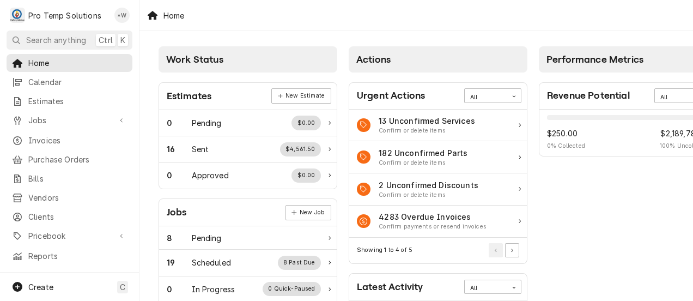
click at [49, 83] on span "Calendar" at bounding box center [77, 81] width 99 height 11
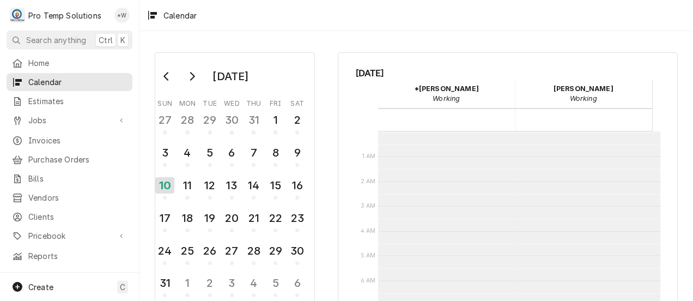
scroll to position [174, 0]
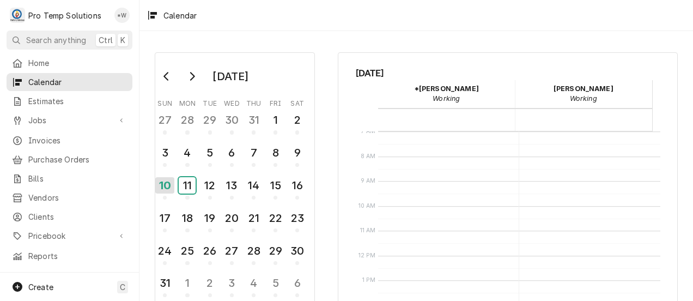
click at [188, 189] on div "11" at bounding box center [187, 185] width 17 height 16
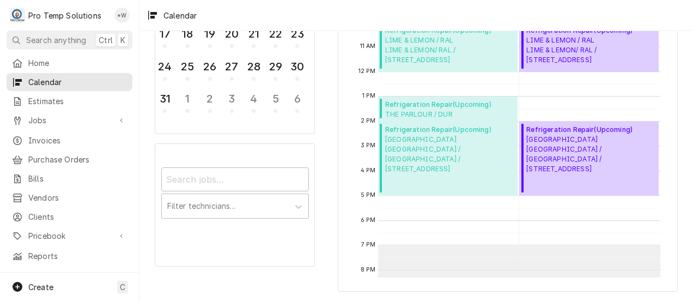
scroll to position [30, 0]
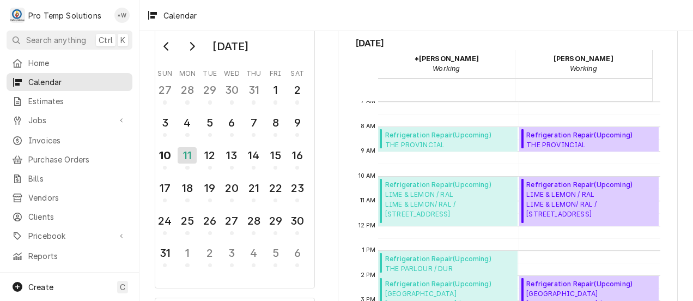
click at [121, 15] on div "*Kevin Williams's Avatar" at bounding box center [121, 15] width 15 height 15
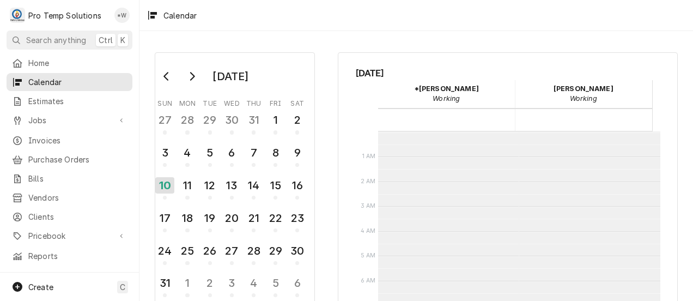
scroll to position [174, 0]
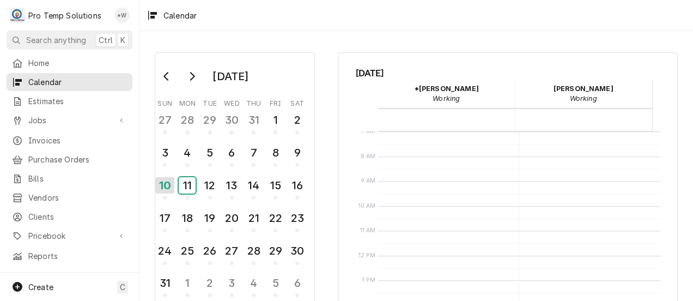
click at [186, 187] on div "11" at bounding box center [187, 185] width 17 height 16
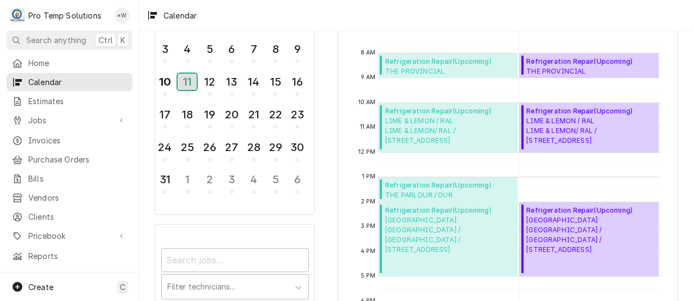
scroll to position [105, 0]
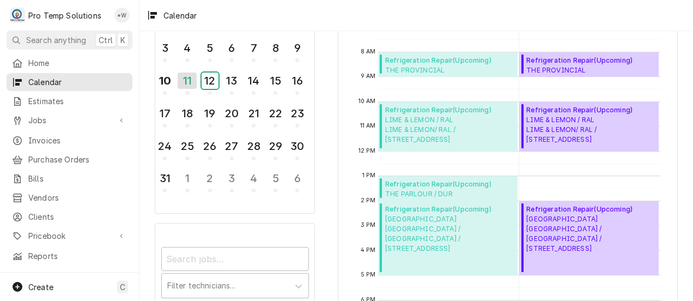
click at [211, 87] on div "12" at bounding box center [210, 80] width 17 height 16
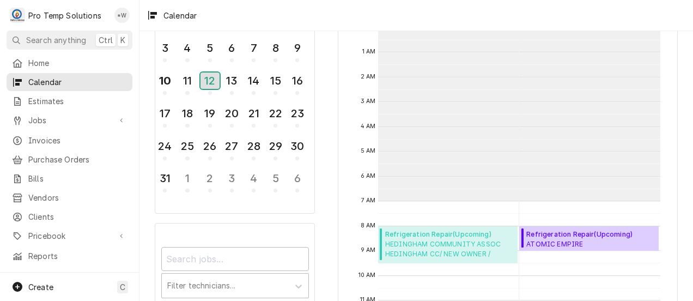
scroll to position [174, 0]
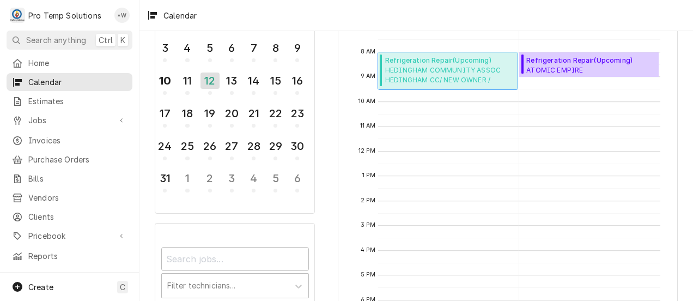
click at [443, 73] on span "HEDINGHAM COMMUNITY ASSOC HEDINGHAM CC/ NEW OWNER / 4801 Harbour Towne Dr, Rale…" at bounding box center [449, 75] width 129 height 21
click at [228, 86] on div "13" at bounding box center [231, 80] width 17 height 16
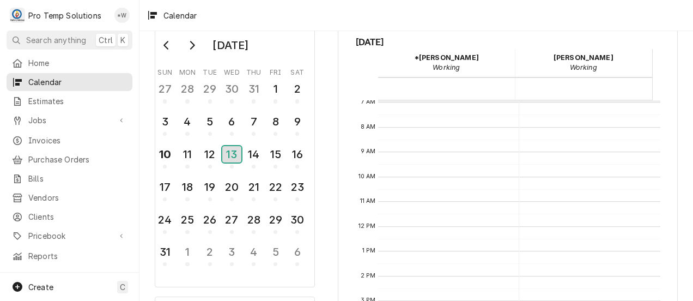
scroll to position [173, 0]
click at [211, 156] on div "12" at bounding box center [210, 154] width 17 height 16
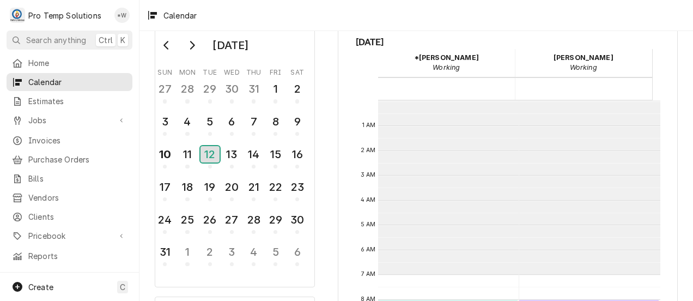
scroll to position [174, 0]
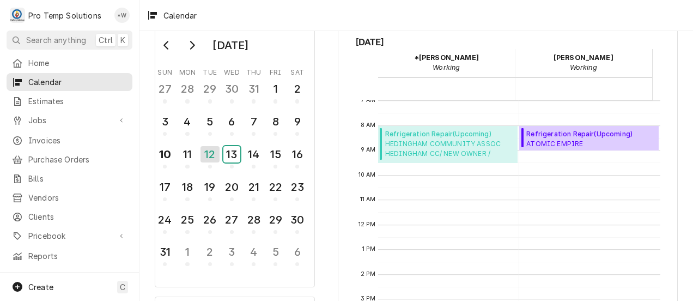
click at [235, 155] on div "13" at bounding box center [231, 154] width 17 height 16
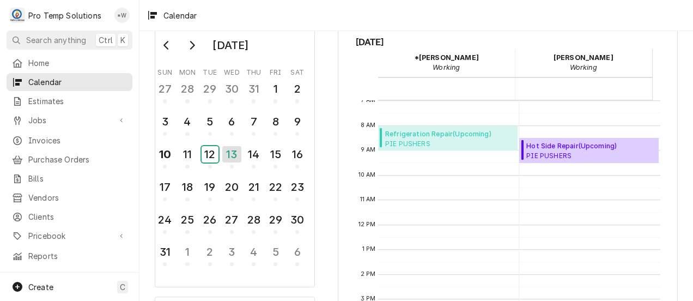
click at [211, 152] on div "12" at bounding box center [210, 154] width 17 height 16
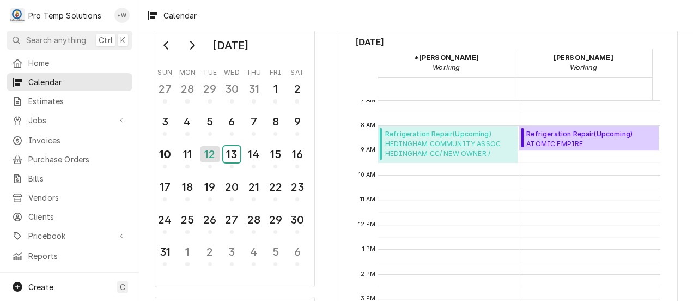
click at [234, 157] on div "13" at bounding box center [231, 154] width 17 height 16
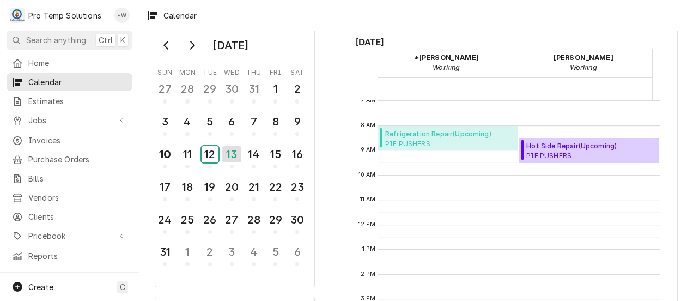
click at [209, 154] on div "12" at bounding box center [210, 154] width 17 height 16
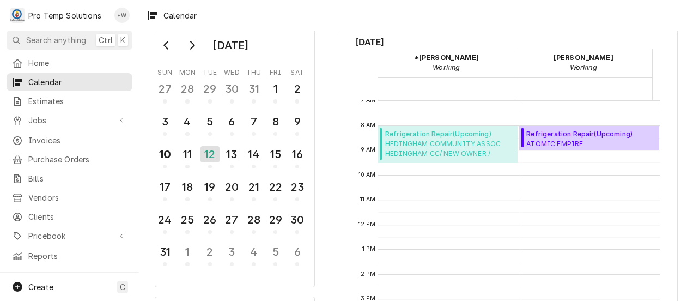
click at [16, 291] on icon "Dynamic Content Wrapper" at bounding box center [18, 287] width 10 height 10
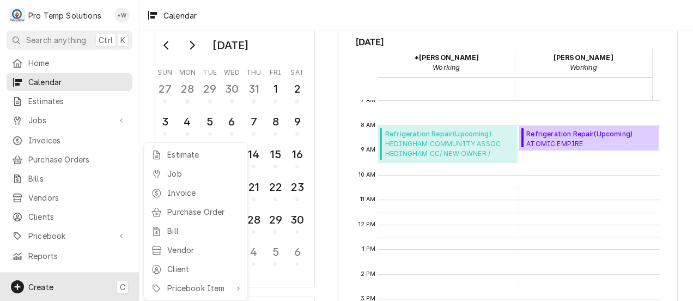
click at [183, 174] on div "Job" at bounding box center [203, 173] width 73 height 11
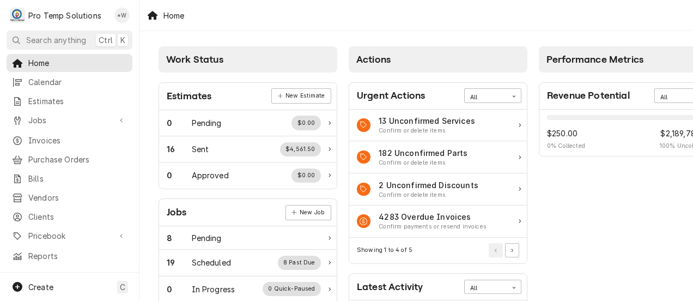
click at [57, 115] on span "Jobs" at bounding box center [69, 119] width 82 height 11
click at [47, 135] on span "Jobs" at bounding box center [77, 139] width 99 height 11
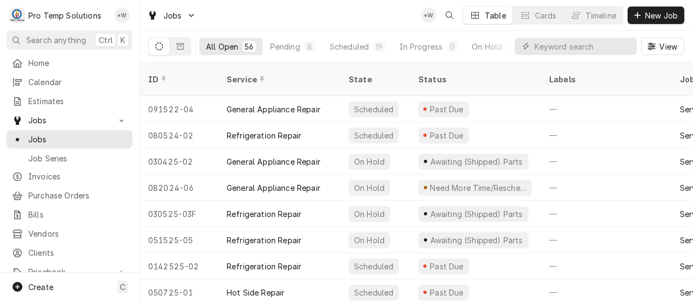
click at [485, 45] on div "On Hold" at bounding box center [487, 46] width 31 height 11
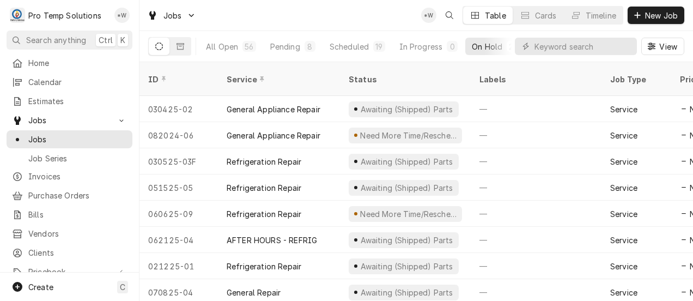
click at [670, 44] on span "View" at bounding box center [668, 46] width 22 height 11
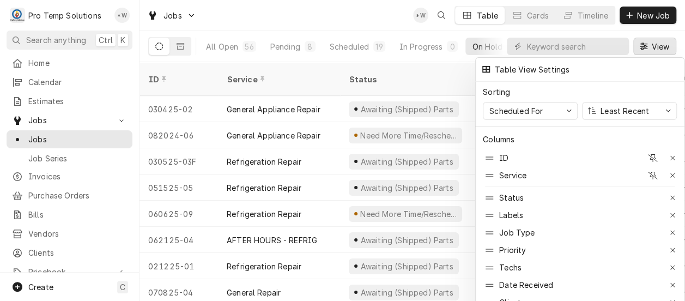
click at [674, 211] on icon "button" at bounding box center [673, 215] width 6 height 8
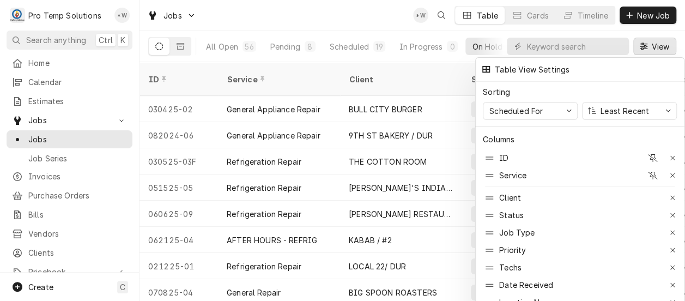
click at [655, 172] on icon "button" at bounding box center [652, 176] width 9 height 8
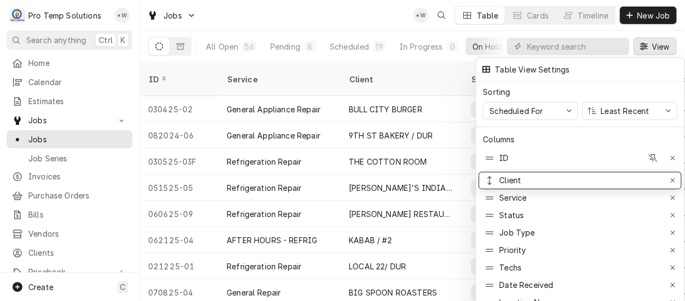
drag, startPoint x: 489, startPoint y: 190, endPoint x: 491, endPoint y: 173, distance: 17.5
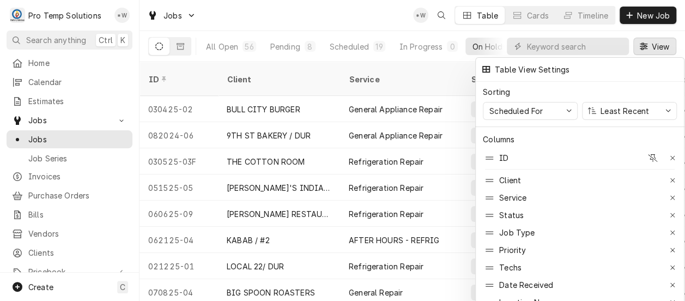
click at [659, 46] on div at bounding box center [342, 150] width 685 height 301
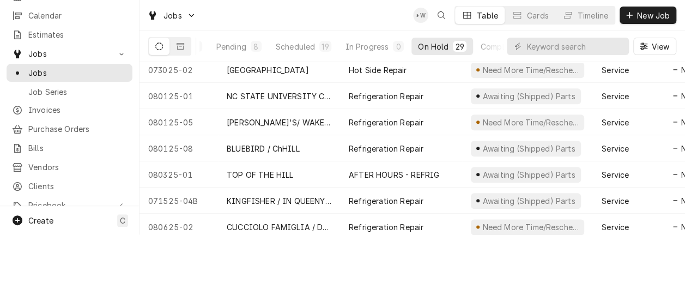
scroll to position [35, 0]
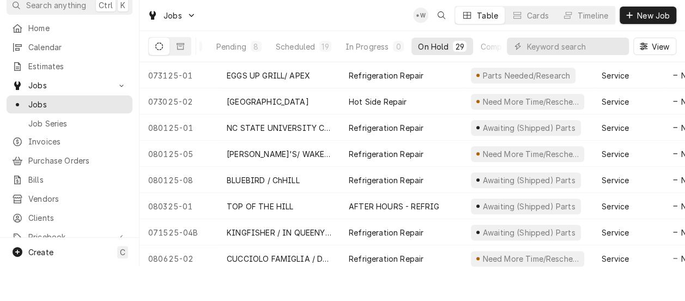
click at [20, 256] on icon "Dynamic Content Wrapper" at bounding box center [18, 252] width 10 height 10
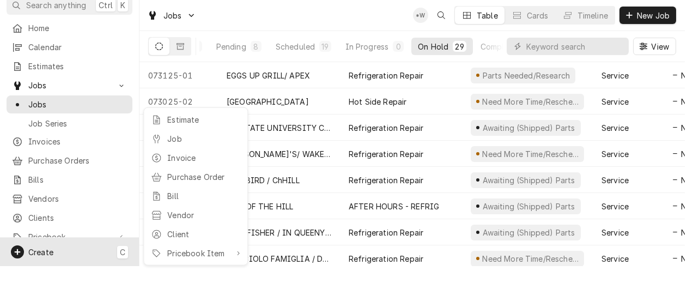
click at [181, 140] on div "Job" at bounding box center [203, 138] width 73 height 11
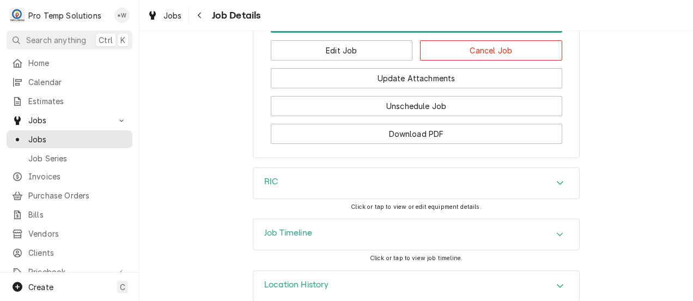
scroll to position [862, 0]
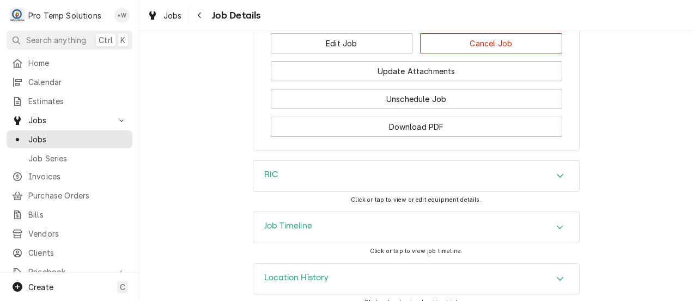
click at [552, 183] on div "Accordion Header" at bounding box center [560, 176] width 16 height 13
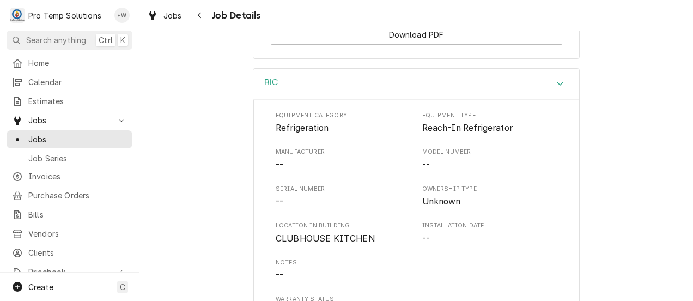
click at [554, 89] on div "RIC" at bounding box center [416, 84] width 326 height 31
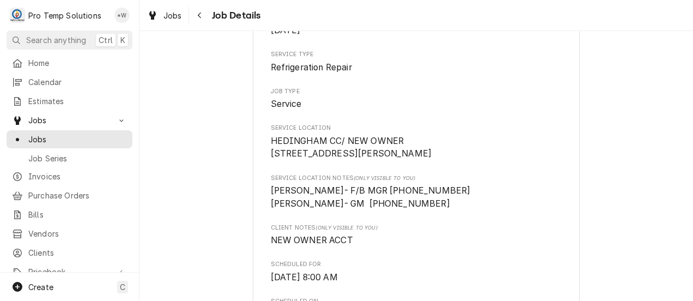
scroll to position [0, 0]
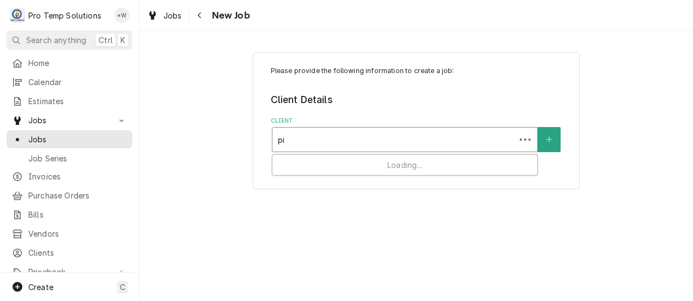
type input "pie"
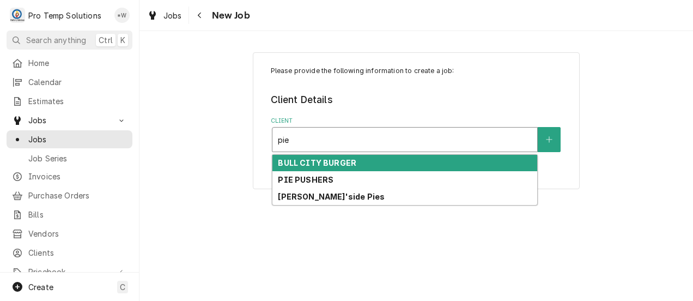
click at [330, 183] on div "PIE PUSHERS" at bounding box center [405, 179] width 265 height 17
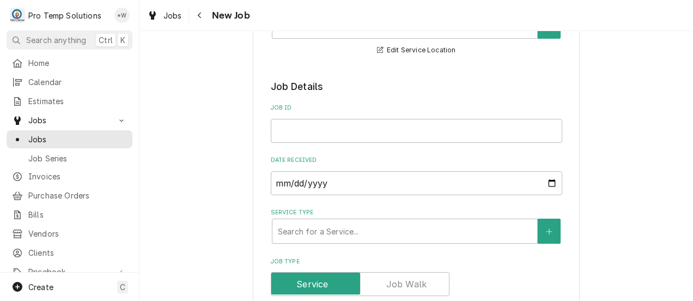
scroll to position [182, 0]
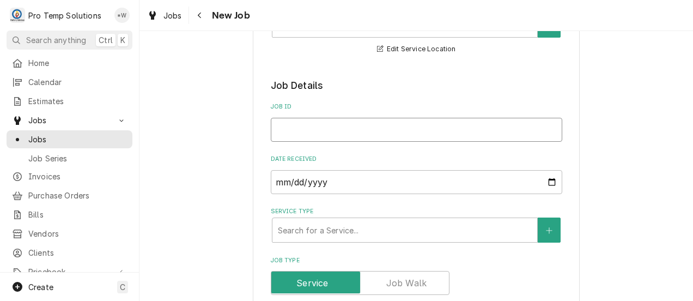
click at [365, 127] on input "Job ID" at bounding box center [417, 130] width 292 height 24
type textarea "x"
type input "0"
type textarea "x"
type input "08"
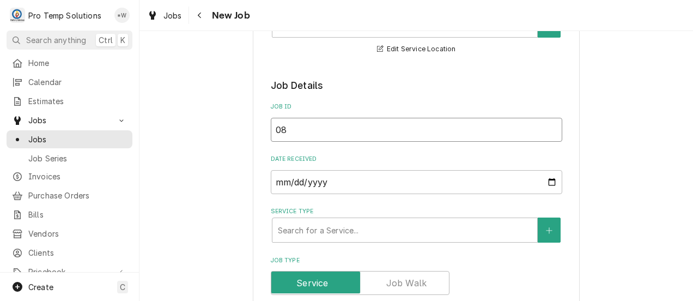
type textarea "x"
type input "081"
type textarea "x"
type input "0813"
type textarea "x"
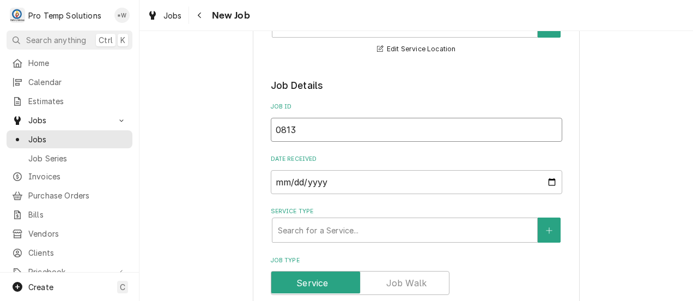
type input "08132"
type textarea "x"
type input "081325"
type textarea "x"
type input "081325-"
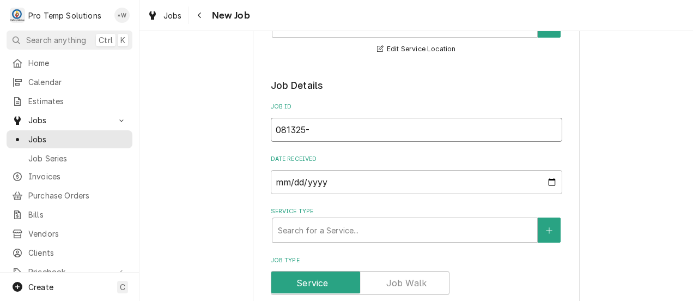
type textarea "x"
type input "081325-0"
type textarea "x"
type input "081325-01"
type textarea "x"
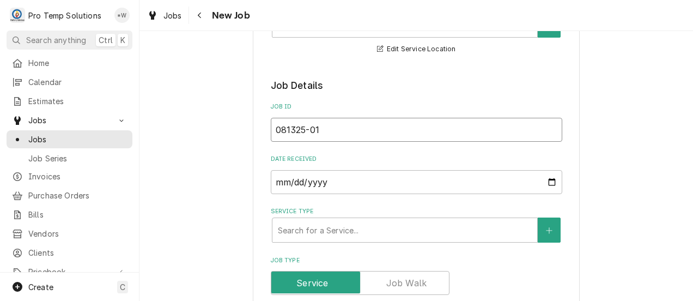
type input "081325-01"
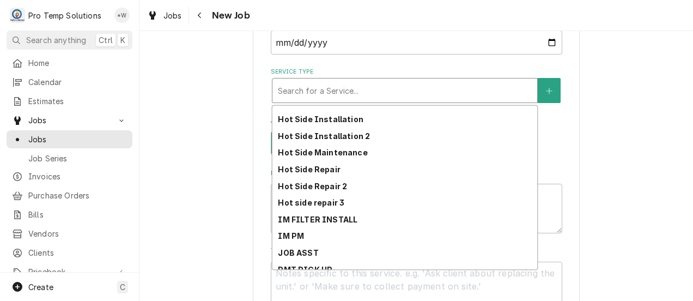
scroll to position [337, 0]
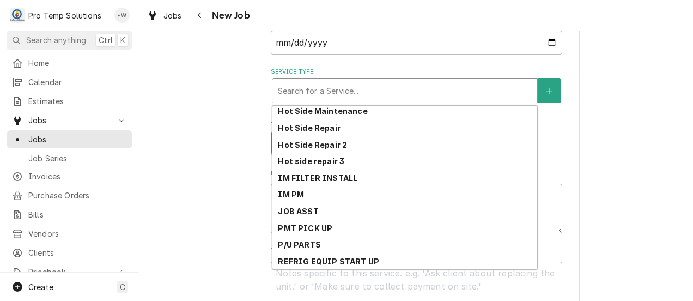
click at [334, 131] on div "Hot Side Repair" at bounding box center [405, 127] width 265 height 17
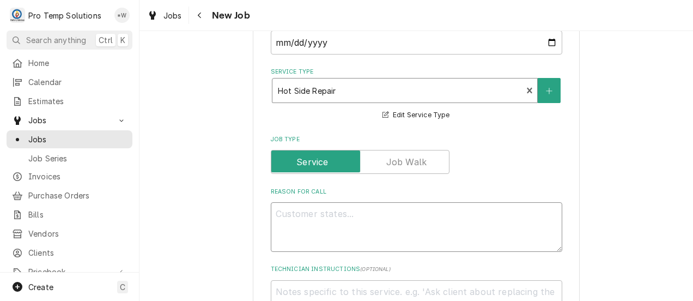
click at [370, 219] on textarea "Reason For Call" at bounding box center [417, 227] width 292 height 50
type textarea "x"
type textarea "O"
type textarea "x"
type textarea "Ov"
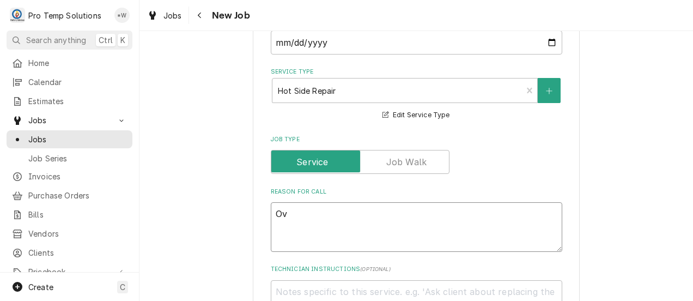
type textarea "x"
type textarea "Ove"
type textarea "x"
type textarea "Oven"
type textarea "x"
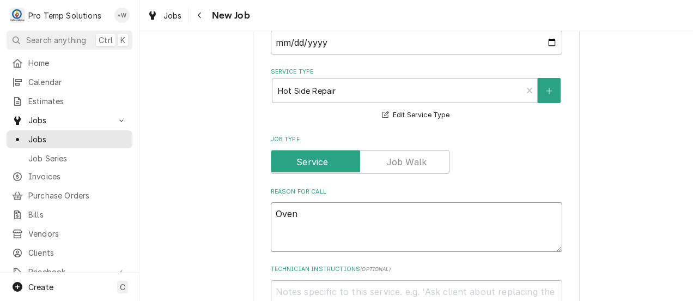
type textarea "Oven"
type textarea "x"
type textarea "Oven f"
type textarea "x"
type textarea "Oven fa"
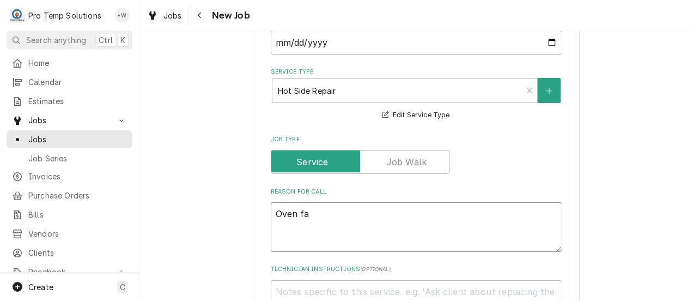
type textarea "x"
type textarea "Oven fan"
type textarea "x"
type textarea "Oven fan"
type textarea "x"
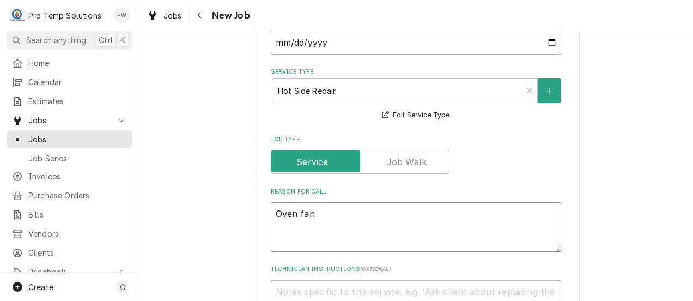
type textarea "Oven fan f"
type textarea "x"
type textarea "Oven fan fr"
type textarea "x"
type textarea "Oven fan fre"
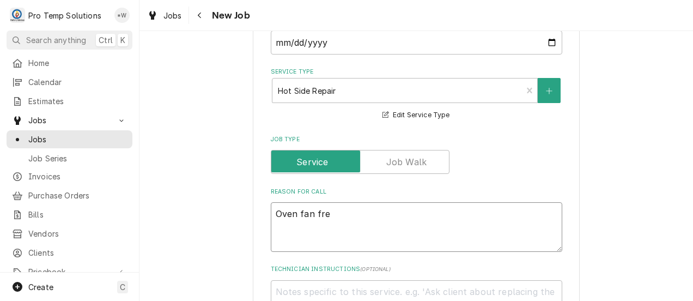
type textarea "x"
type textarea "Oven fan freq"
type textarea "x"
type textarea "Oven fan frequ"
type textarea "x"
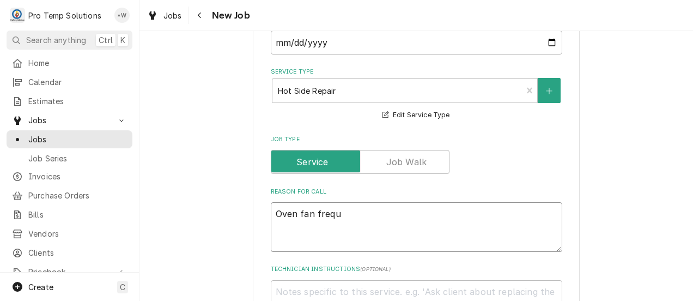
type textarea "Oven fan freque"
type textarea "x"
type textarea "Oven fan frequen"
type textarea "x"
type textarea "Oven fan frequent"
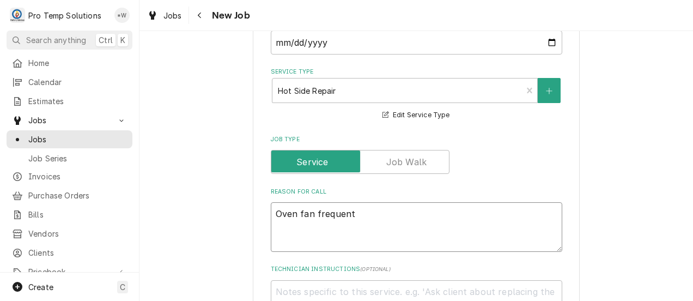
type textarea "x"
type textarea "Oven fan frequentl"
type textarea "x"
type textarea "Oven fan frequently"
type textarea "x"
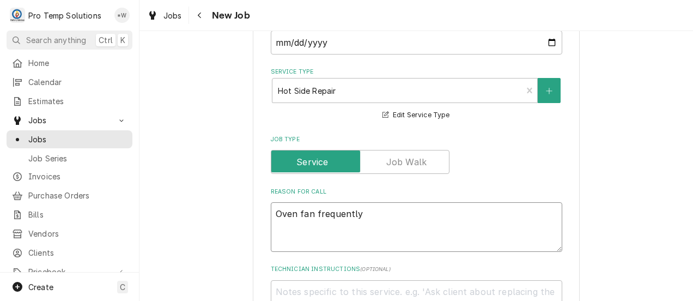
type textarea "Oven fan frequently"
type textarea "x"
type textarea "Oven fan frequently n"
type textarea "x"
type textarea "Oven fan frequently no"
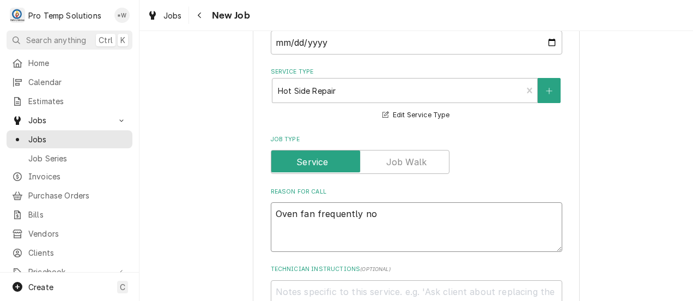
type textarea "x"
type textarea "Oven fan frequently not"
type textarea "x"
type textarea "Oven fan frequently not"
type textarea "x"
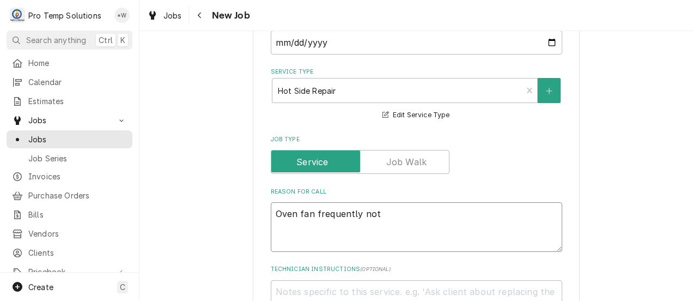
type textarea "Oven fan frequently not w"
type textarea "x"
type textarea "Oven fan frequently not wo"
type textarea "x"
type textarea "Oven fan frequently not wor"
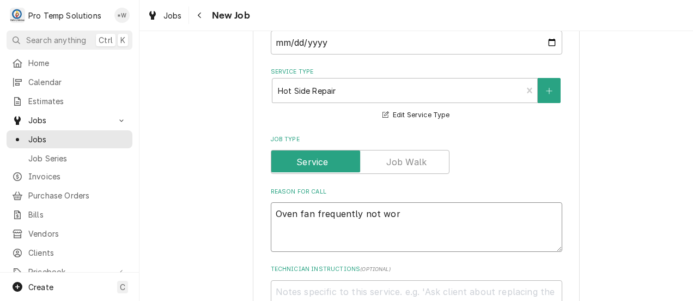
type textarea "x"
type textarea "Oven fan frequently not work"
type textarea "x"
type textarea "Oven fan frequently not worki"
type textarea "x"
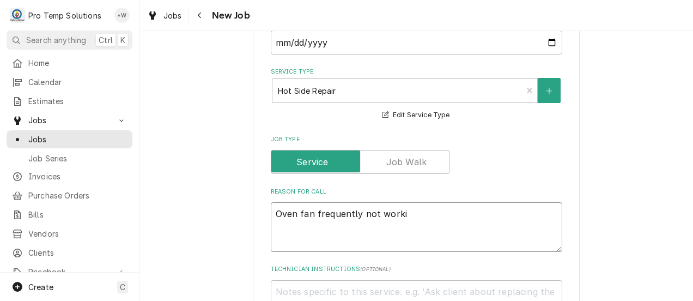
type textarea "Oven fan frequently not workin"
type textarea "x"
type textarea "Oven fan frequently not working"
type textarea "x"
type textarea "Oven fan frequently not working"
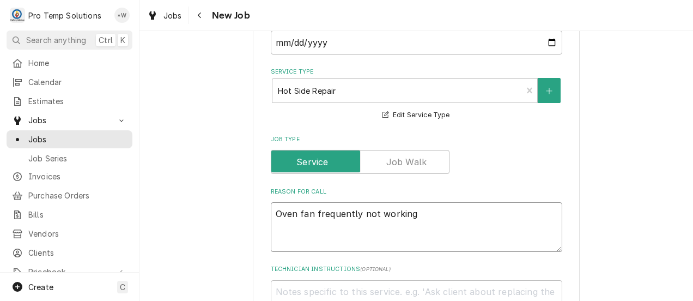
type textarea "x"
type textarea "Oven fan frequently not working D"
type textarea "x"
type textarea "Oven fan frequently not working Do"
type textarea "x"
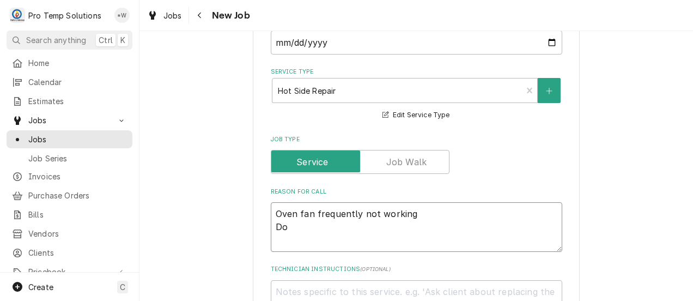
type textarea "Oven fan frequently not working Doo"
type textarea "x"
type textarea "Oven fan frequently not working Door"
type textarea "x"
type textarea "Oven fan frequently not working Door"
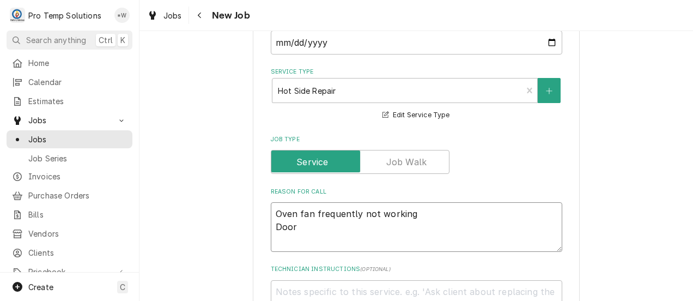
type textarea "x"
type textarea "Oven fan frequently not working Door s"
type textarea "x"
type textarea "Oven fan frequently not working Door sw"
type textarea "x"
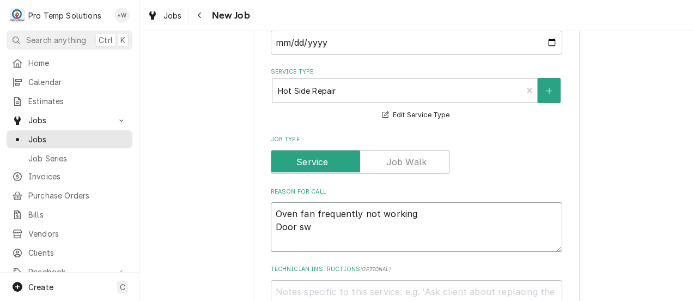
type textarea "Oven fan frequently not working Door swi"
type textarea "x"
type textarea "Oven fan frequently not working Door swit"
type textarea "x"
type textarea "Oven fan frequently not working Door switc"
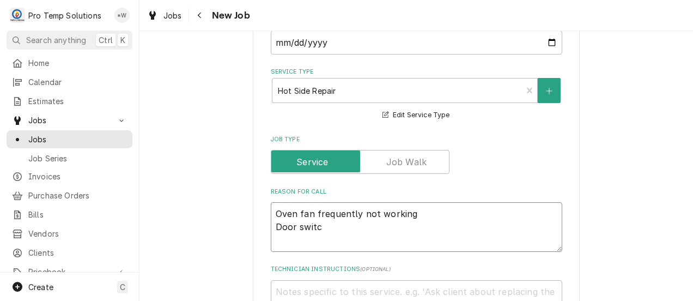
type textarea "x"
type textarea "Oven fan frequently not working Door switch"
type textarea "x"
type textarea "Oven fan frequently not working Door switch?"
type textarea "x"
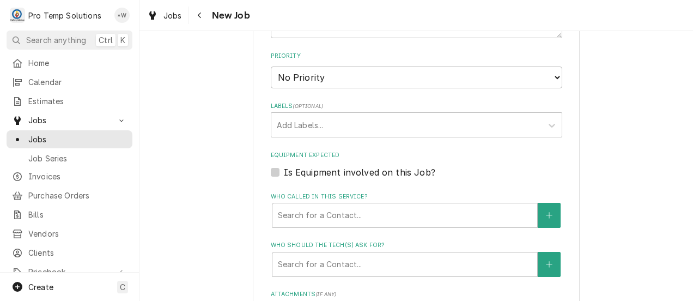
scroll to position [612, 0]
type textarea "Oven fan frequently not working Door switch?"
click at [284, 173] on label "Is Equipment involved on this Job?" at bounding box center [360, 172] width 152 height 13
click at [284, 173] on input "Equipment Expected" at bounding box center [430, 178] width 292 height 24
checkbox input "true"
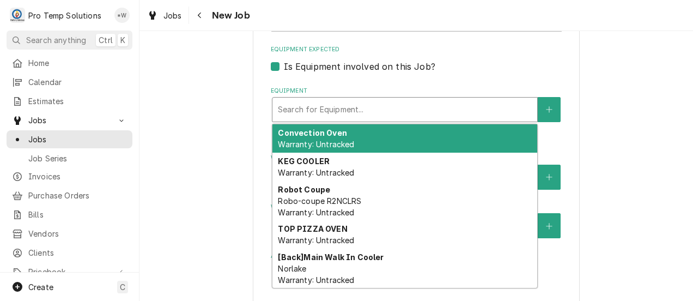
scroll to position [718, 0]
click at [365, 142] on div "Convection Oven Warranty: Untracked" at bounding box center [405, 138] width 265 height 28
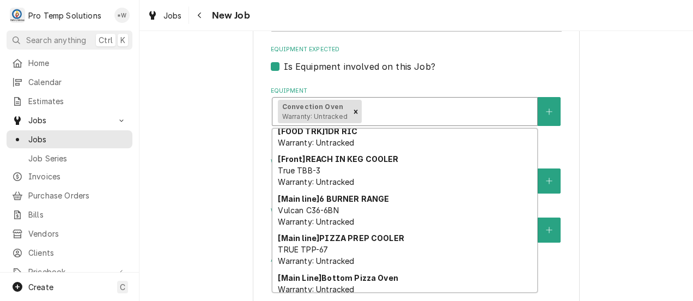
scroll to position [183, 0]
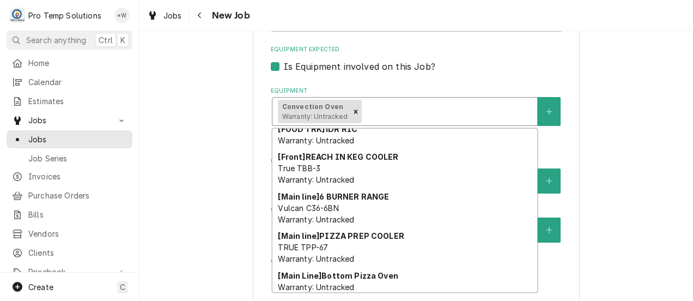
click at [354, 211] on div "[Main line] 6 BURNER RANGE Vulcan C36-6BN Warranty: Untracked" at bounding box center [405, 208] width 265 height 40
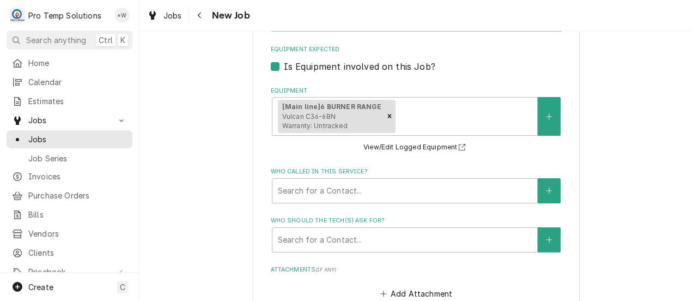
type textarea "x"
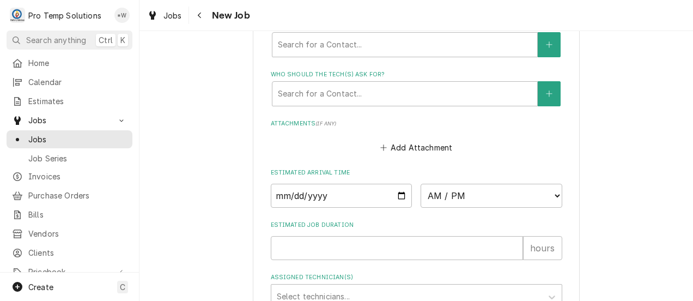
scroll to position [870, 0]
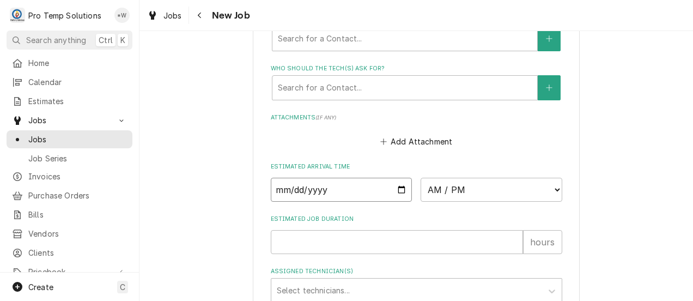
click at [389, 193] on input "Date" at bounding box center [342, 190] width 142 height 24
click at [397, 193] on input "Date" at bounding box center [342, 190] width 142 height 24
type input "2025-08-13"
type textarea "x"
click at [550, 189] on select "AM / PM 6:00 AM 6:15 AM 6:30 AM 6:45 AM 7:00 AM 7:15 AM 7:30 AM 7:45 AM 8:00 AM…" at bounding box center [492, 190] width 142 height 24
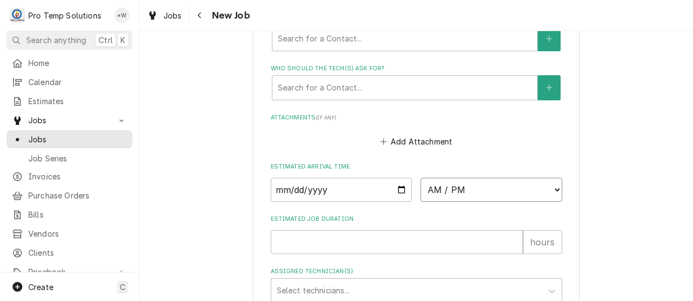
select select "08:30:00"
click at [421, 179] on select "AM / PM 6:00 AM 6:15 AM 6:30 AM 6:45 AM 7:00 AM 7:15 AM 7:30 AM 7:45 AM 8:00 AM…" at bounding box center [492, 190] width 142 height 24
type textarea "x"
click at [461, 243] on input "Estimated Job Duration" at bounding box center [397, 242] width 252 height 24
type input "1"
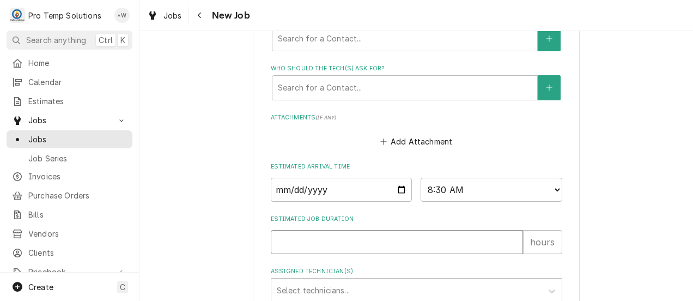
click at [507, 239] on input "1" at bounding box center [397, 242] width 252 height 24
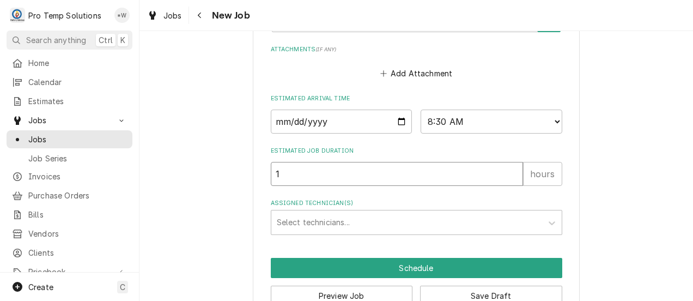
scroll to position [969, 0]
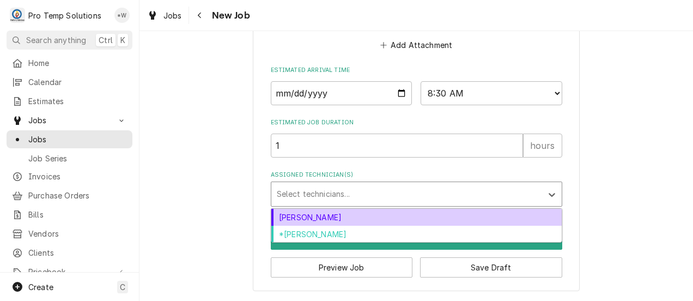
click at [452, 219] on div "[PERSON_NAME]" at bounding box center [416, 217] width 290 height 17
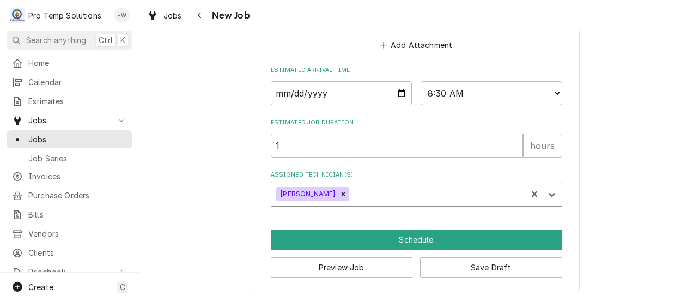
click at [457, 238] on button "Schedule" at bounding box center [417, 239] width 292 height 20
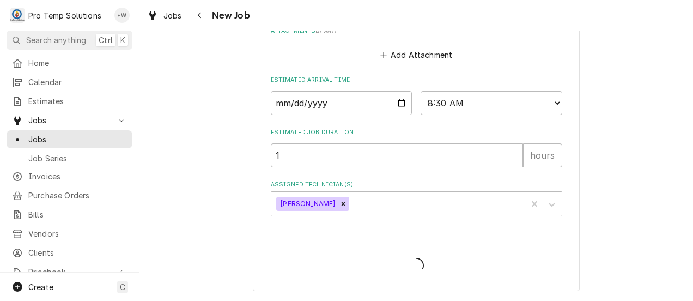
scroll to position [959, 0]
type textarea "x"
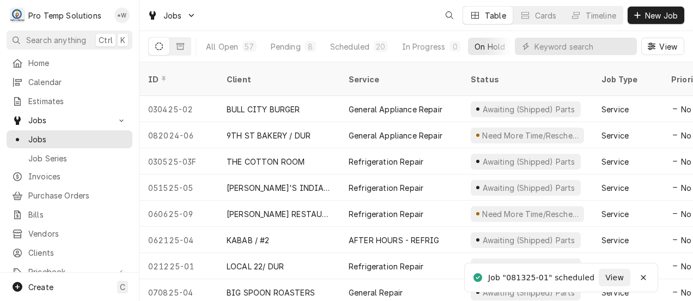
click at [25, 296] on div "Create C" at bounding box center [69, 287] width 139 height 28
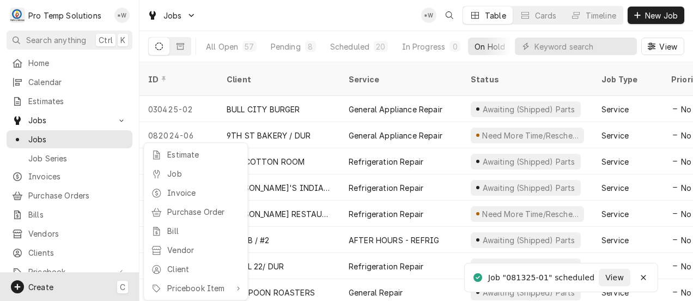
click at [179, 177] on div "Job" at bounding box center [203, 173] width 73 height 11
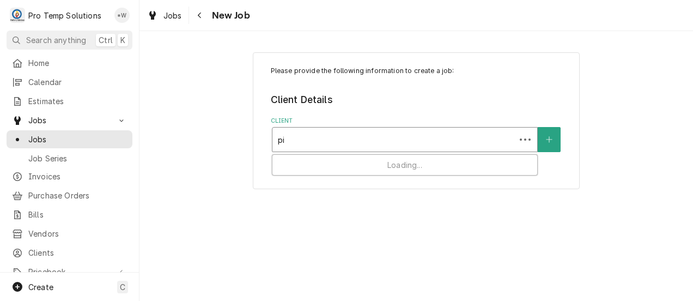
type input "pie"
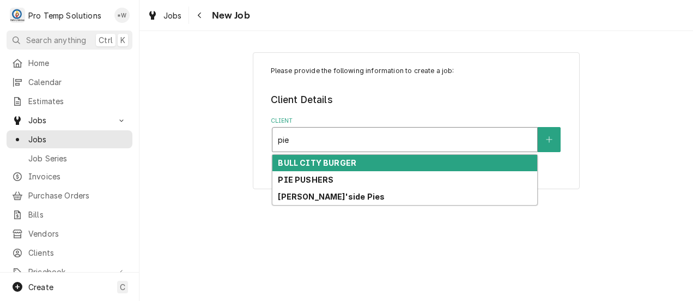
click at [330, 185] on div "PIE PUSHERS" at bounding box center [405, 179] width 265 height 17
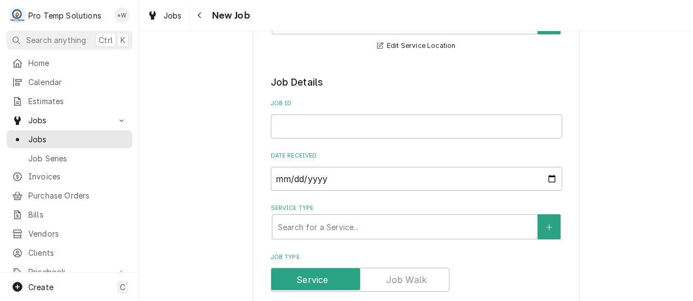
scroll to position [186, 0]
click at [353, 128] on input "Job ID" at bounding box center [417, 126] width 292 height 24
type textarea "x"
type input "0"
type textarea "x"
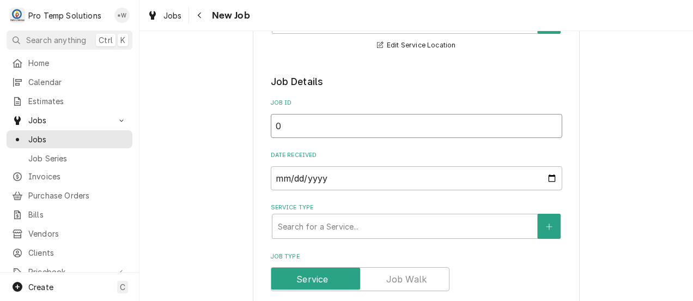
type input "08"
type textarea "x"
type input "081"
type textarea "x"
type input "0813"
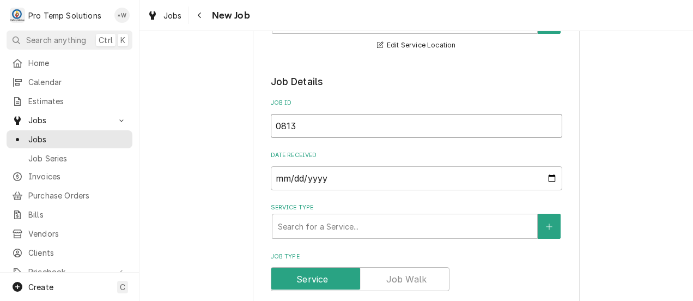
type textarea "x"
type input "08132"
type textarea "x"
type input "081325"
type textarea "x"
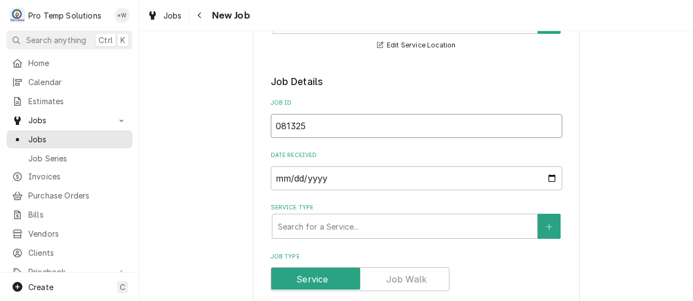
type input "081325-"
type textarea "x"
type input "081325-0"
type textarea "x"
type input "081325-02"
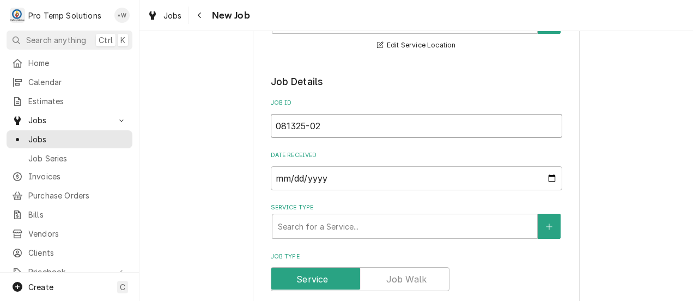
type textarea "x"
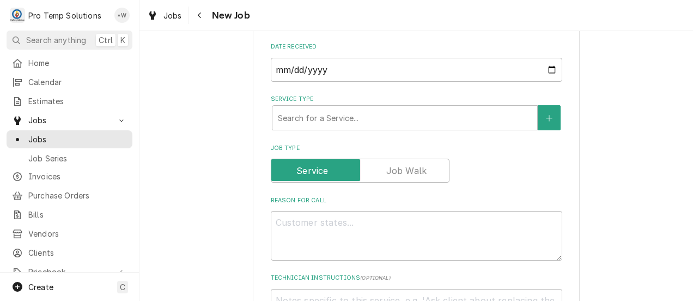
scroll to position [330, 0]
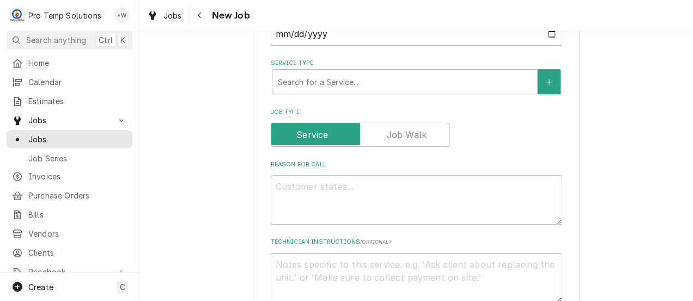
type input "081325-02"
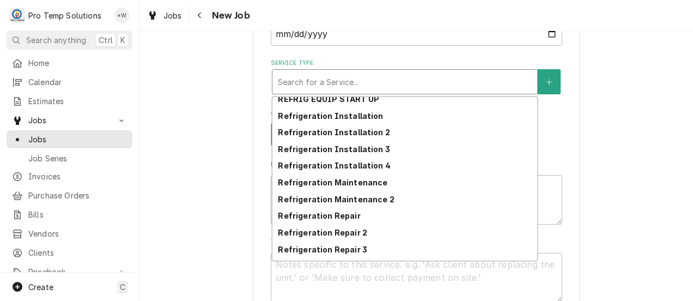
scroll to position [504, 0]
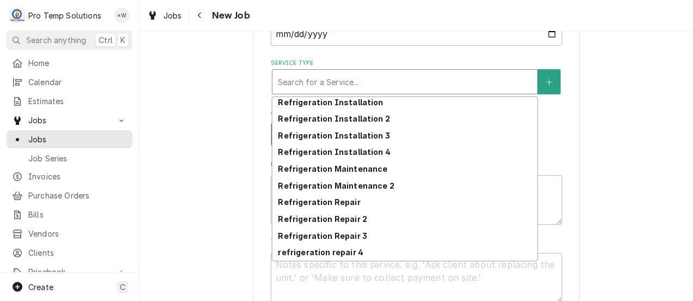
click at [347, 203] on strong "Refrigeration Repair" at bounding box center [319, 201] width 82 height 9
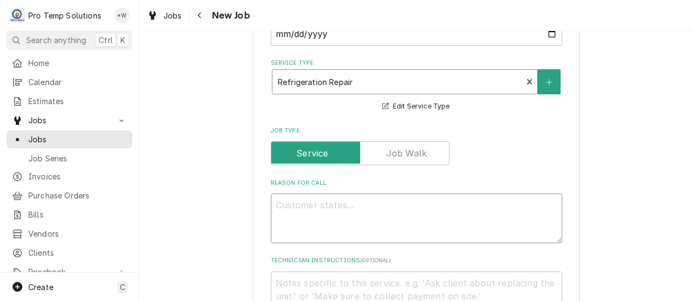
click at [362, 208] on textarea "Reason For Call" at bounding box center [417, 218] width 292 height 50
type textarea "x"
type textarea "W"
type textarea "x"
type textarea "WI"
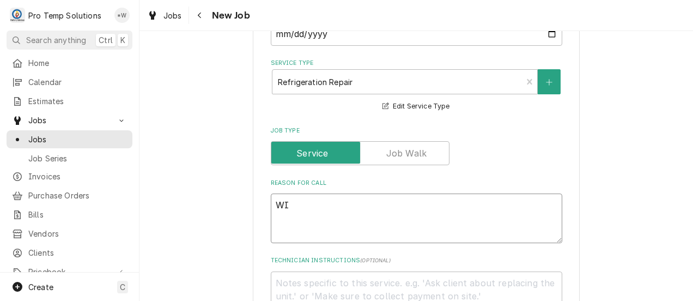
type textarea "x"
type textarea "WIC"
type textarea "x"
type textarea "WIC"
type textarea "x"
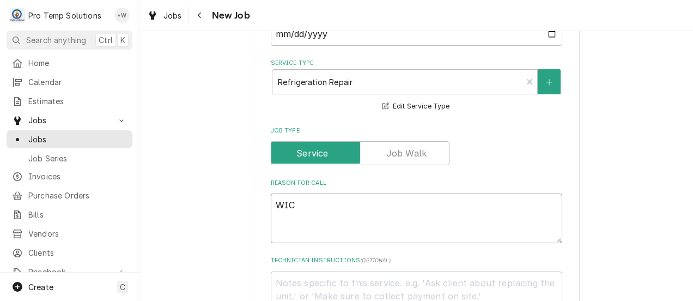
type textarea "WIC f"
type textarea "x"
type textarea "WIC fr"
type textarea "x"
type textarea "WIC fre"
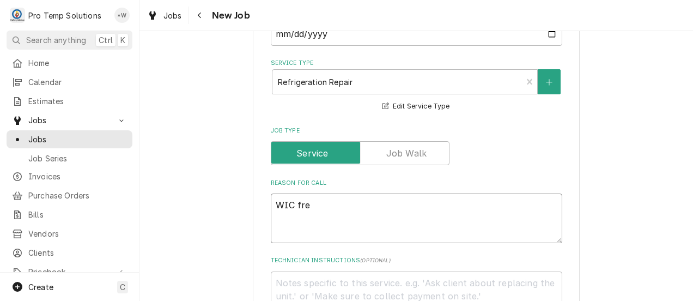
type textarea "x"
type textarea "WIC free"
type textarea "x"
type textarea "WIC freez"
type textarea "x"
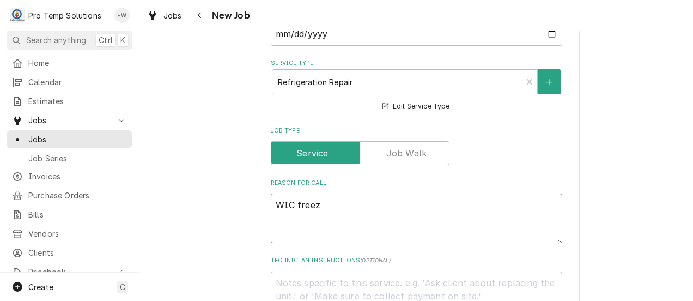
type textarea "WIC freezi"
type textarea "x"
type textarea "WIC freezin"
type textarea "x"
type textarea "WIC freezing"
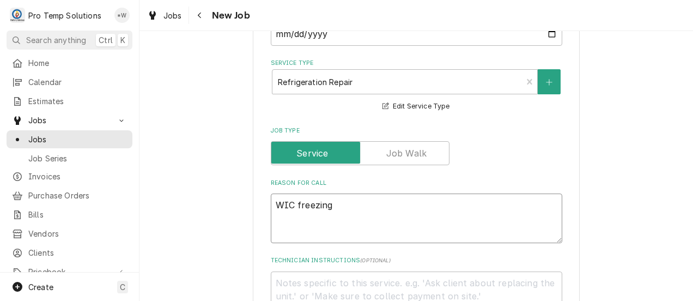
type textarea "x"
type textarea "WIC freezing"
type textarea "x"
type textarea "WIC freezing o"
type textarea "x"
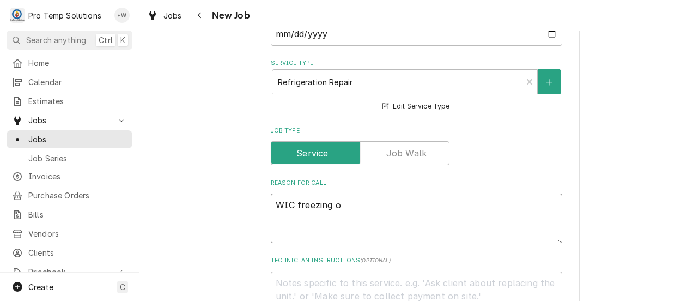
type textarea "WIC freezing ov"
type textarea "x"
type textarea "WIC freezing ove"
type textarea "x"
type textarea "WIC freezing over"
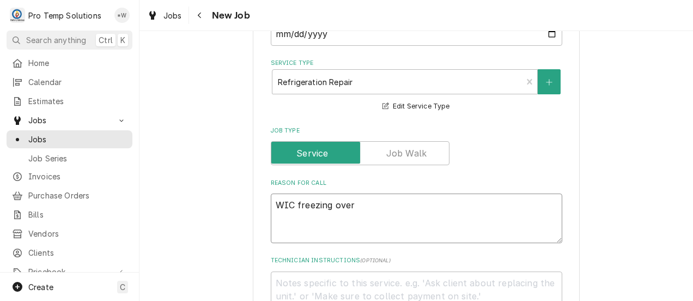
type textarea "x"
type textarea "WIC freezing over"
type textarea "x"
type textarea "WIC freezing over f"
type textarea "x"
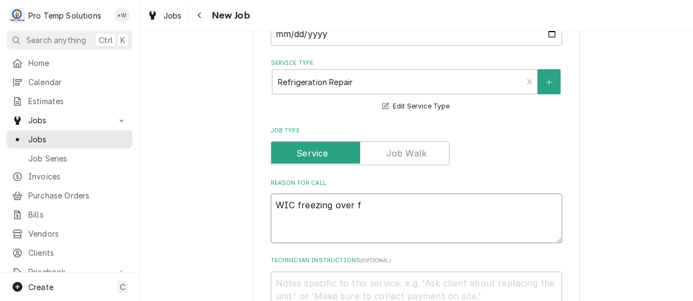
type textarea "WIC freezing over fr"
type textarea "x"
type textarea "WIC freezing over fre"
type textarea "x"
type textarea "WIC freezing over freq"
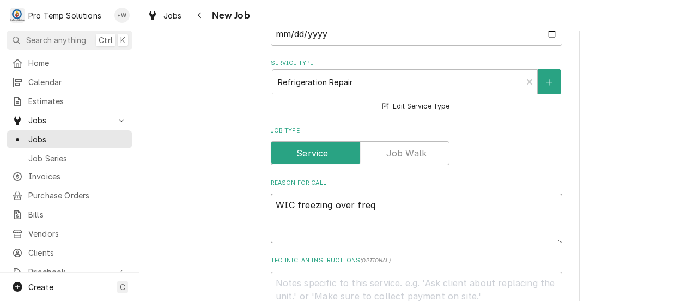
type textarea "x"
type textarea "WIC freezing over frequ"
type textarea "x"
type textarea "WIC freezing over freque"
type textarea "x"
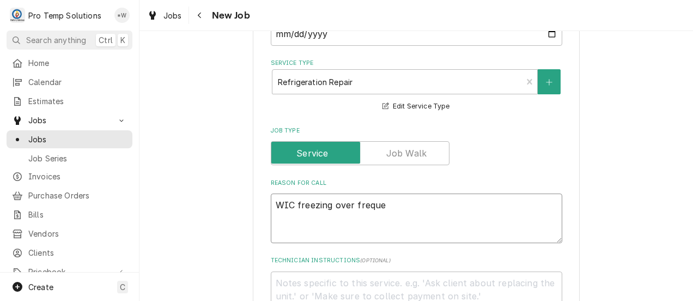
type textarea "WIC freezing over frequen"
type textarea "x"
type textarea "WIC freezing over frequent"
type textarea "x"
type textarea "WIC freezing over frequentl"
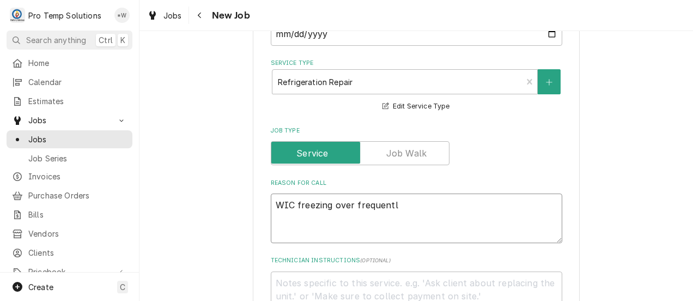
type textarea "x"
type textarea "WIC freezing over frequently"
type textarea "x"
type textarea "WIC freezing over frequently"
type textarea "x"
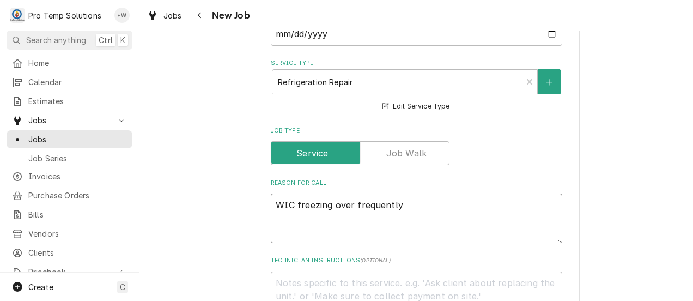
type textarea "WIC freezing over frequently R"
type textarea "x"
type textarea "WIC freezing over frequently RI"
type textarea "x"
type textarea "WIC freezing over frequently RIC"
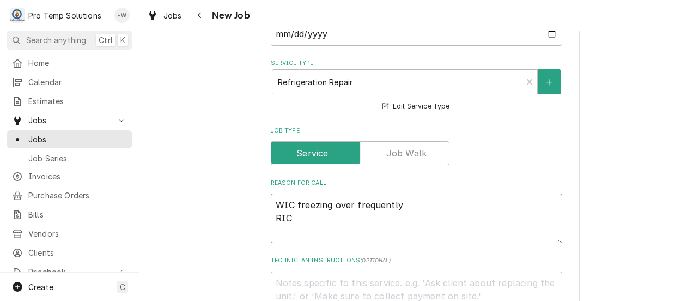
type textarea "x"
type textarea "WIC freezing over frequently RIC"
type textarea "x"
type textarea "WIC freezing over frequently RIC t"
type textarea "x"
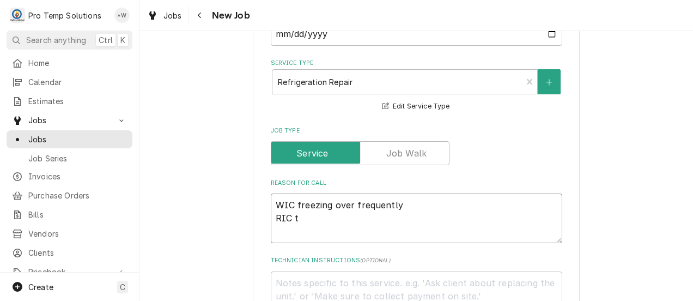
type textarea "WIC freezing over frequently RIC tr"
type textarea "x"
type textarea "WIC freezing over frequently RIC tri"
type textarea "x"
type textarea "WIC freezing over frequently RIC trip"
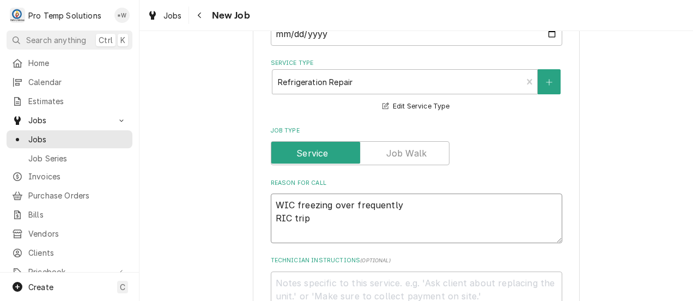
type textarea "x"
type textarea "WIC freezing over frequently RIC tripp"
type textarea "x"
type textarea "WIC freezing over frequently RIC trippi"
type textarea "x"
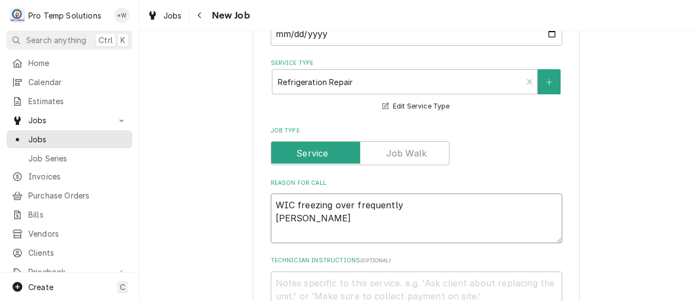
type textarea "WIC freezing over frequently RIC trippin"
type textarea "x"
type textarea "WIC freezing over frequently RIC tripping"
type textarea "x"
type textarea "WIC freezing over frequently RIC tripping"
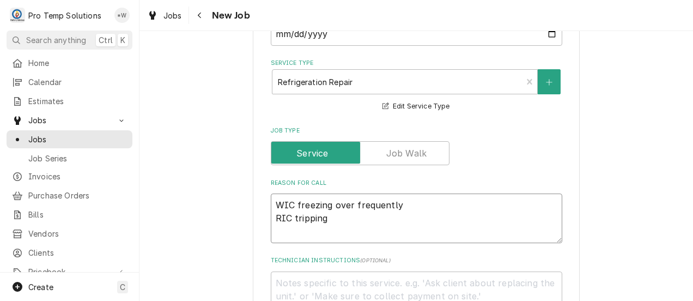
type textarea "x"
type textarea "WIC freezing over frequently RIC tripping b"
type textarea "x"
type textarea "WIC freezing over frequently RIC tripping br"
type textarea "x"
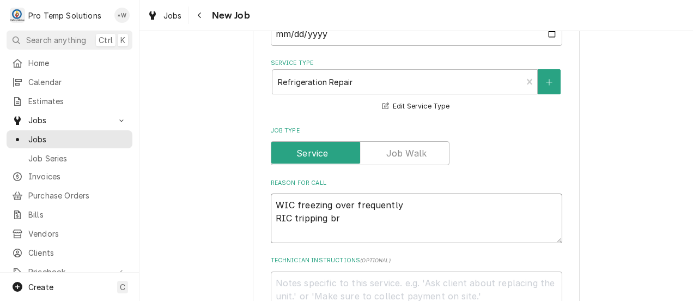
type textarea "WIC freezing over frequently RIC tripping bre"
type textarea "x"
type textarea "WIC freezing over frequently RIC tripping brea"
type textarea "x"
type textarea "WIC freezing over frequently RIC tripping break"
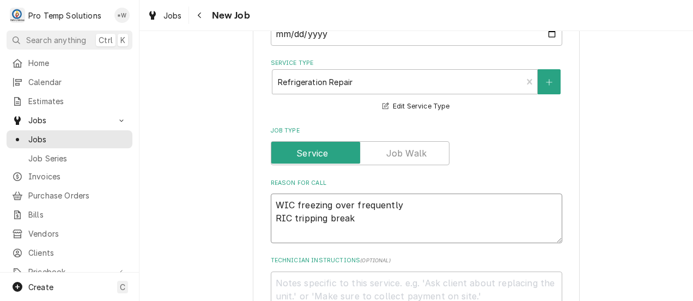
type textarea "x"
type textarea "WIC freezing over frequently RIC tripping breake"
type textarea "x"
type textarea "WIC freezing over frequently RIC tripping breaker"
type textarea "x"
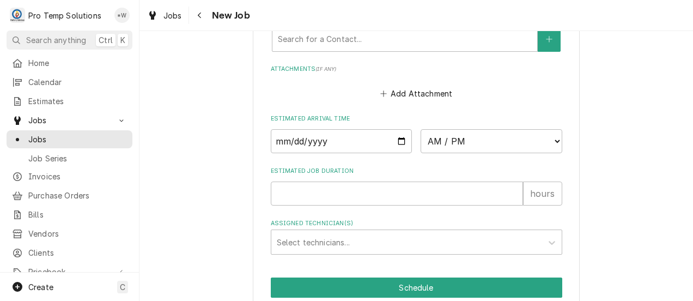
scroll to position [839, 0]
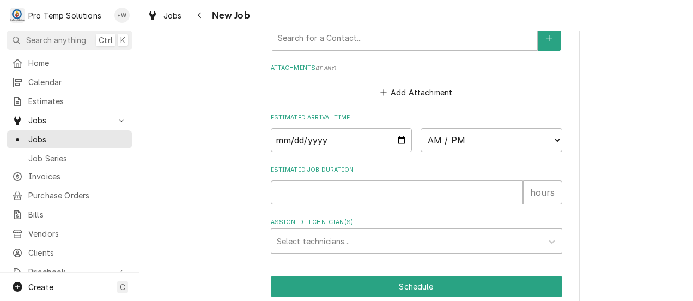
type textarea "WIC freezing over frequently RIC tripping breaker"
click at [394, 144] on input "Date" at bounding box center [342, 140] width 142 height 24
type input "2025-08-13"
type textarea "x"
click at [548, 140] on select "AM / PM 6:00 AM 6:15 AM 6:30 AM 6:45 AM 7:00 AM 7:15 AM 7:30 AM 7:45 AM 8:00 AM…" at bounding box center [492, 140] width 142 height 24
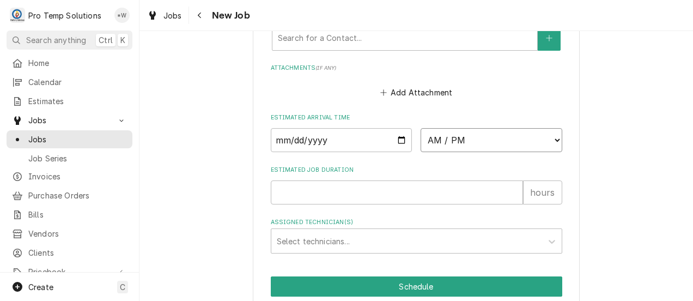
select select "08:00:00"
click at [421, 129] on select "AM / PM 6:00 AM 6:15 AM 6:30 AM 6:45 AM 7:00 AM 7:15 AM 7:30 AM 7:45 AM 8:00 AM…" at bounding box center [492, 140] width 142 height 24
type textarea "x"
click at [468, 190] on input "Estimated Job Duration" at bounding box center [397, 192] width 252 height 24
type input "1"
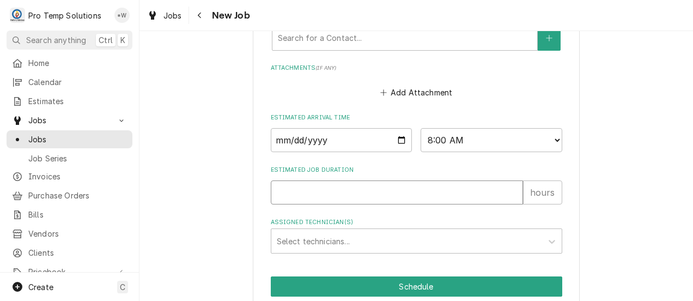
click at [510, 190] on input "1" at bounding box center [397, 192] width 252 height 24
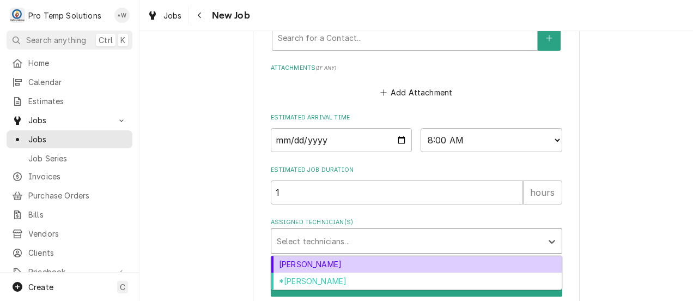
click at [427, 280] on div "*[PERSON_NAME]" at bounding box center [416, 281] width 290 height 17
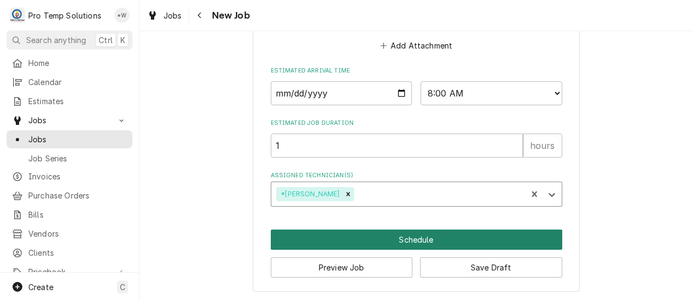
click at [484, 240] on button "Schedule" at bounding box center [417, 239] width 292 height 20
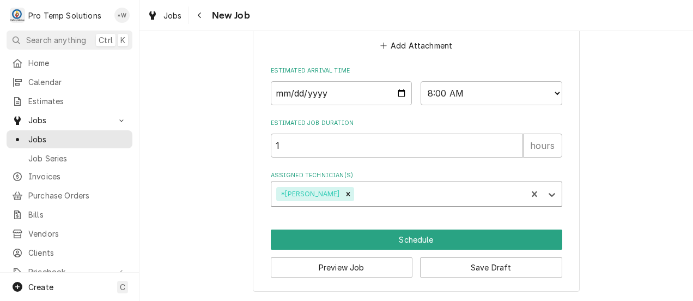
scroll to position [877, 0]
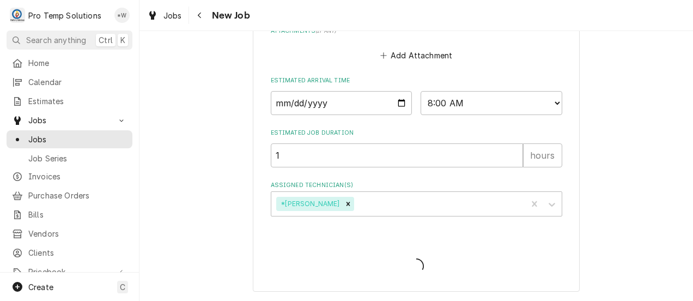
type textarea "x"
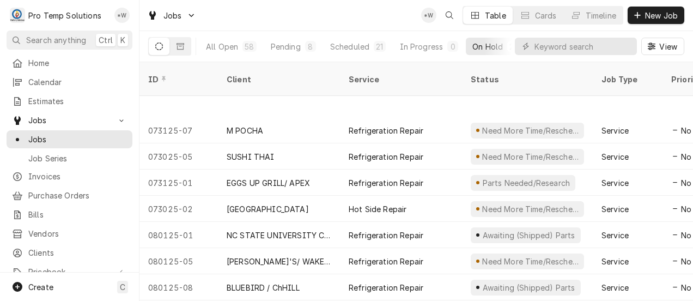
scroll to position [548, 0]
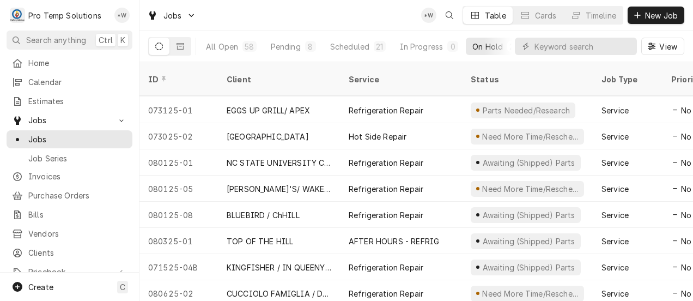
click at [308, 203] on div "BLUEBIRD / ChHILL" at bounding box center [279, 215] width 122 height 26
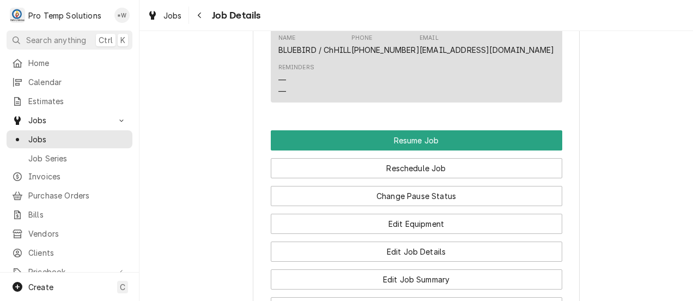
scroll to position [977, 0]
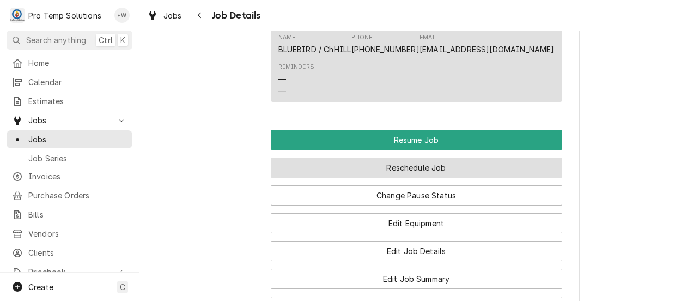
click at [426, 178] on button "Reschedule Job" at bounding box center [417, 168] width 292 height 20
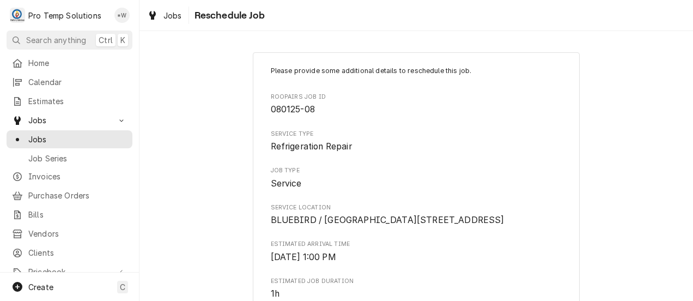
type textarea "x"
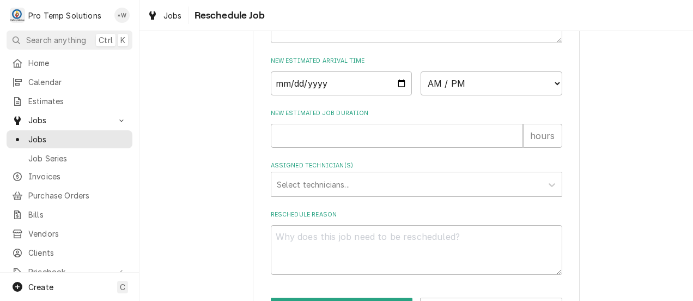
scroll to position [421, 0]
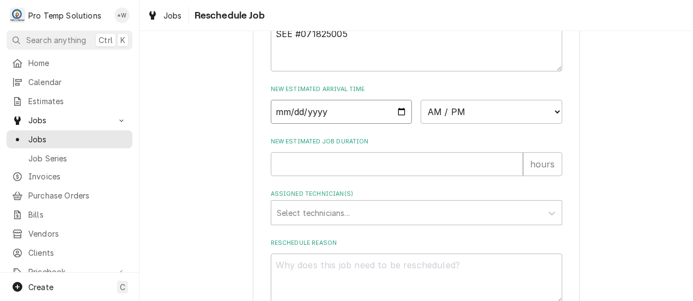
click at [390, 124] on input "Date" at bounding box center [342, 112] width 142 height 24
click at [400, 124] on input "Date" at bounding box center [342, 112] width 142 height 24
type input "[DATE]"
type textarea "x"
click at [545, 124] on select "AM / PM 6:00 AM 6:15 AM 6:30 AM 6:45 AM 7:00 AM 7:15 AM 7:30 AM 7:45 AM 8:00 AM…" at bounding box center [492, 112] width 142 height 24
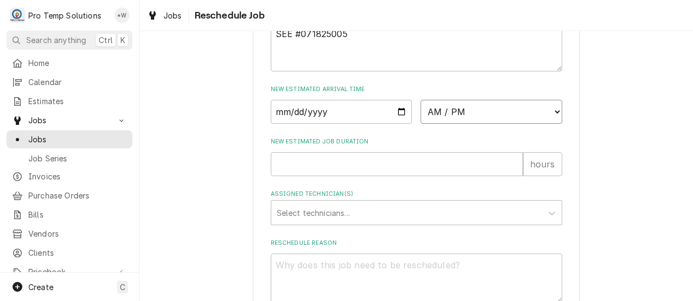
select select "11:30:00"
click at [421, 124] on select "AM / PM 6:00 AM 6:15 AM 6:30 AM 6:45 AM 7:00 AM 7:15 AM 7:30 AM 7:45 AM 8:00 AM…" at bounding box center [492, 112] width 142 height 24
type textarea "x"
click at [361, 176] on input "New Estimated Job Duration" at bounding box center [397, 164] width 252 height 24
type input "0"
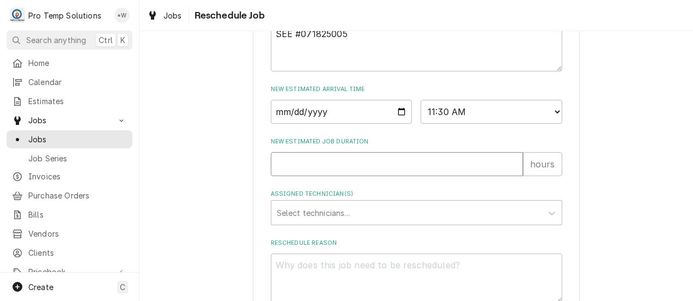
click at [510, 176] on input "0" at bounding box center [397, 164] width 252 height 24
type textarea "x"
type input "1"
click at [508, 176] on input "1" at bounding box center [397, 164] width 252 height 24
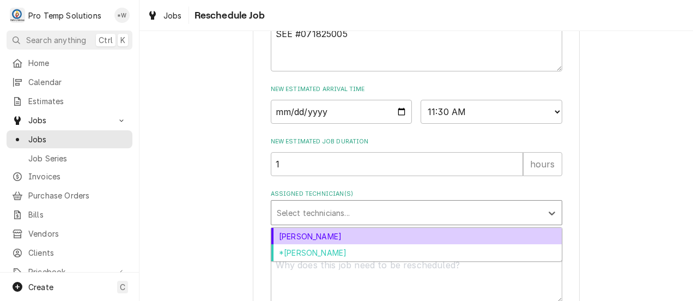
click at [374, 245] on div "[PERSON_NAME]" at bounding box center [416, 236] width 290 height 17
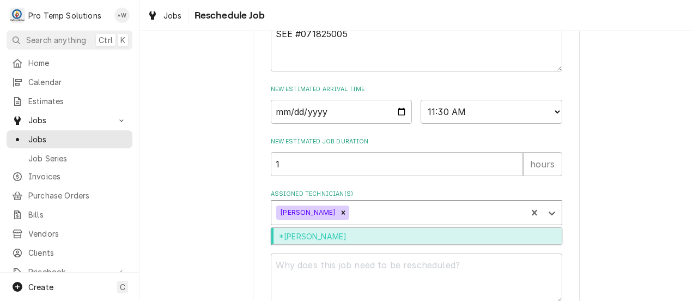
click at [379, 245] on div "*[PERSON_NAME]" at bounding box center [416, 236] width 290 height 17
type textarea "x"
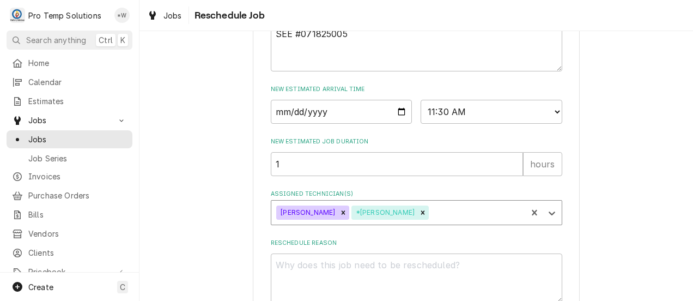
scroll to position [515, 0]
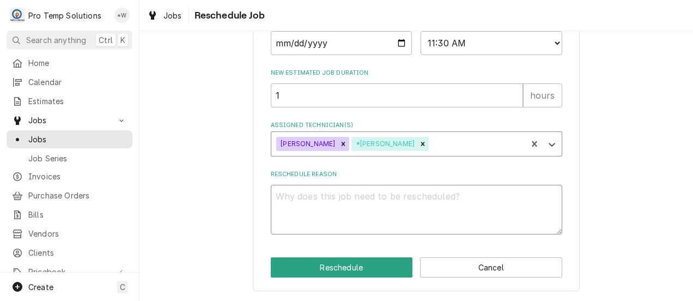
click at [471, 211] on textarea "Reschedule Reason" at bounding box center [417, 210] width 292 height 50
type textarea "."
type textarea "x"
type textarea "."
click at [348, 268] on button "Reschedule" at bounding box center [342, 267] width 142 height 20
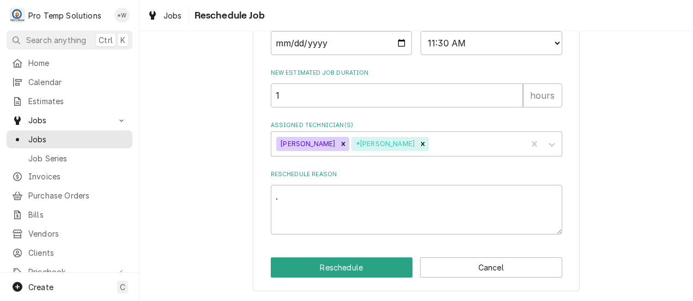
type textarea "x"
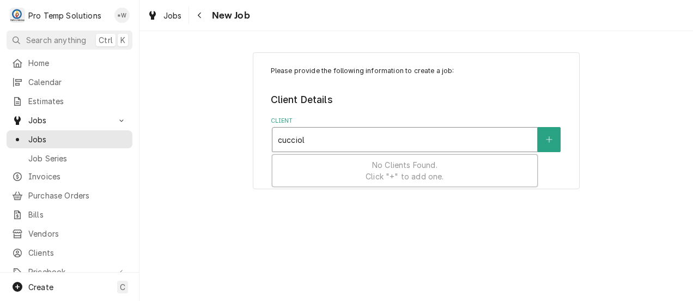
type input "cucciolo"
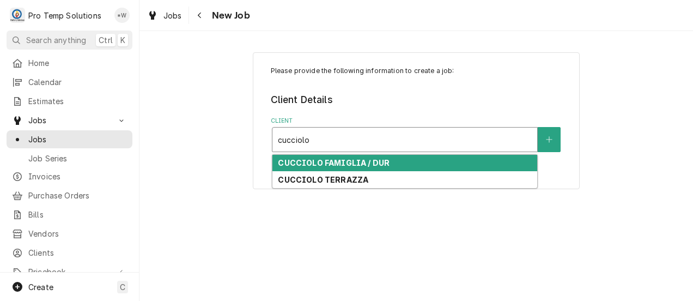
click at [374, 184] on div "CUCCIOLO TERRAZZA" at bounding box center [405, 179] width 265 height 17
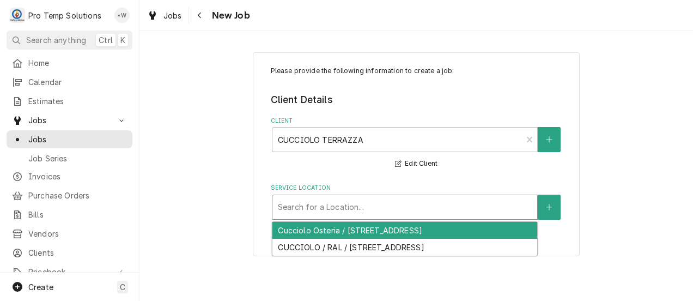
click at [395, 252] on div "CUCCIOLO / RAL / [STREET_ADDRESS]" at bounding box center [405, 247] width 265 height 17
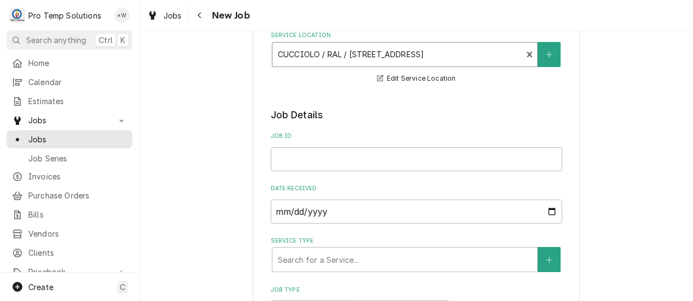
scroll to position [155, 0]
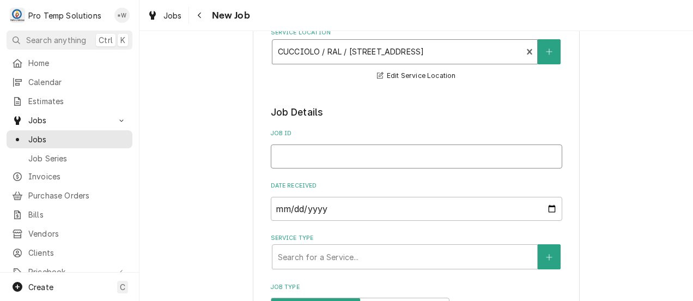
click at [374, 158] on input "Job ID" at bounding box center [417, 156] width 292 height 24
type textarea "x"
type input "0"
type textarea "x"
type input "08"
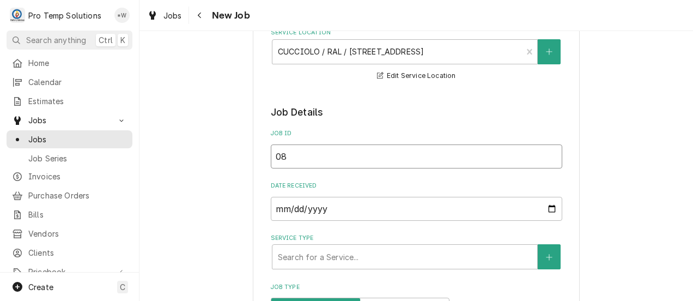
type textarea "x"
type input "081"
type textarea "x"
type input "0812"
type textarea "x"
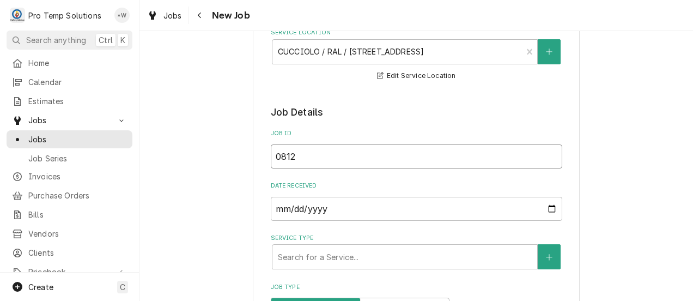
type input "08122"
type textarea "x"
type input "081225"
type textarea "x"
type input "081225-"
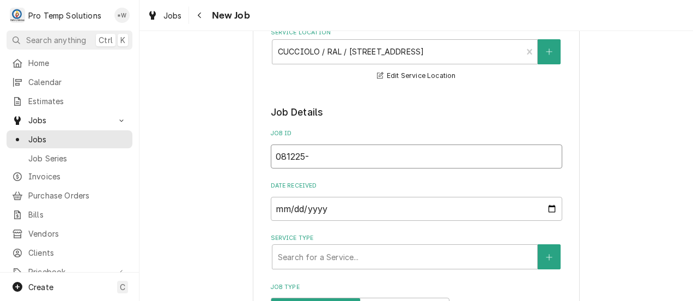
type textarea "x"
type input "081225-0"
type textarea "x"
type input "081225-04"
type textarea "x"
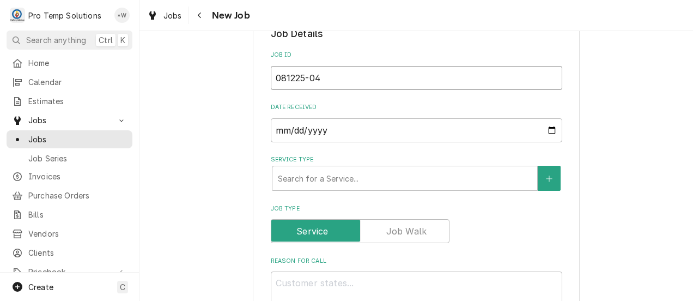
scroll to position [273, 0]
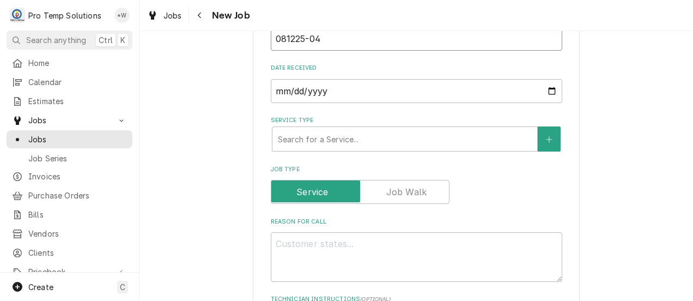
type input "081225-04"
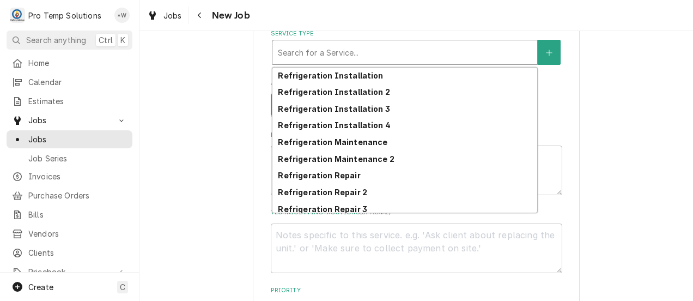
scroll to position [523, 0]
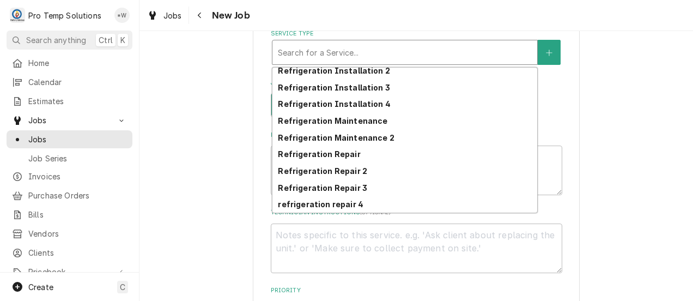
click at [353, 159] on div "Refrigeration Repair" at bounding box center [405, 154] width 265 height 17
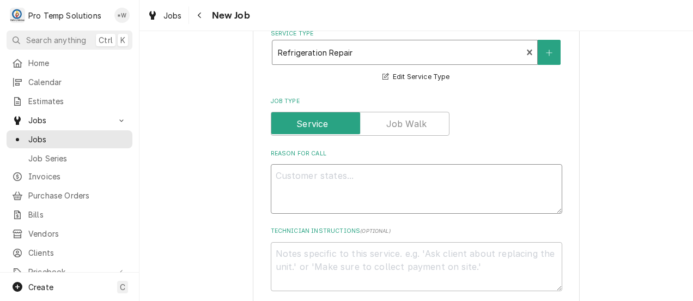
click at [364, 180] on textarea "Reason For Call" at bounding box center [417, 189] width 292 height 50
type textarea "x"
type textarea "I"
type textarea "x"
type textarea "IM"
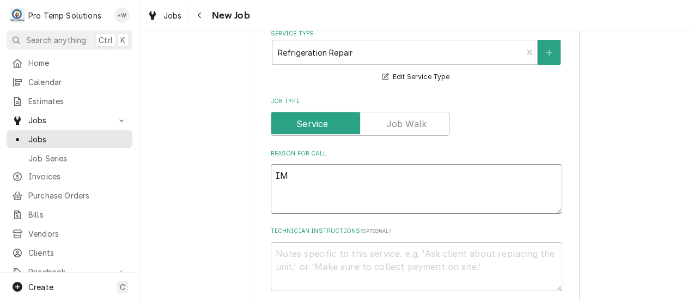
type textarea "x"
type textarea "IM"
type textarea "x"
type textarea "IM h"
type textarea "x"
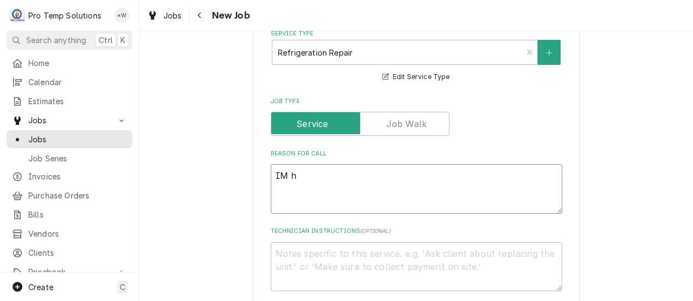
type textarea "IM ha"
type textarea "x"
type textarea "IM has"
type textarea "x"
type textarea "IM has"
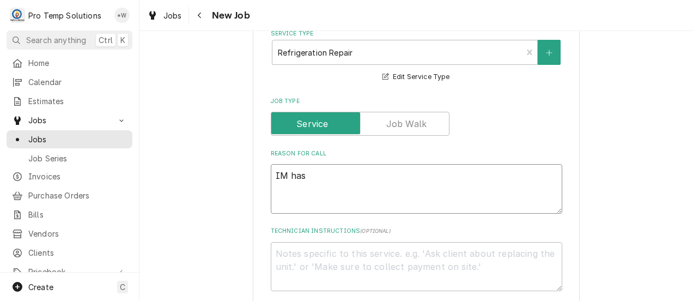
type textarea "x"
type textarea "IM has e"
type textarea "x"
type textarea "IM has er"
type textarea "x"
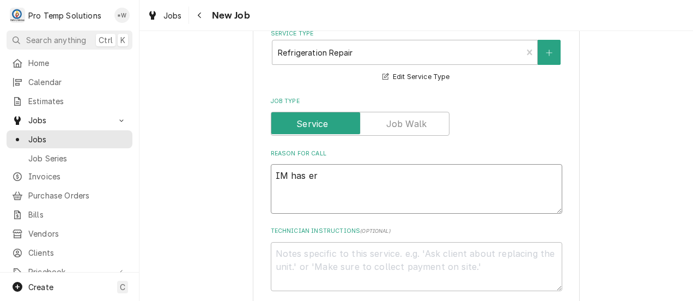
type textarea "IM has err"
type textarea "x"
type textarea "IM has erro"
type textarea "x"
type textarea "IM has error"
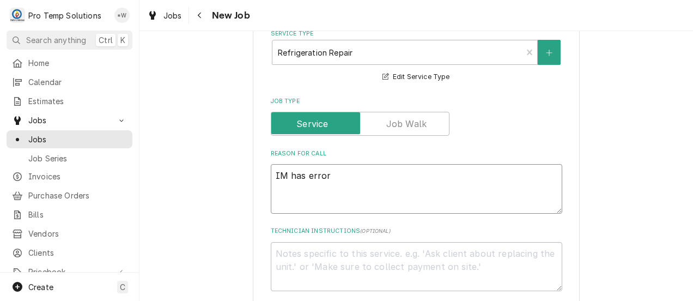
type textarea "x"
type textarea "IM has error"
type textarea "x"
type textarea "IM has error c"
type textarea "x"
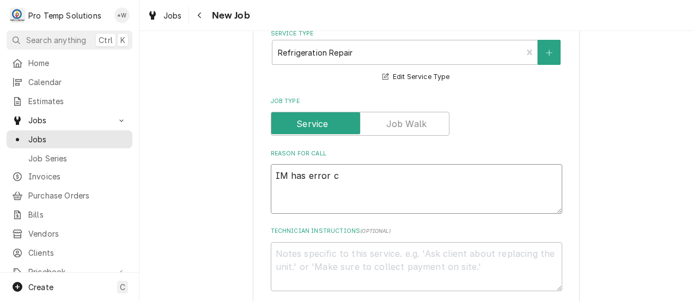
type textarea "IM has error co"
type textarea "x"
type textarea "IM has error cod"
type textarea "x"
type textarea "IM has error code"
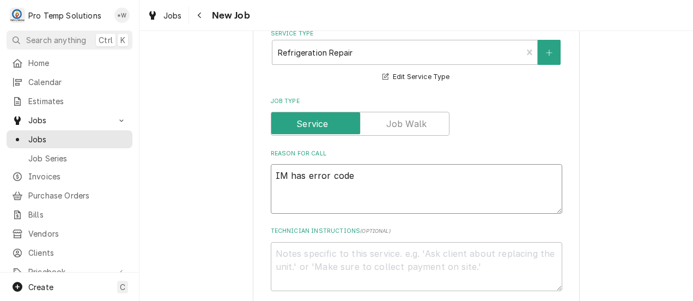
type textarea "x"
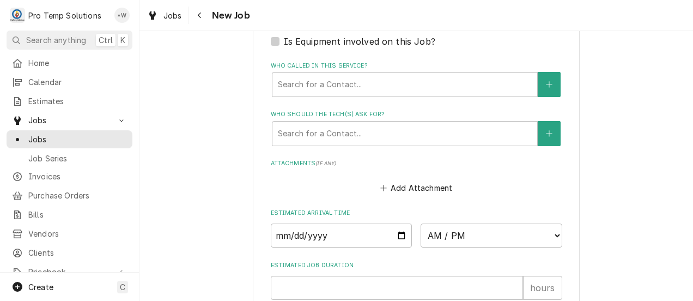
scroll to position [747, 0]
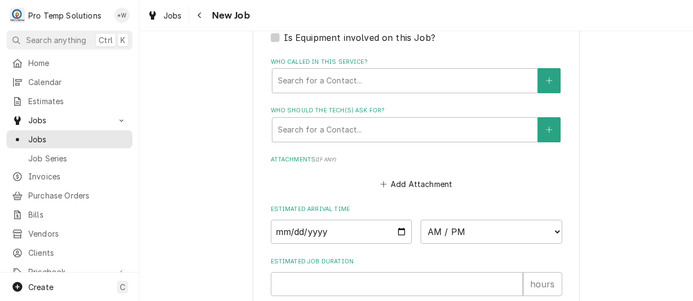
type textarea "IM has error code"
click at [394, 235] on input "Date" at bounding box center [342, 232] width 142 height 24
type input "2025-08-12"
type textarea "x"
click at [554, 228] on select "AM / PM 6:00 AM 6:15 AM 6:30 AM 6:45 AM 7:00 AM 7:15 AM 7:30 AM 7:45 AM 8:00 AM…" at bounding box center [492, 232] width 142 height 24
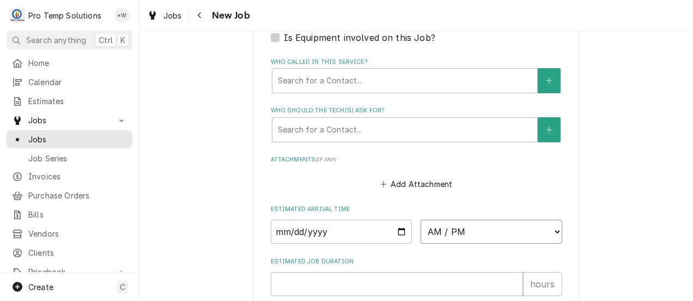
select select "10:00:00"
click at [421, 221] on select "AM / PM 6:00 AM 6:15 AM 6:30 AM 6:45 AM 7:00 AM 7:15 AM 7:30 AM 7:45 AM 8:00 AM…" at bounding box center [492, 232] width 142 height 24
type textarea "x"
click at [431, 287] on input "Estimated Job Duration" at bounding box center [397, 284] width 252 height 24
type input "1"
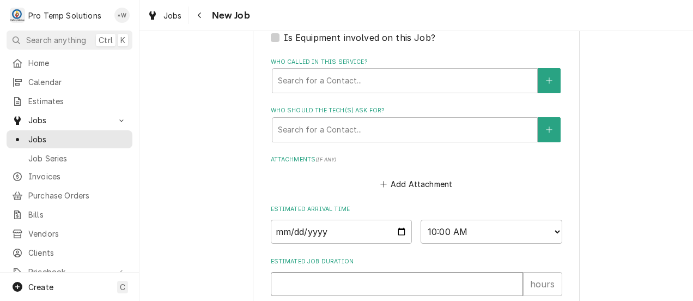
click at [510, 281] on input "1" at bounding box center [397, 284] width 252 height 24
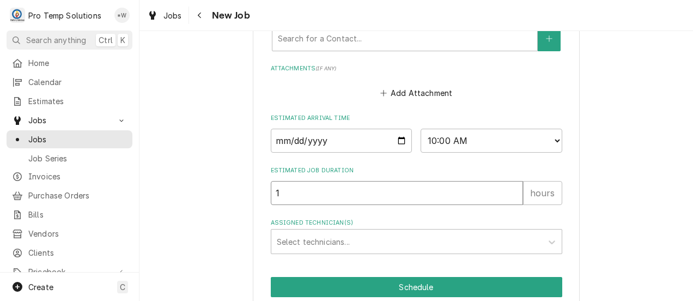
scroll to position [888, 0]
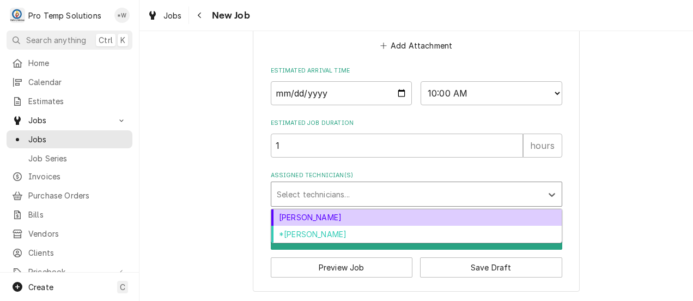
click at [451, 233] on div "*Kevin Williams" at bounding box center [416, 234] width 290 height 17
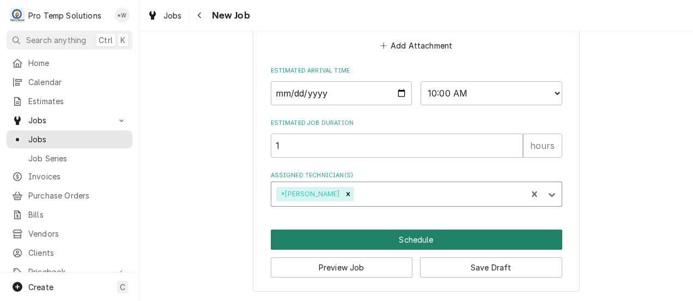
click at [427, 242] on button "Schedule" at bounding box center [417, 239] width 292 height 20
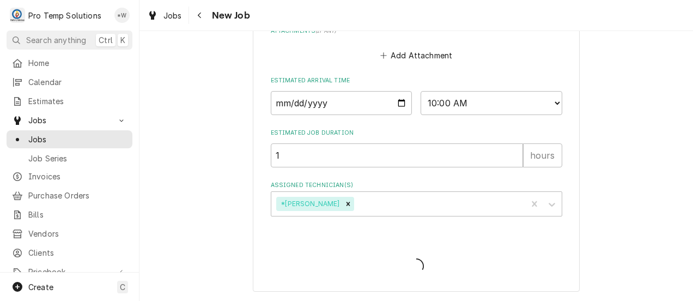
scroll to position [877, 0]
type textarea "x"
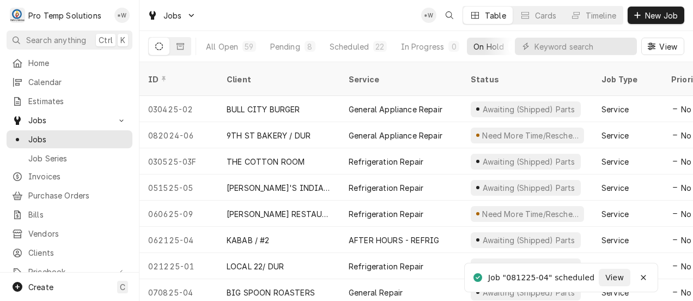
click at [47, 80] on span "Calendar" at bounding box center [77, 81] width 99 height 11
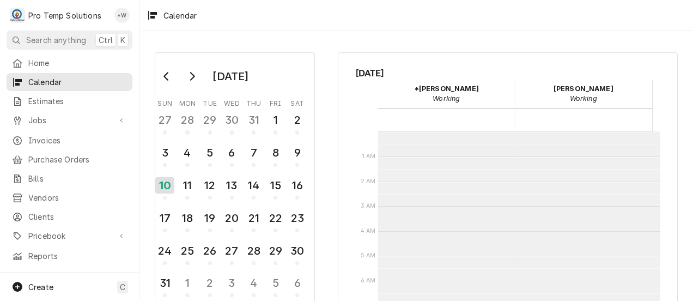
scroll to position [174, 0]
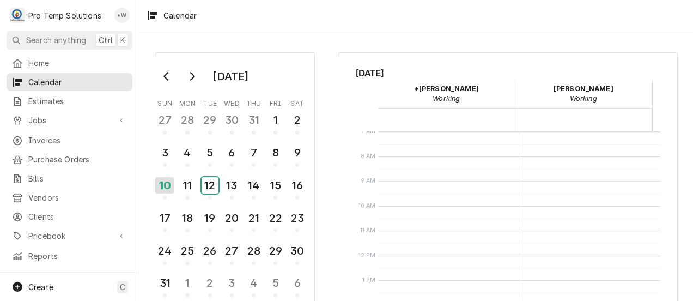
click at [213, 191] on div "12" at bounding box center [210, 185] width 17 height 16
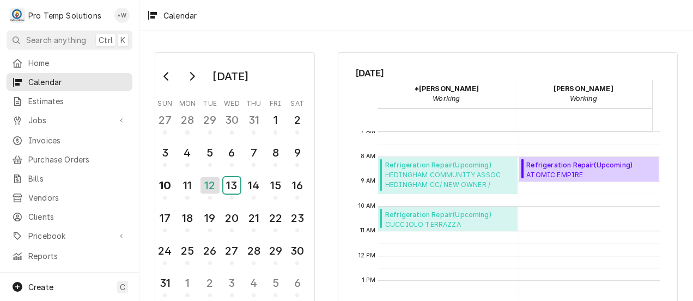
click at [234, 187] on div "13" at bounding box center [231, 185] width 17 height 16
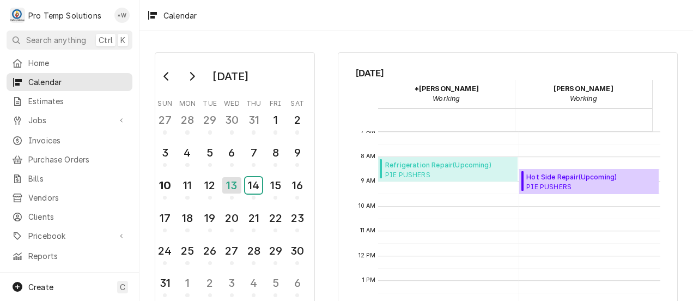
click at [254, 189] on div "14" at bounding box center [253, 185] width 17 height 16
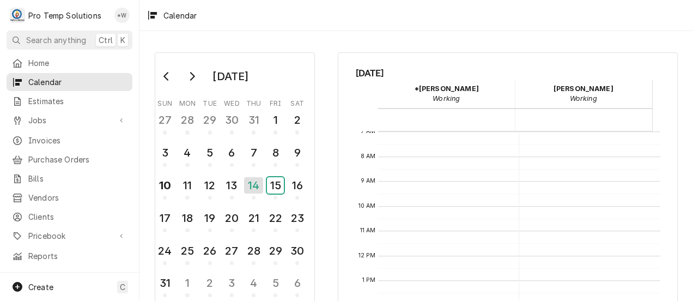
click at [279, 184] on div "15" at bounding box center [275, 185] width 17 height 16
click at [210, 186] on div "12" at bounding box center [210, 185] width 17 height 16
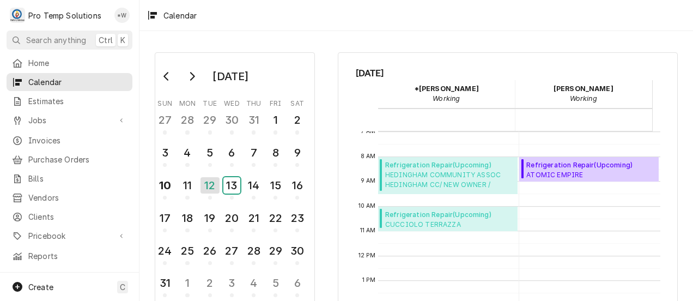
click at [233, 185] on div "13" at bounding box center [231, 185] width 17 height 16
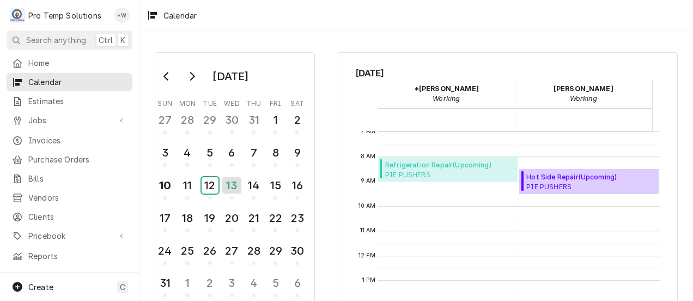
click at [211, 191] on div "12" at bounding box center [210, 185] width 17 height 16
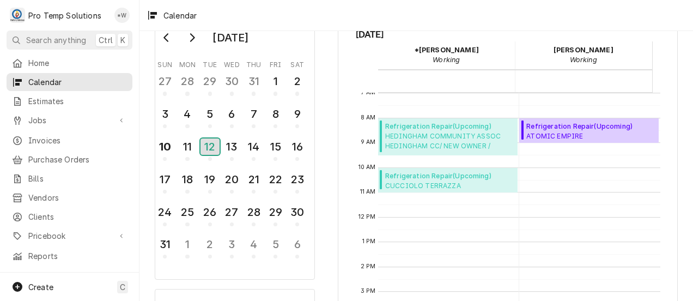
scroll to position [38, 0]
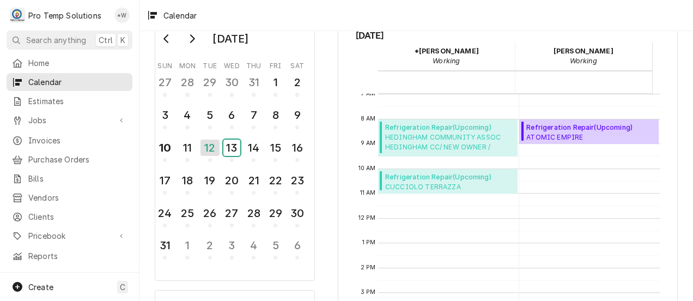
click at [232, 152] on div "13" at bounding box center [231, 148] width 17 height 16
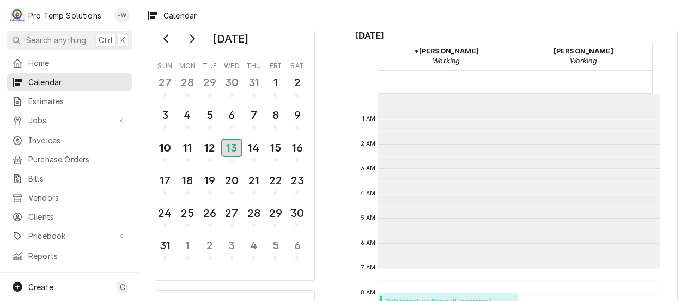
scroll to position [174, 0]
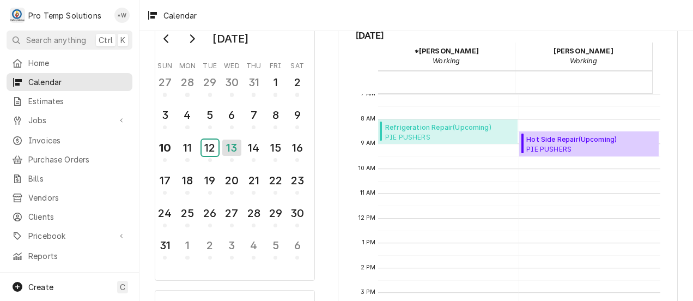
click at [213, 146] on div "12" at bounding box center [210, 148] width 17 height 16
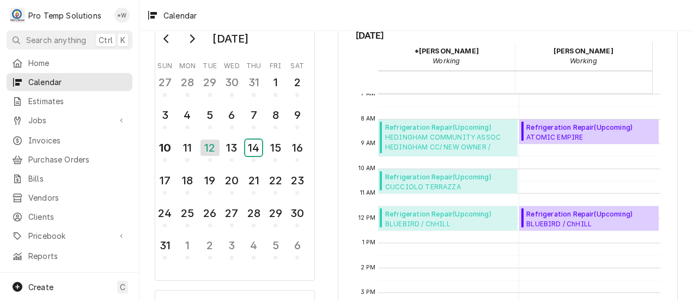
click at [256, 149] on div "14" at bounding box center [253, 148] width 17 height 16
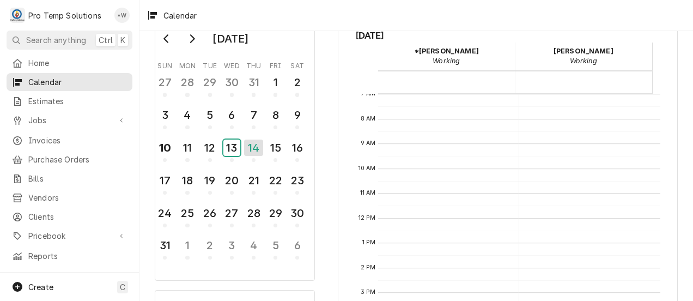
click at [231, 146] on div "13" at bounding box center [231, 148] width 17 height 16
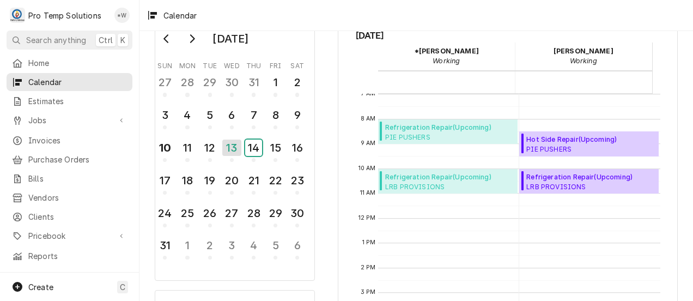
click at [254, 147] on div "14" at bounding box center [253, 148] width 17 height 16
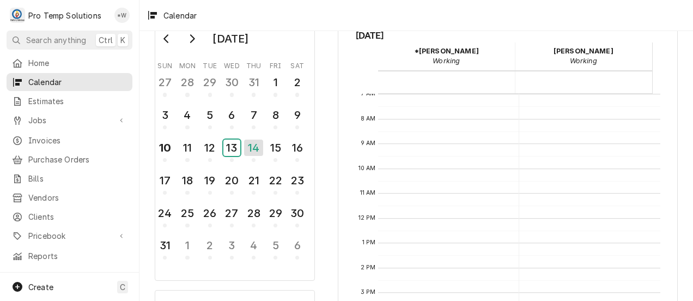
click at [233, 149] on div "13" at bounding box center [231, 148] width 17 height 16
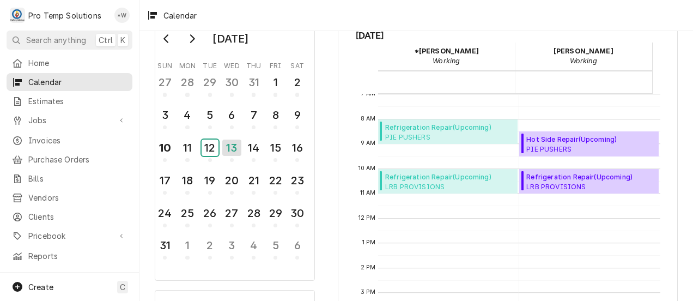
click at [211, 147] on div "12" at bounding box center [210, 148] width 17 height 16
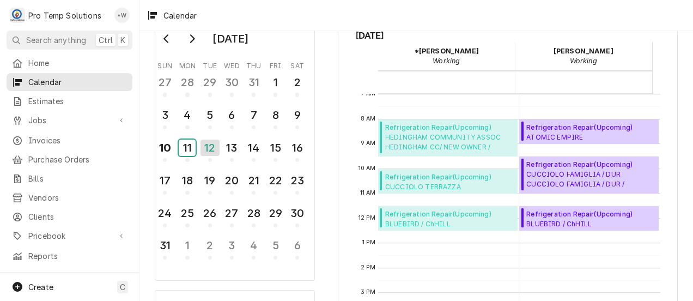
click at [180, 149] on div "11" at bounding box center [187, 148] width 17 height 16
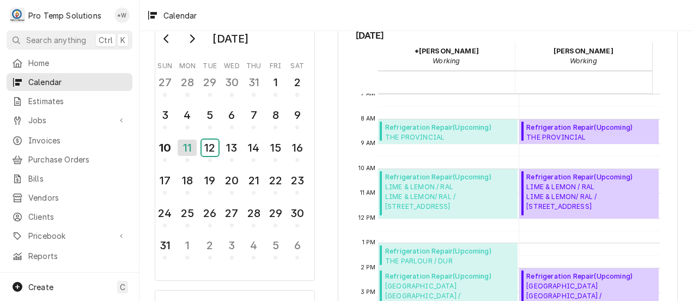
click at [213, 149] on div "12" at bounding box center [210, 148] width 17 height 16
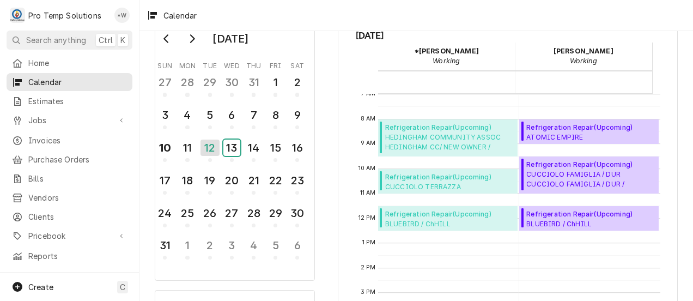
click at [233, 149] on div "13" at bounding box center [231, 148] width 17 height 16
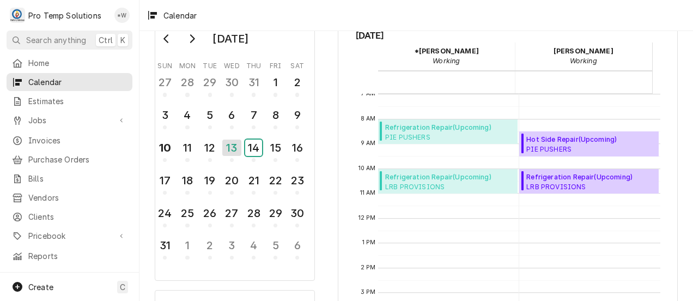
click at [255, 148] on div "14" at bounding box center [253, 148] width 17 height 16
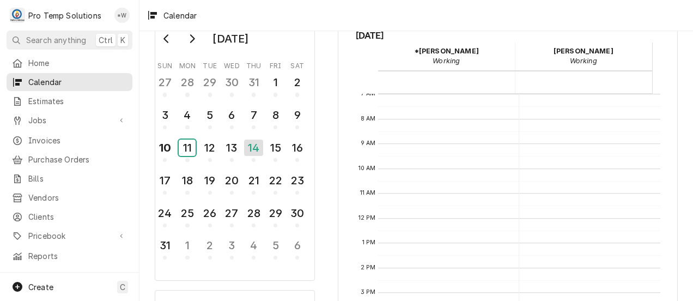
click at [191, 149] on div "11" at bounding box center [187, 148] width 17 height 16
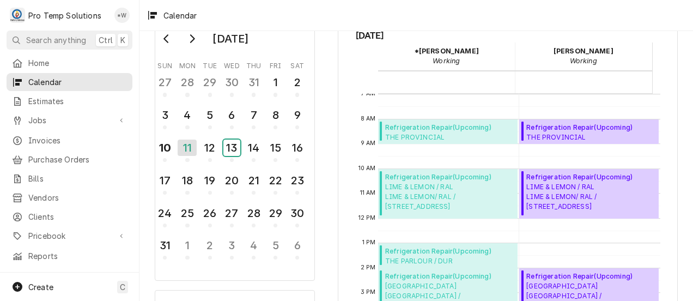
click at [231, 149] on div "13" at bounding box center [231, 148] width 17 height 16
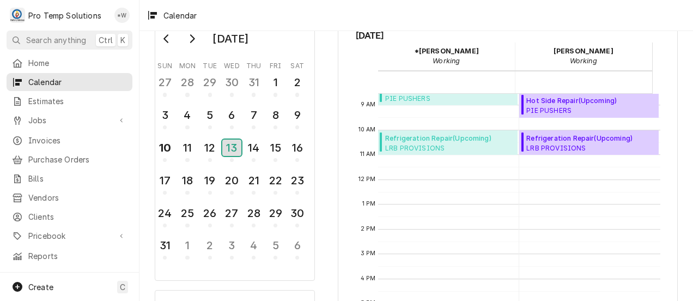
scroll to position [220, 0]
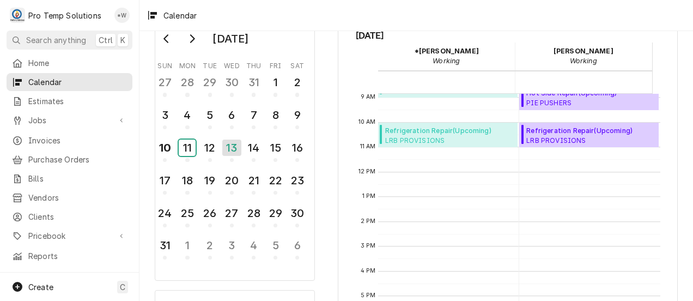
click at [189, 150] on div "11" at bounding box center [187, 148] width 17 height 16
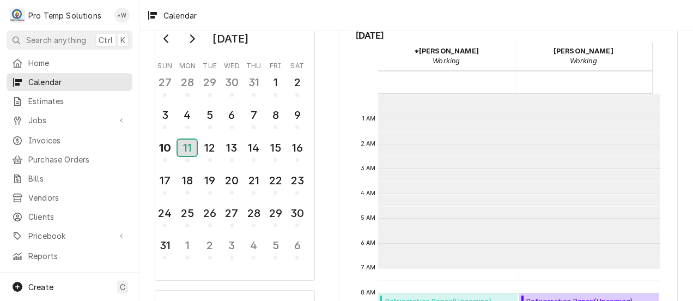
scroll to position [174, 0]
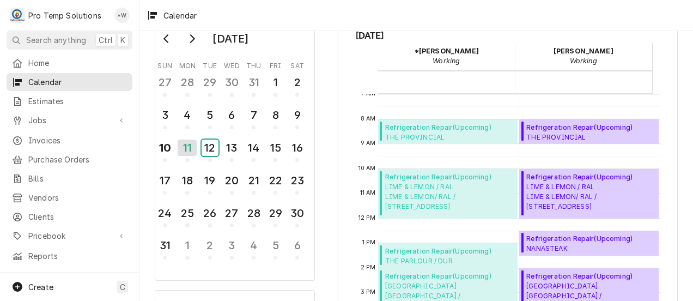
click at [216, 146] on div "12" at bounding box center [210, 148] width 17 height 16
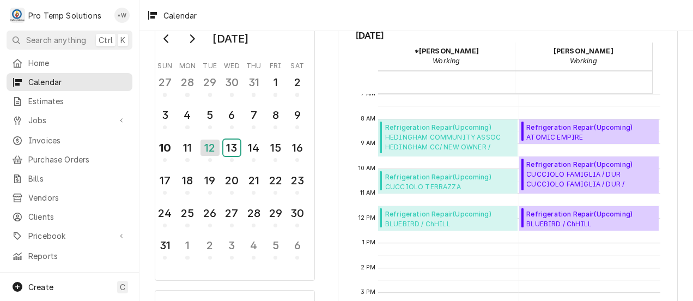
click at [234, 150] on div "13" at bounding box center [231, 148] width 17 height 16
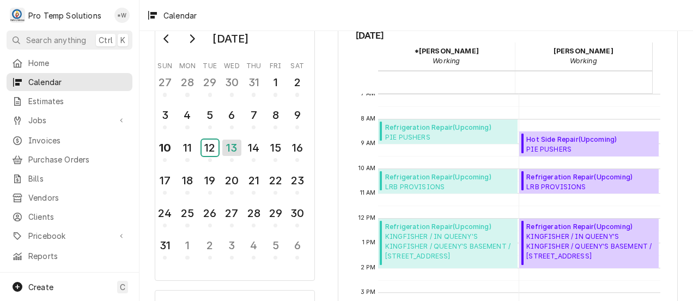
click at [212, 148] on div "12" at bounding box center [210, 148] width 17 height 16
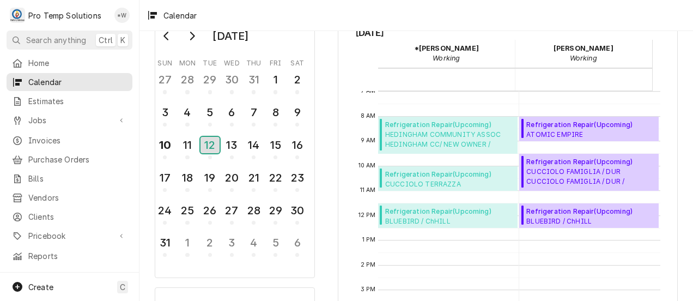
scroll to position [8, 0]
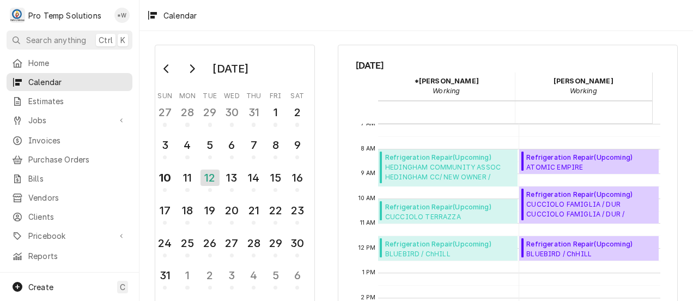
click at [20, 293] on div "Dynamic Content Wrapper" at bounding box center [17, 286] width 13 height 13
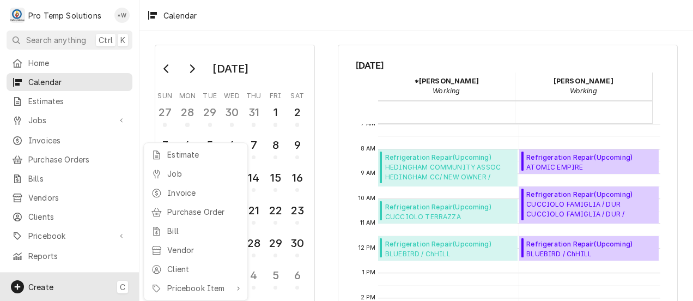
click at [179, 175] on div "Job" at bounding box center [203, 173] width 73 height 11
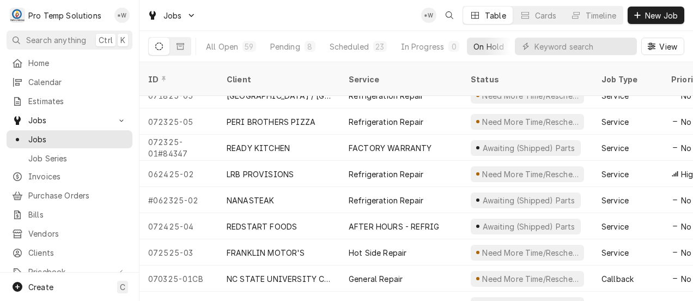
scroll to position [244, 0]
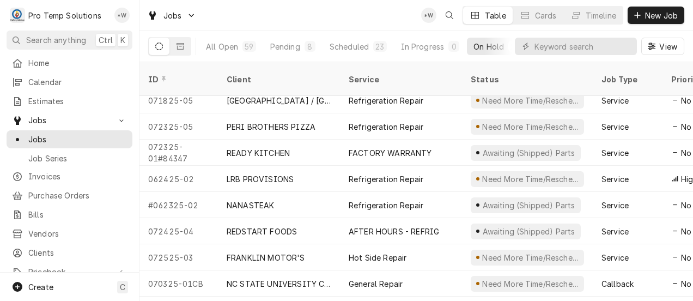
click at [376, 173] on div "Refrigeration Repair" at bounding box center [386, 178] width 75 height 11
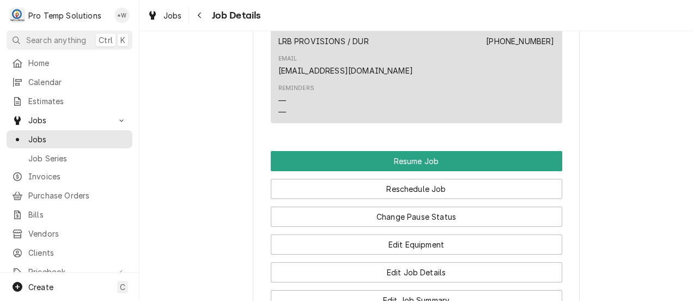
scroll to position [1143, 0]
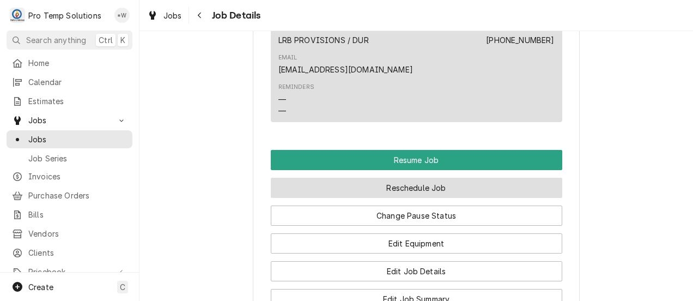
click at [427, 178] on button "Reschedule Job" at bounding box center [417, 188] width 292 height 20
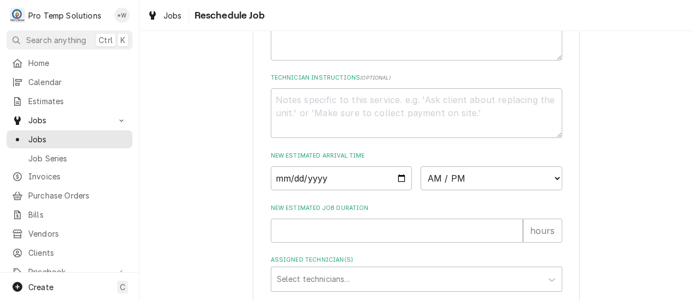
scroll to position [368, 0]
click at [396, 190] on input "Date" at bounding box center [342, 178] width 142 height 24
type textarea "x"
type input "2025-08-13"
click at [547, 187] on select "AM / PM 6:00 AM 6:15 AM 6:30 AM 6:45 AM 7:00 AM 7:15 AM 7:30 AM 7:45 AM 8:00 AM…" at bounding box center [492, 178] width 142 height 24
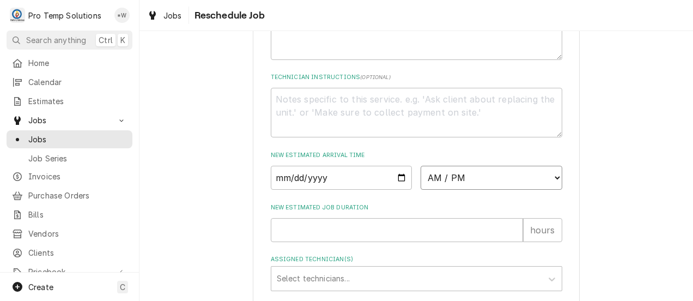
select select "10:00:00"
click at [421, 178] on select "AM / PM 6:00 AM 6:15 AM 6:30 AM 6:45 AM 7:00 AM 7:15 AM 7:30 AM 7:45 AM 8:00 AM…" at bounding box center [492, 178] width 142 height 24
type textarea "x"
click at [501, 242] on input "New Estimated Job Duration" at bounding box center [397, 230] width 252 height 24
type input "1"
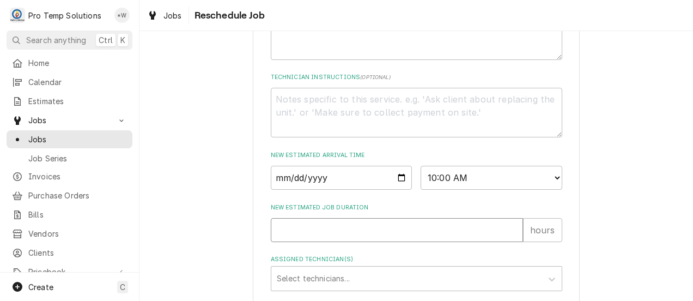
click at [510, 239] on input "1" at bounding box center [397, 230] width 252 height 24
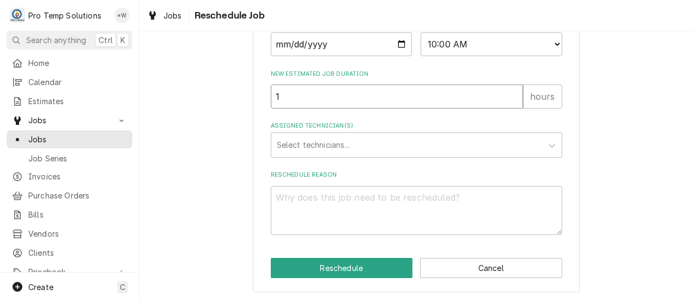
scroll to position [500, 0]
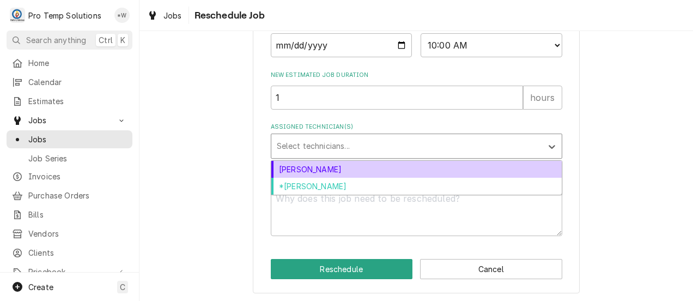
click at [497, 178] on div "[PERSON_NAME]" at bounding box center [416, 169] width 290 height 17
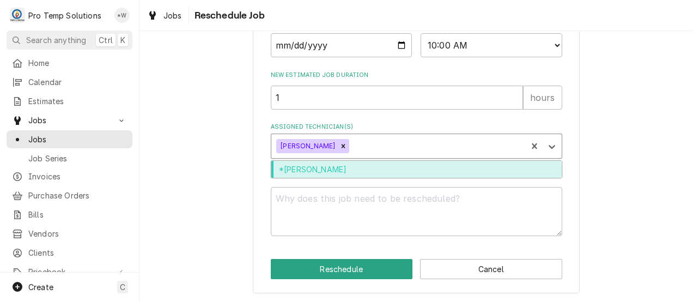
click at [497, 178] on div "*[PERSON_NAME]" at bounding box center [416, 169] width 290 height 17
type textarea "x"
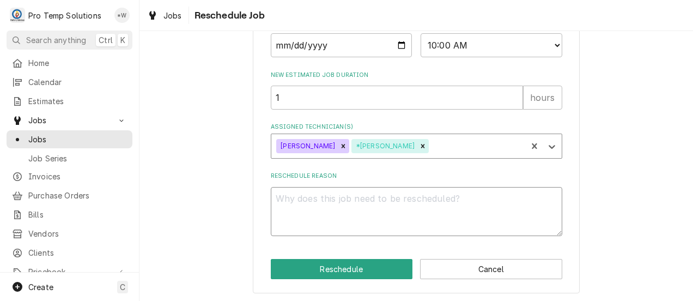
click at [483, 215] on textarea "Reschedule Reason" at bounding box center [417, 212] width 292 height 50
type textarea "."
type textarea "x"
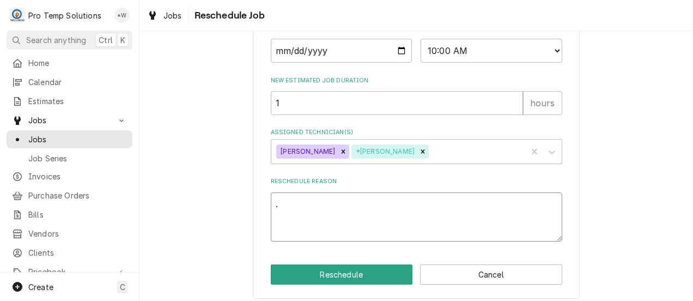
scroll to position [515, 0]
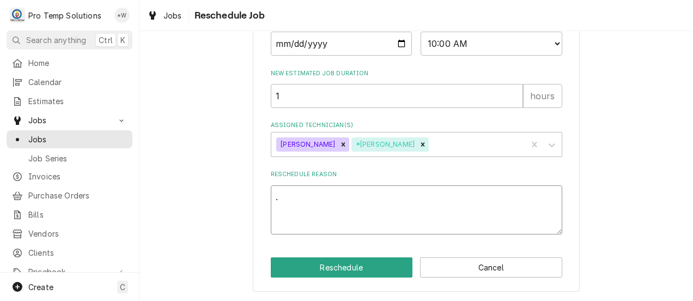
type textarea "."
click at [346, 269] on button "Reschedule" at bounding box center [342, 267] width 142 height 20
type textarea "x"
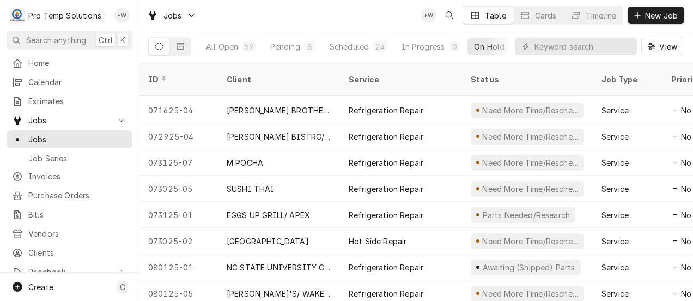
scroll to position [496, 0]
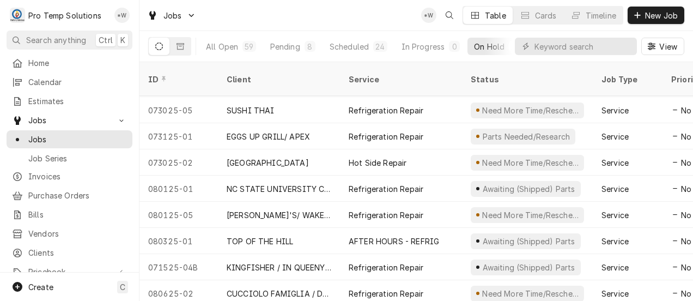
click at [299, 288] on div "CUCCIOLO FAMIGLIA / DUR" at bounding box center [279, 293] width 105 height 11
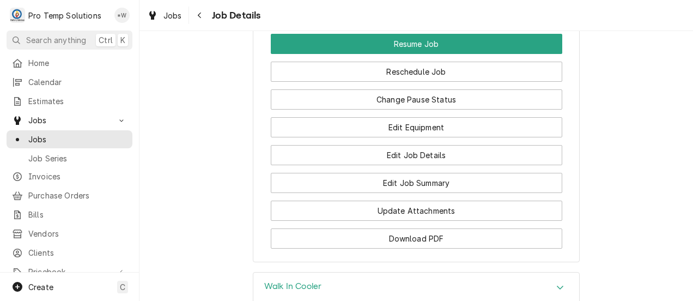
scroll to position [930, 0]
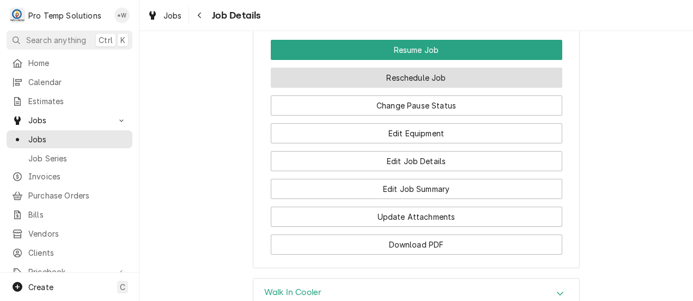
click at [416, 88] on button "Reschedule Job" at bounding box center [417, 78] width 292 height 20
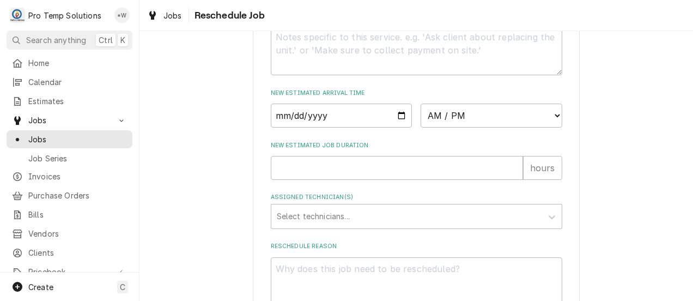
scroll to position [431, 0]
click at [397, 126] on input "Date" at bounding box center [342, 115] width 142 height 24
type input "2025-08-12"
type textarea "x"
click at [548, 127] on select "AM / PM 6:00 AM 6:15 AM 6:30 AM 6:45 AM 7:00 AM 7:15 AM 7:30 AM 7:45 AM 8:00 AM…" at bounding box center [492, 115] width 142 height 24
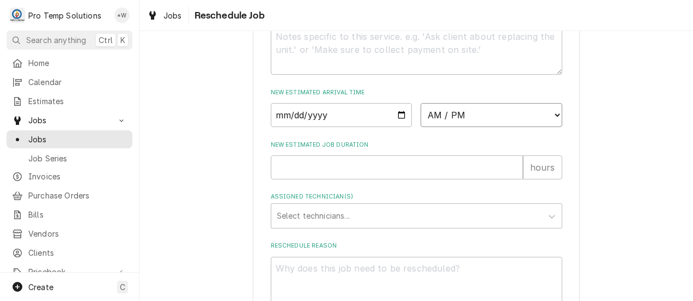
select select "09:30:00"
click at [421, 115] on select "AM / PM 6:00 AM 6:15 AM 6:30 AM 6:45 AM 7:00 AM 7:15 AM 7:30 AM 7:45 AM 8:00 AM…" at bounding box center [492, 115] width 142 height 24
type textarea "x"
click at [404, 179] on input "New Estimated Job Duration" at bounding box center [397, 167] width 252 height 24
type input "1"
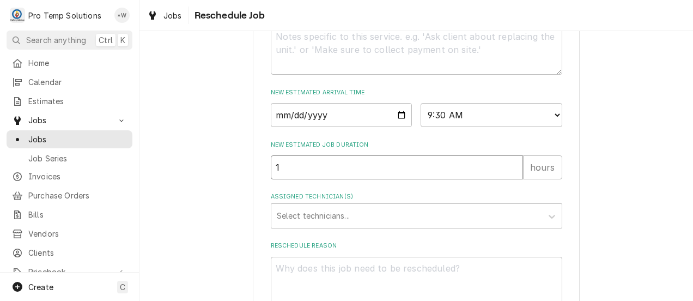
type textarea "x"
type input "1.5"
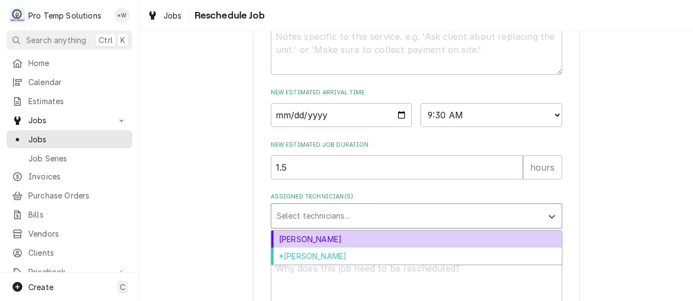
click at [388, 247] on div "Dakota Williams" at bounding box center [416, 239] width 290 height 17
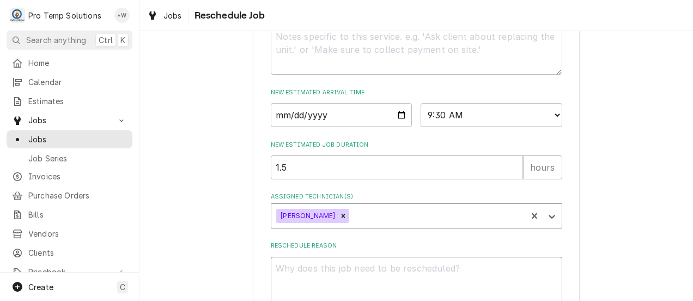
click at [427, 283] on textarea "Reschedule Reason" at bounding box center [417, 282] width 292 height 50
type textarea "x"
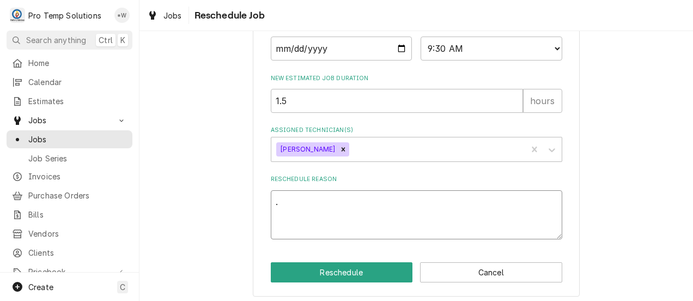
scroll to position [515, 0]
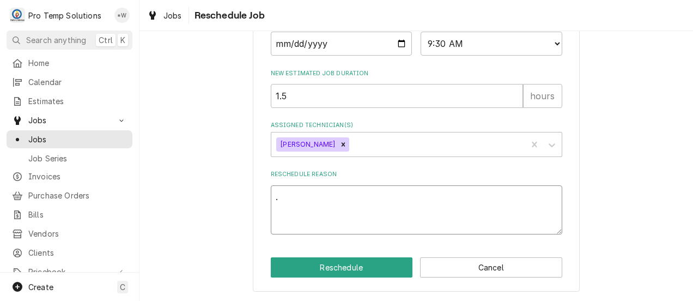
type textarea "."
click at [364, 270] on button "Reschedule" at bounding box center [342, 267] width 142 height 20
type textarea "x"
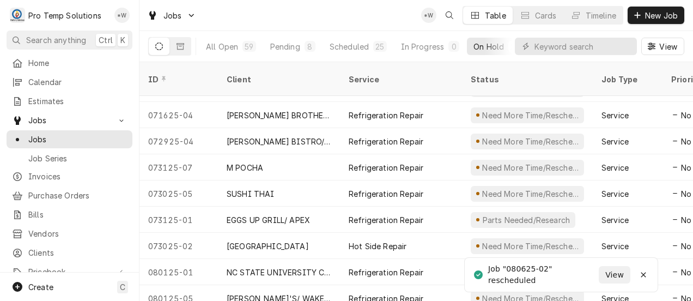
scroll to position [470, 0]
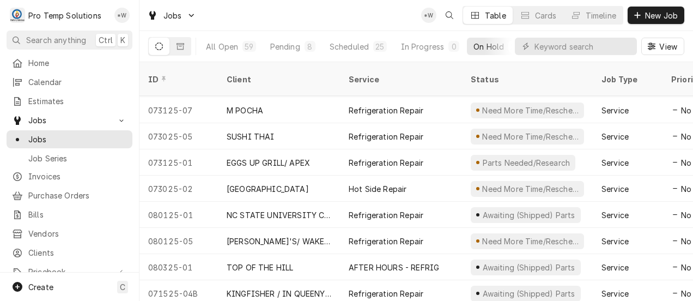
click at [374, 131] on div "Refrigeration Repair" at bounding box center [386, 136] width 75 height 11
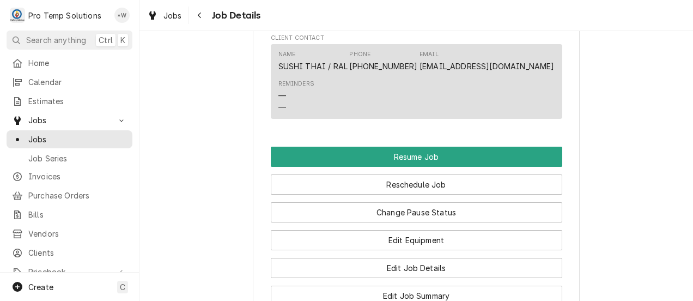
scroll to position [922, 0]
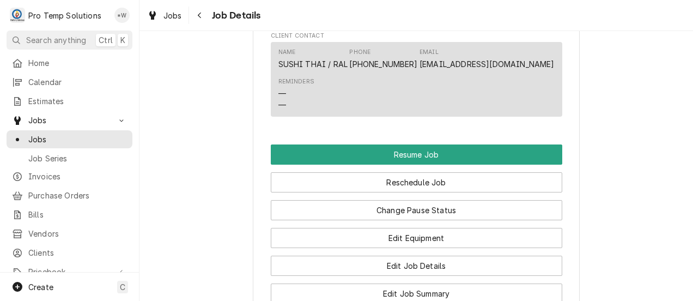
click at [417, 165] on button "Resume Job" at bounding box center [417, 154] width 292 height 20
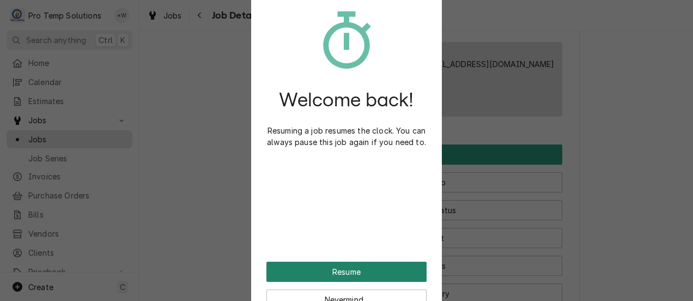
click at [380, 269] on button "Resume" at bounding box center [347, 272] width 160 height 20
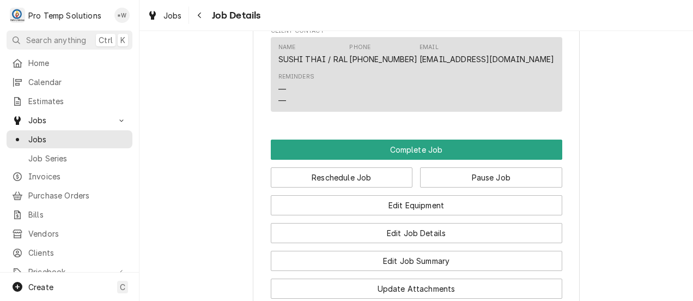
scroll to position [844, 0]
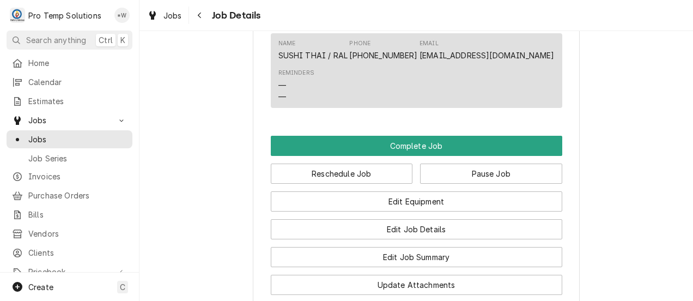
click at [423, 156] on button "Complete Job" at bounding box center [417, 146] width 292 height 20
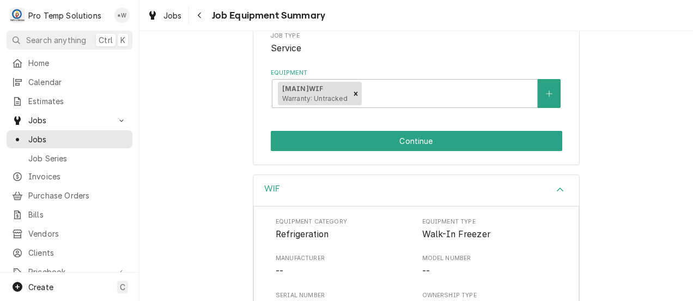
scroll to position [167, 0]
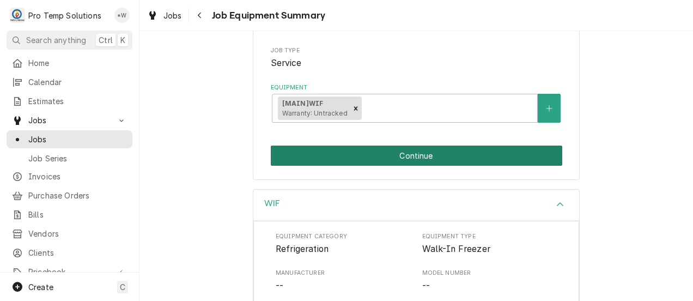
click at [450, 157] on button "Continue" at bounding box center [417, 156] width 292 height 20
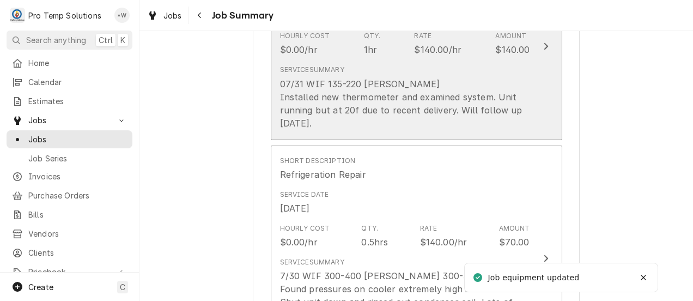
click at [388, 123] on div "07/31 WIF 135-220 [PERSON_NAME] Installed new thermometer and examined system. …" at bounding box center [405, 103] width 250 height 52
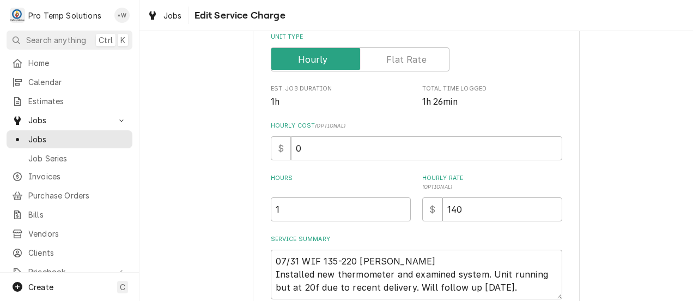
scroll to position [273, 0]
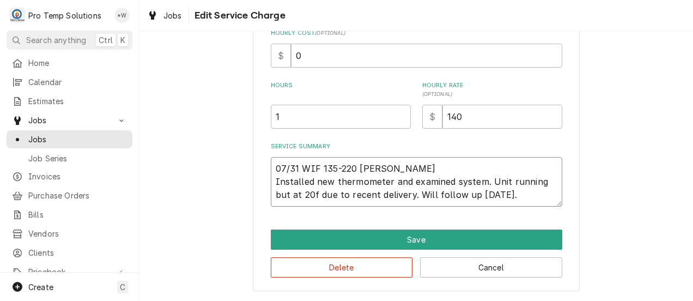
click at [517, 195] on textarea "07/31 WIF 135-220 KEVIN Installed new thermometer and examined system. Unit run…" at bounding box center [417, 182] width 292 height 50
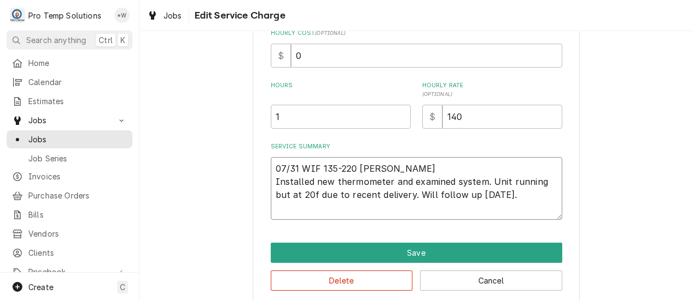
type textarea "x"
type textarea "07/31 WIF 135-220 KEVIN Installed new thermometer and examined system. Unit run…"
type textarea "x"
type textarea "07/31 WIF 135-220 KEVIN Installed new thermometer and examined system. Unit run…"
type textarea "x"
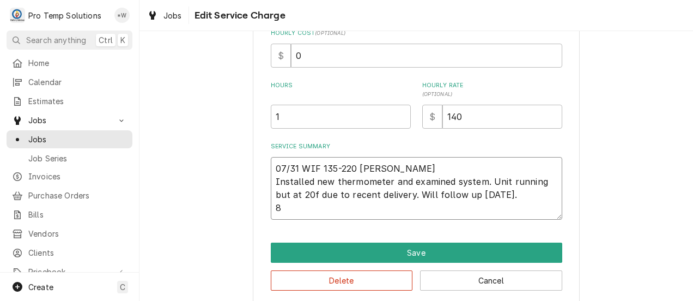
type textarea "07/31 WIF 135-220 KEVIN Installed new thermometer and examined system. Unit run…"
type textarea "x"
type textarea "07/31 WIF 135-220 KEVIN Installed new thermometer and examined system. Unit run…"
type textarea "x"
type textarea "07/31 WIF 135-220 KEVIN Installed new thermometer and examined system. Unit run…"
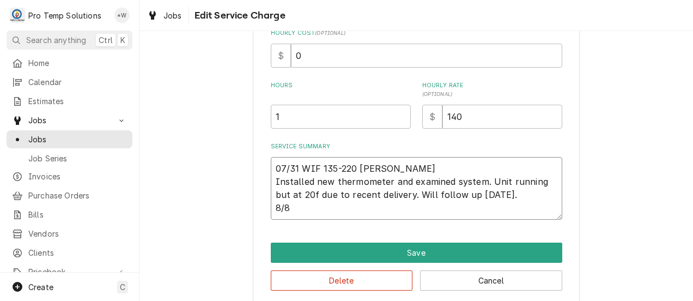
type textarea "x"
type textarea "07/31 WIF 135-220 KEVIN Installed new thermometer and examined system. Unit run…"
type textarea "x"
type textarea "07/31 WIF 135-220 KEVIN Installed new thermometer and examined system. Unit run…"
type textarea "x"
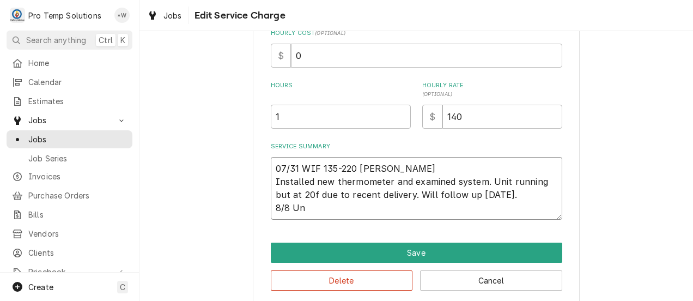
type textarea "07/31 WIF 135-220 KEVIN Installed new thermometer and examined system. Unit run…"
type textarea "x"
type textarea "07/31 WIF 135-220 KEVIN Installed new thermometer and examined system. Unit run…"
type textarea "x"
type textarea "07/31 WIF 135-220 KEVIN Installed new thermometer and examined system. Unit run…"
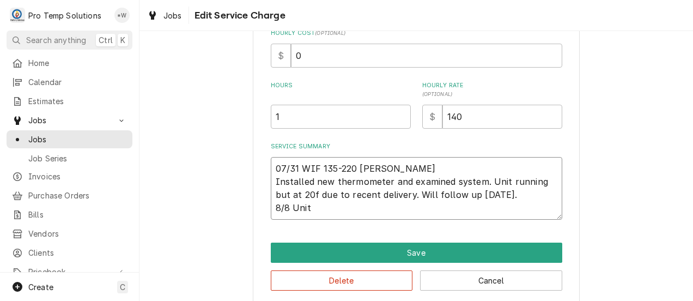
type textarea "x"
type textarea "07/31 WIF 135-220 KEVIN Installed new thermometer and examined system. Unit run…"
type textarea "x"
type textarea "07/31 WIF 135-220 KEVIN Installed new thermometer and examined system. Unit run…"
type textarea "x"
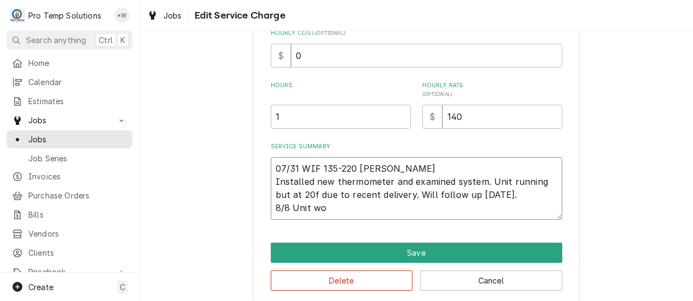
type textarea "07/31 WIF 135-220 KEVIN Installed new thermometer and examined system. Unit run…"
type textarea "x"
type textarea "07/31 WIF 135-220 KEVIN Installed new thermometer and examined system. Unit run…"
type textarea "x"
type textarea "07/31 WIF 135-220 KEVIN Installed new thermometer and examined system. Unit run…"
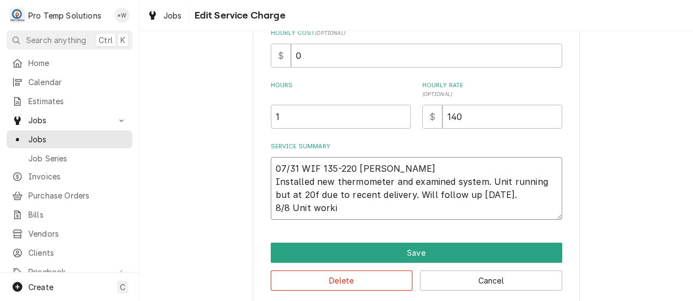
type textarea "x"
type textarea "07/31 WIF 135-220 KEVIN Installed new thermometer and examined system. Unit run…"
type textarea "x"
type textarea "07/31 WIF 135-220 KEVIN Installed new thermometer and examined system. Unit run…"
type textarea "x"
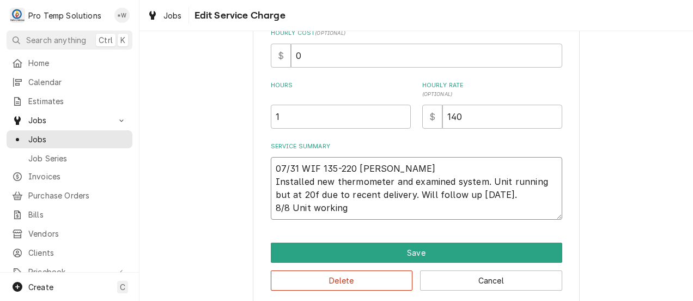
type textarea "07/31 WIF 135-220 KEVIN Installed new thermometer and examined system. Unit run…"
type textarea "x"
type textarea "07/31 WIF 135-220 KEVIN Installed new thermometer and examined system. Unit run…"
type textarea "x"
type textarea "07/31 WIF 135-220 KEVIN Installed new thermometer and examined system. Unit run…"
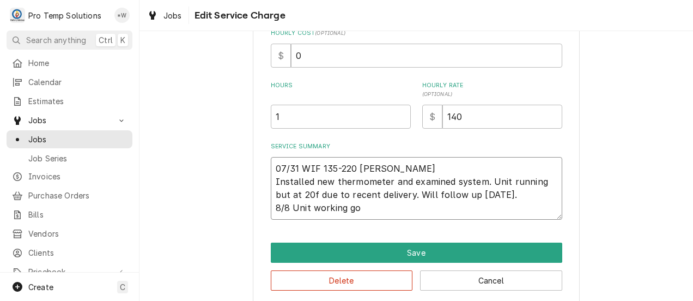
type textarea "x"
type textarea "07/31 WIF 135-220 KEVIN Installed new thermometer and examined system. Unit run…"
type textarea "x"
type textarea "07/31 WIF 135-220 KEVIN Installed new thermometer and examined system. Unit run…"
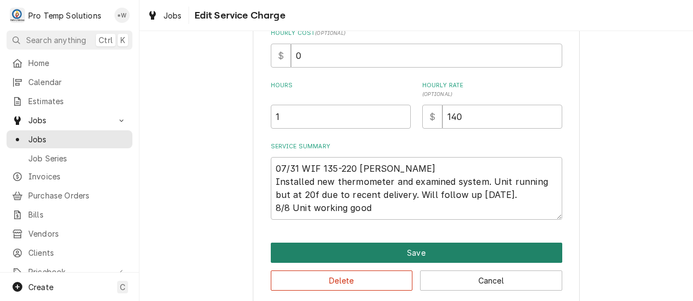
click at [450, 254] on button "Save" at bounding box center [417, 253] width 292 height 20
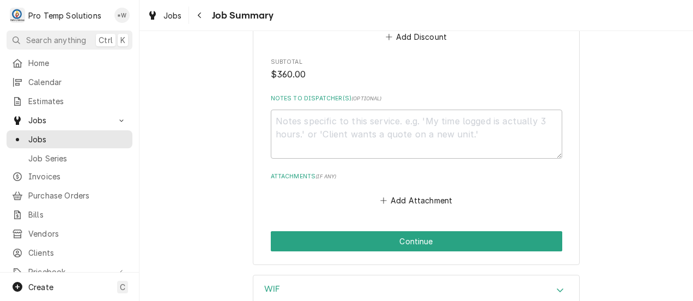
scroll to position [1294, 0]
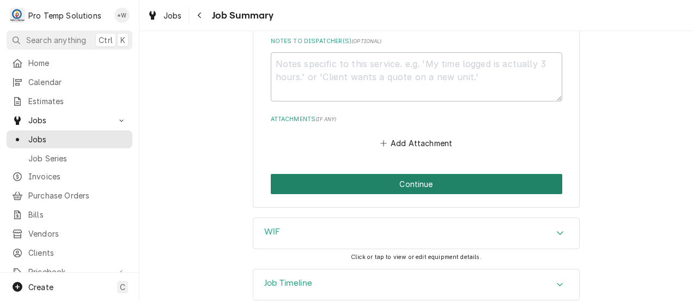
click at [443, 185] on button "Continue" at bounding box center [417, 184] width 292 height 20
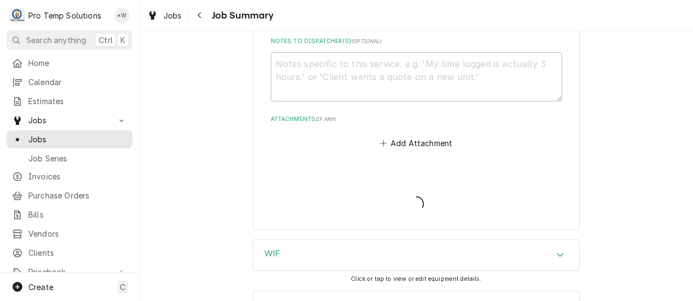
type textarea "x"
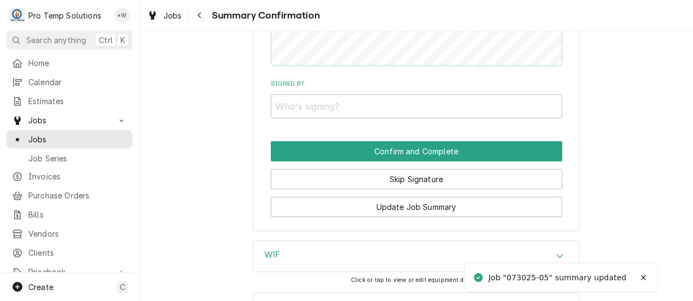
scroll to position [1127, 0]
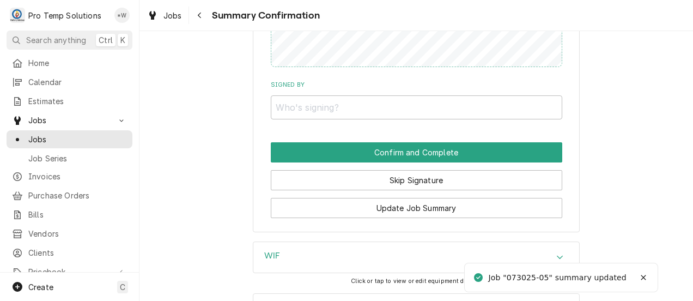
click at [427, 184] on button "Skip Signature" at bounding box center [417, 180] width 292 height 20
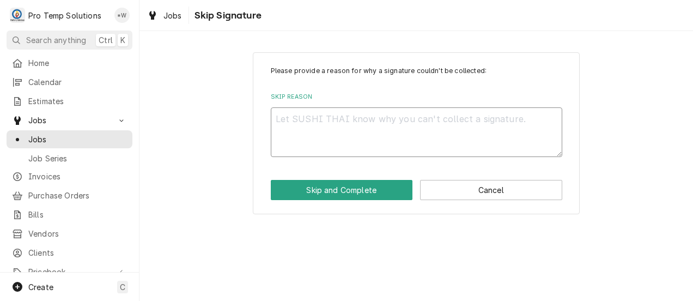
click at [460, 137] on textarea "Skip Reason" at bounding box center [417, 132] width 292 height 50
type textarea "x"
type textarea "."
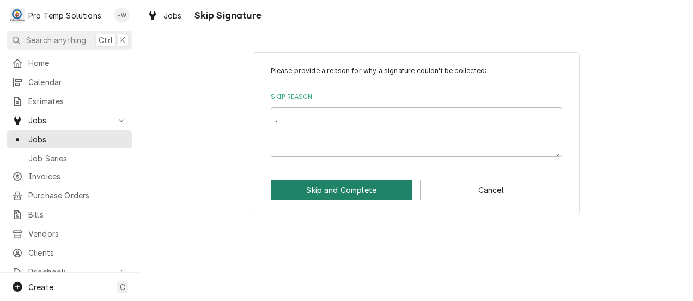
click at [365, 190] on button "Skip and Complete" at bounding box center [342, 190] width 142 height 20
type textarea "x"
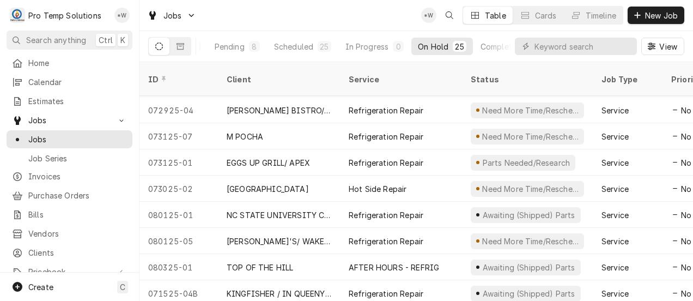
scroll to position [0, 59]
click at [405, 235] on div "Refrigeration Repair" at bounding box center [386, 240] width 75 height 11
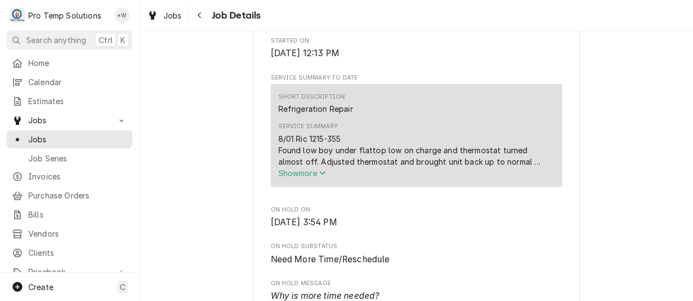
scroll to position [346, 0]
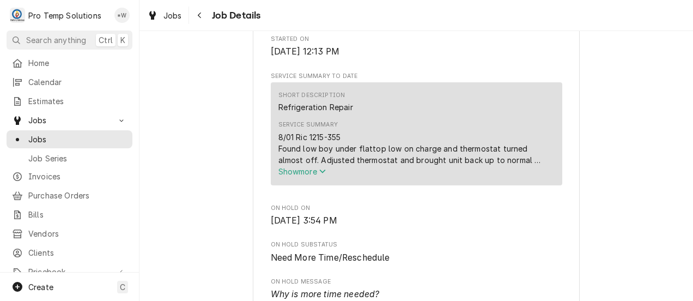
click at [313, 176] on span "Show more" at bounding box center [303, 171] width 48 height 9
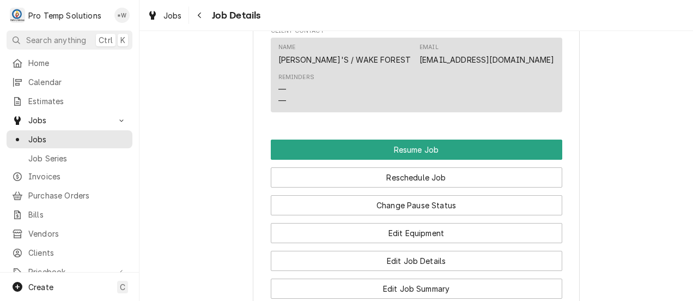
scroll to position [1013, 0]
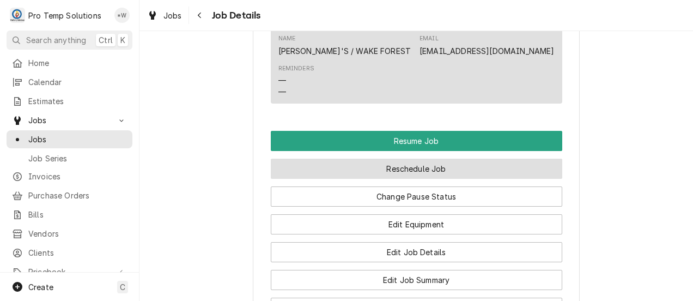
click at [453, 179] on button "Reschedule Job" at bounding box center [417, 169] width 292 height 20
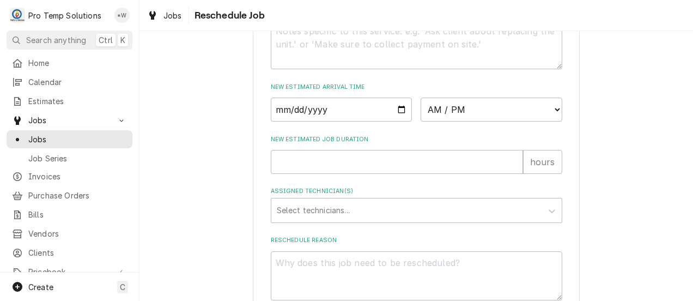
scroll to position [437, 0]
click at [393, 121] on input "Date" at bounding box center [342, 109] width 142 height 24
type textarea "x"
type input "[DATE]"
click at [546, 121] on select "AM / PM 6:00 AM 6:15 AM 6:30 AM 6:45 AM 7:00 AM 7:15 AM 7:30 AM 7:45 AM 8:00 AM…" at bounding box center [492, 109] width 142 height 24
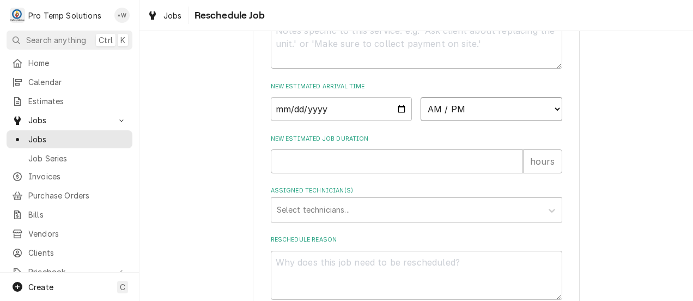
select select "08:30:00"
click at [421, 109] on select "AM / PM 6:00 AM 6:15 AM 6:30 AM 6:45 AM 7:00 AM 7:15 AM 7:30 AM 7:45 AM 8:00 AM…" at bounding box center [492, 109] width 142 height 24
type textarea "x"
click at [505, 172] on input "New Estimated Job Duration" at bounding box center [397, 161] width 252 height 24
type input "1"
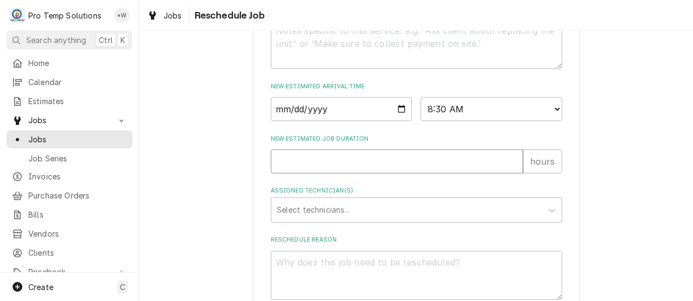
click at [509, 170] on input "1" at bounding box center [397, 161] width 252 height 24
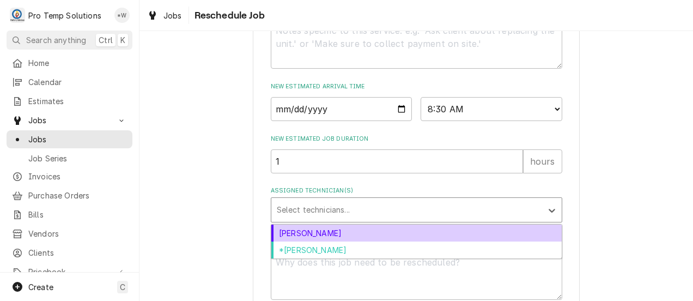
click at [412, 241] on div "Dakota Williams" at bounding box center [416, 233] width 290 height 17
type textarea "x"
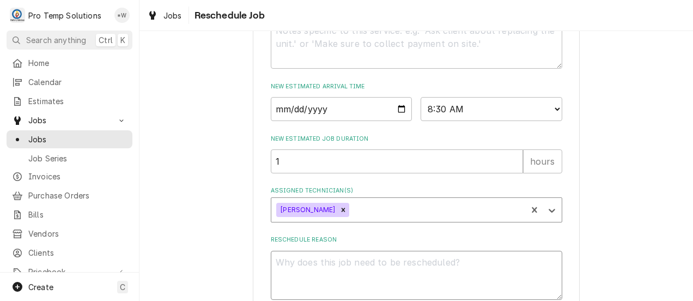
click at [431, 280] on textarea "Reschedule Reason" at bounding box center [417, 276] width 292 height 50
type textarea "."
type textarea "x"
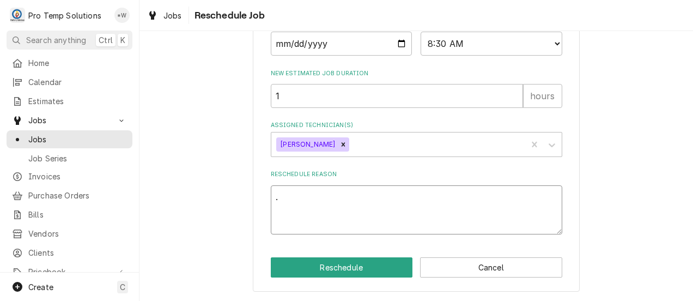
type textarea "."
click at [365, 268] on button "Reschedule" at bounding box center [342, 267] width 142 height 20
type textarea "x"
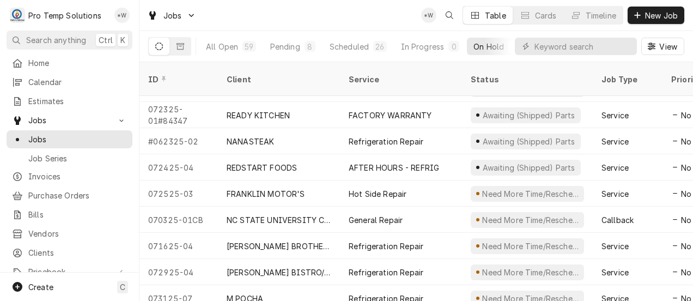
scroll to position [283, 0]
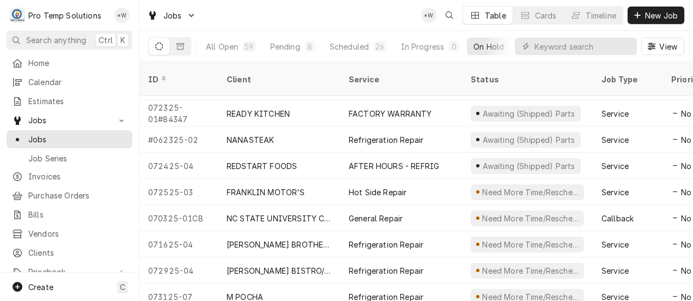
click at [380, 134] on div "Refrigeration Repair" at bounding box center [386, 139] width 75 height 11
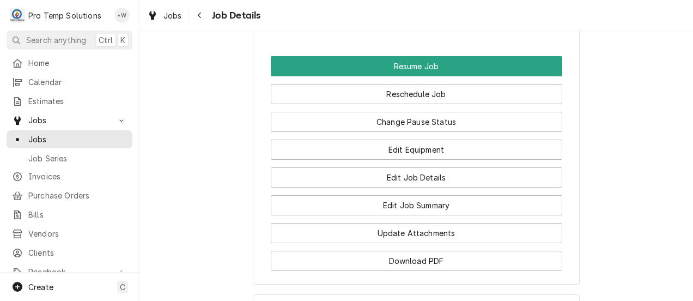
scroll to position [1225, 0]
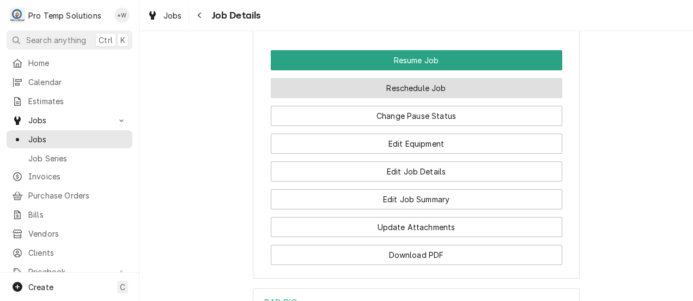
click at [449, 98] on button "Reschedule Job" at bounding box center [417, 88] width 292 height 20
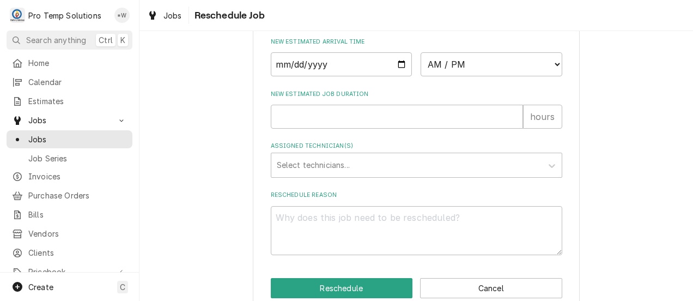
scroll to position [473, 0]
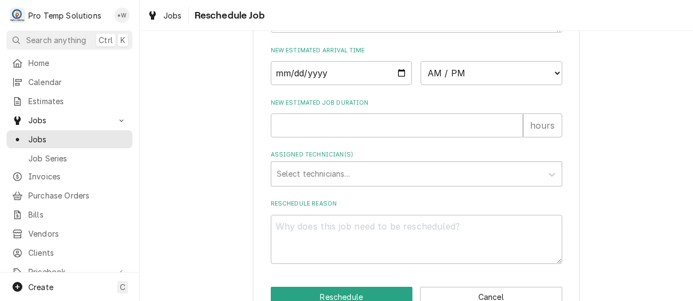
click at [396, 85] on input "Date" at bounding box center [342, 73] width 142 height 24
type input "[DATE]"
type textarea "x"
click at [544, 85] on select "AM / PM 6:00 AM 6:15 AM 6:30 AM 6:45 AM 7:00 AM 7:15 AM 7:30 AM 7:45 AM 8:00 AM…" at bounding box center [492, 73] width 142 height 24
select select "12:30:00"
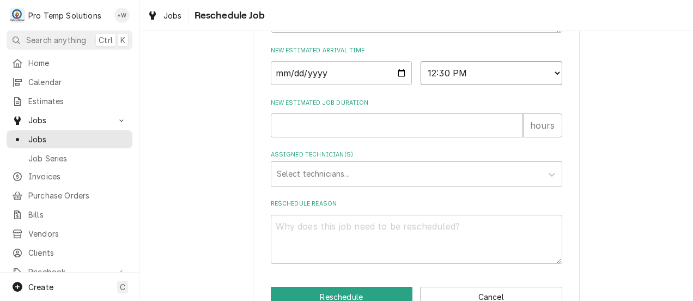
click at [421, 73] on select "AM / PM 6:00 AM 6:15 AM 6:30 AM 6:45 AM 7:00 AM 7:15 AM 7:30 AM 7:45 AM 8:00 AM…" at bounding box center [492, 73] width 142 height 24
type textarea "x"
click at [486, 137] on input "New Estimated Job Duration" at bounding box center [397, 125] width 252 height 24
type input "1"
click at [509, 135] on input "1" at bounding box center [397, 125] width 252 height 24
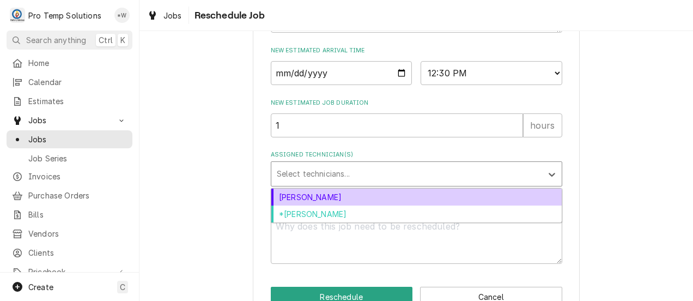
click at [461, 205] on div "[PERSON_NAME]" at bounding box center [416, 197] width 290 height 17
type textarea "x"
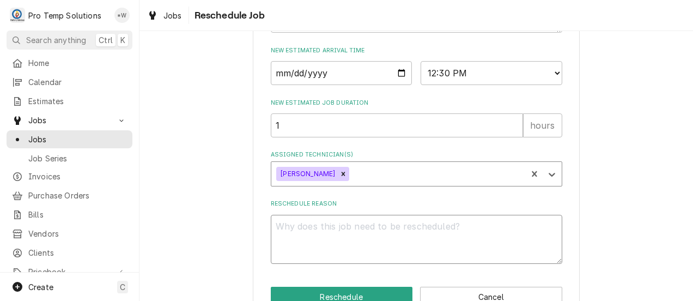
click at [440, 243] on textarea "Reschedule Reason" at bounding box center [417, 240] width 292 height 50
type textarea "."
type textarea "x"
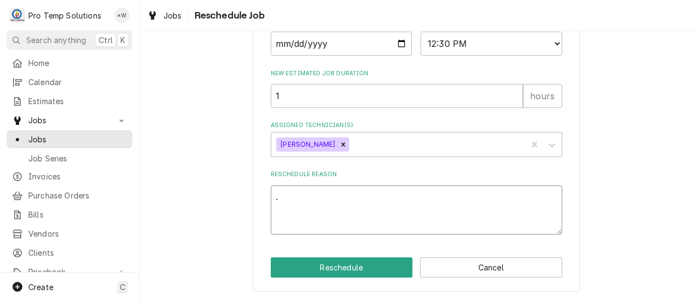
type textarea "."
click at [381, 268] on button "Reschedule" at bounding box center [342, 267] width 142 height 20
type textarea "x"
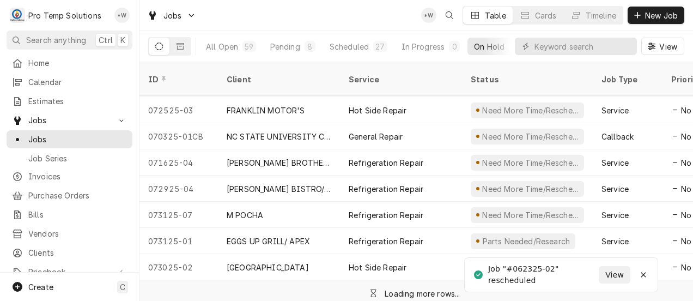
scroll to position [391, 0]
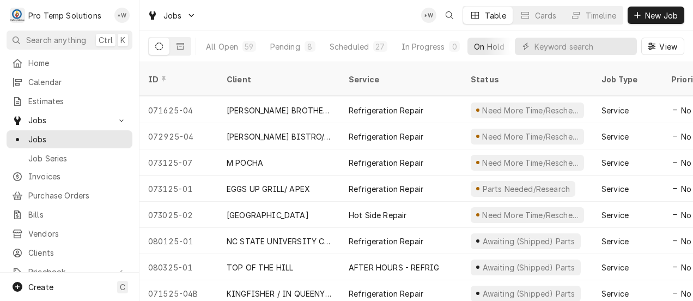
click at [313, 288] on div "KINGFISHER / IN QUEENY'S" at bounding box center [279, 293] width 105 height 11
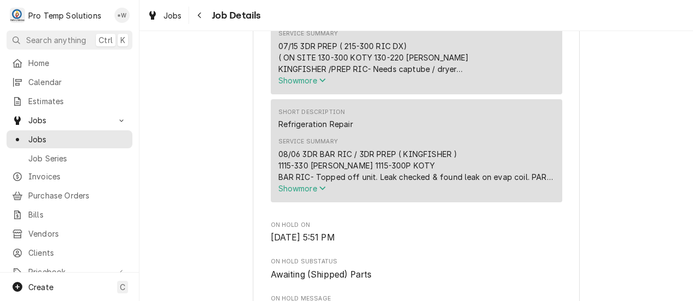
scroll to position [438, 0]
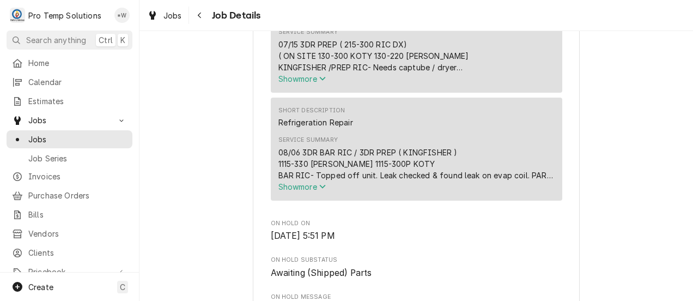
click at [320, 82] on icon "Service Summary" at bounding box center [322, 79] width 7 height 8
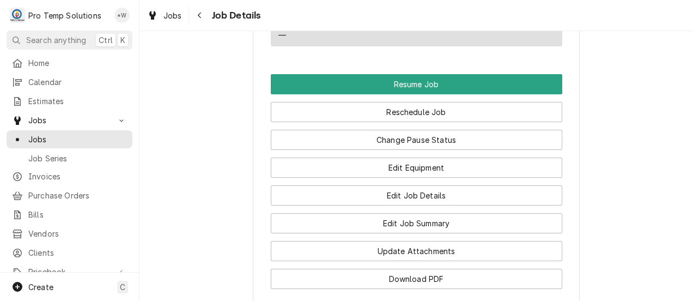
scroll to position [1063, 0]
click at [427, 123] on button "Reschedule Job" at bounding box center [417, 112] width 292 height 20
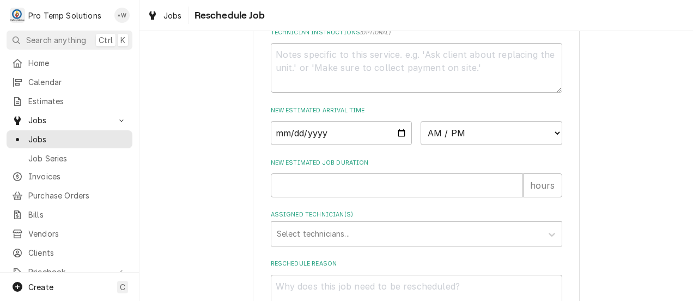
scroll to position [413, 0]
click at [391, 144] on input "Date" at bounding box center [342, 132] width 142 height 24
click at [396, 142] on input "Date" at bounding box center [342, 132] width 142 height 24
type input "[DATE]"
type textarea "x"
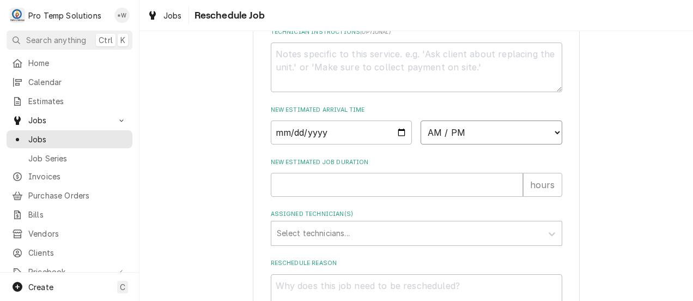
click at [543, 143] on select "AM / PM 6:00 AM 6:15 AM 6:30 AM 6:45 AM 7:00 AM 7:15 AM 7:30 AM 7:45 AM 8:00 AM…" at bounding box center [492, 132] width 142 height 24
select select "12:00:00"
click at [421, 132] on select "AM / PM 6:00 AM 6:15 AM 6:30 AM 6:45 AM 7:00 AM 7:15 AM 7:30 AM 7:45 AM 8:00 AM…" at bounding box center [492, 132] width 142 height 24
type textarea "x"
click at [498, 197] on input "New Estimated Job Duration" at bounding box center [397, 185] width 252 height 24
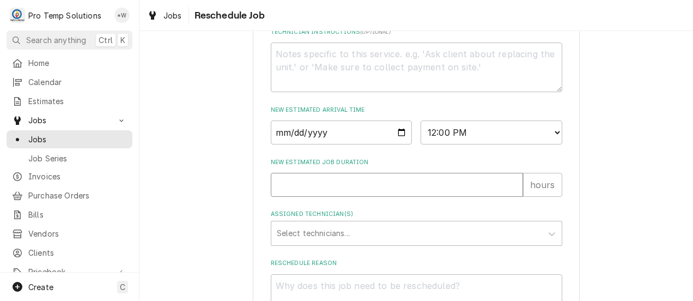
type input "1"
click at [511, 192] on input "1" at bounding box center [397, 185] width 252 height 24
type textarea "x"
type input "2"
click at [507, 196] on input "2" at bounding box center [397, 185] width 252 height 24
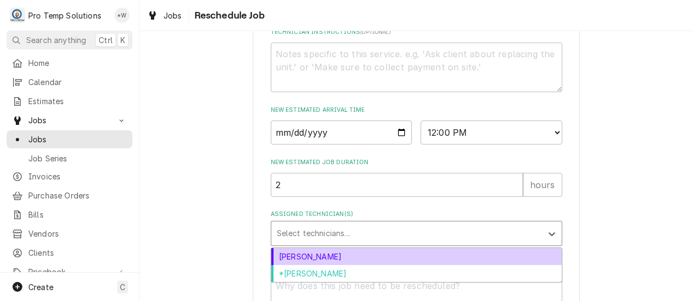
click at [461, 265] on div "Dakota Williams" at bounding box center [416, 256] width 290 height 17
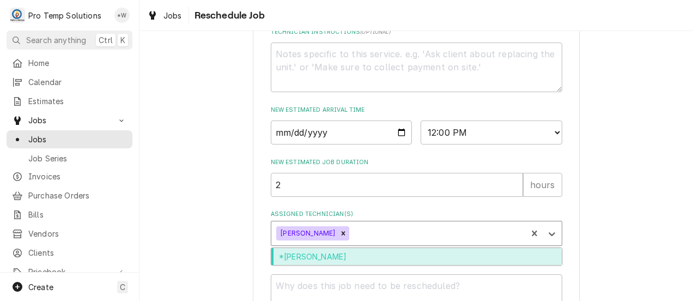
click at [459, 265] on div "*Kevin Williams" at bounding box center [416, 256] width 290 height 17
type textarea "x"
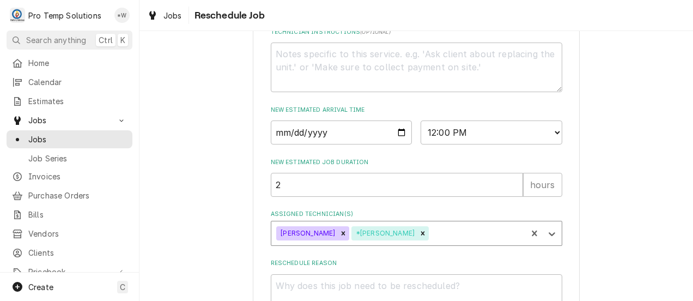
scroll to position [515, 0]
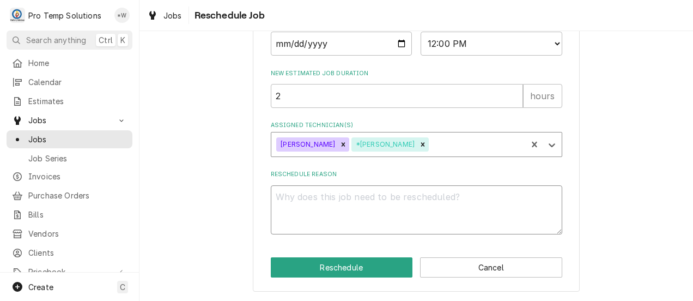
click at [488, 213] on textarea "Reschedule Reason" at bounding box center [417, 210] width 292 height 50
type textarea "."
type textarea "x"
type textarea "."
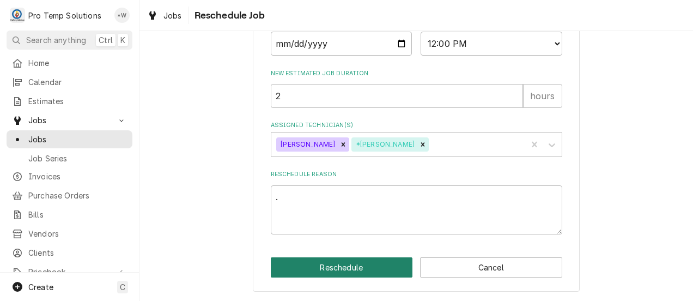
click at [366, 274] on button "Reschedule" at bounding box center [342, 267] width 142 height 20
type textarea "x"
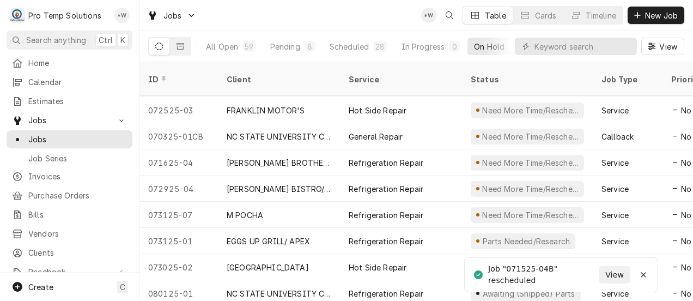
scroll to position [365, 0]
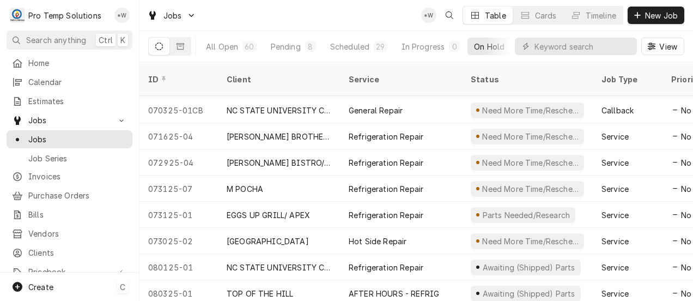
click at [44, 286] on span "Create" at bounding box center [40, 286] width 25 height 9
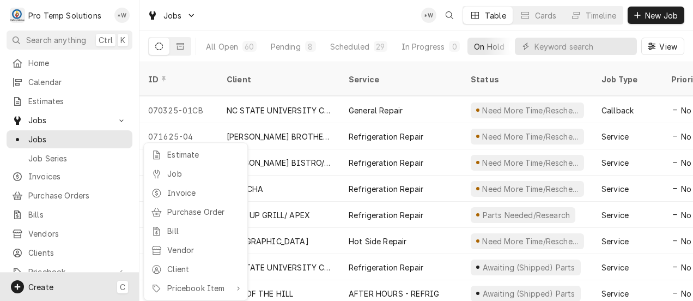
click at [187, 169] on div "Job" at bounding box center [203, 173] width 73 height 11
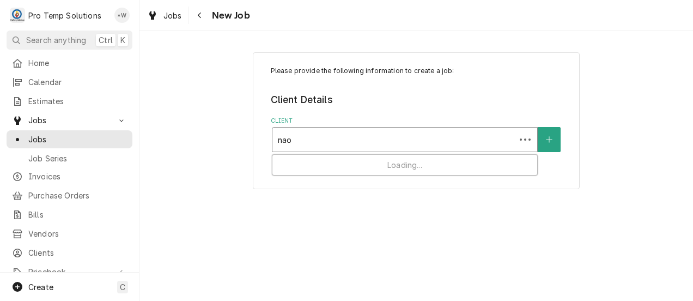
type input "naos"
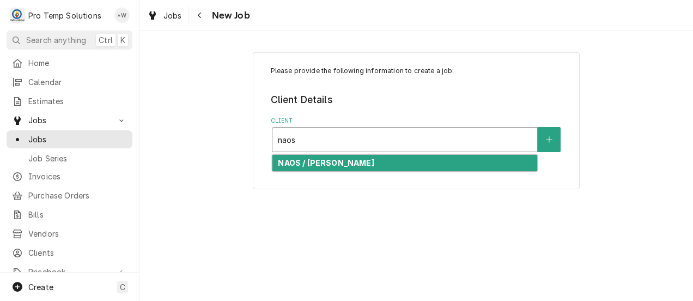
click at [340, 161] on div "NAOS / [PERSON_NAME]" at bounding box center [405, 163] width 265 height 17
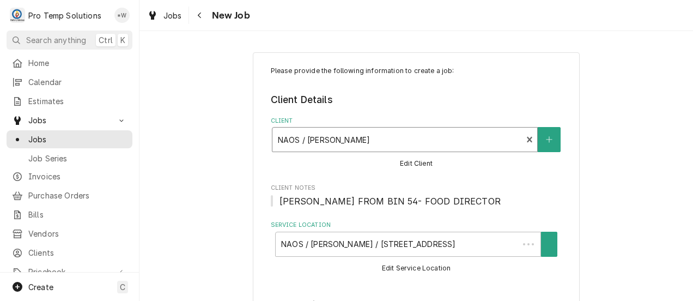
type textarea "x"
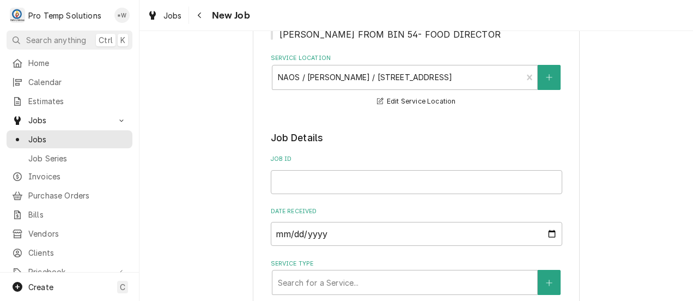
scroll to position [171, 0]
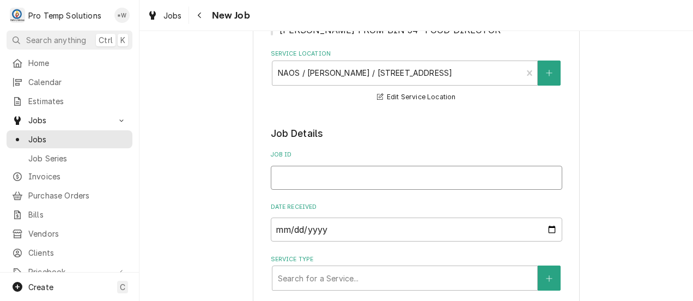
click at [313, 175] on input "Job ID" at bounding box center [417, 178] width 292 height 24
type input "0"
type textarea "x"
type input "08"
type textarea "x"
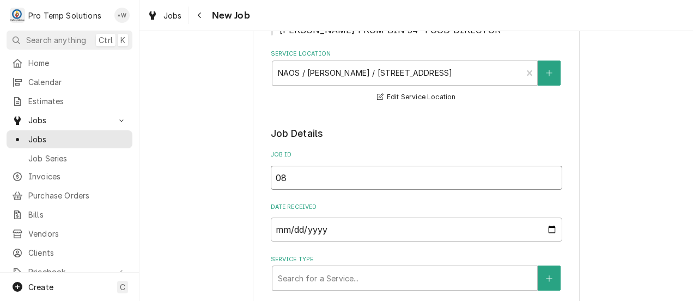
type input "081"
type textarea "x"
type input "0812"
type textarea "x"
type input "08122"
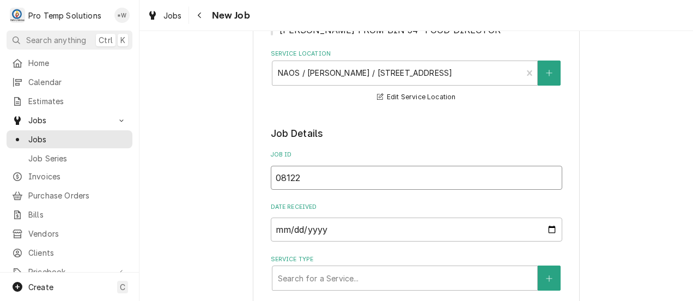
type textarea "x"
type input "081225"
type textarea "x"
type input "081225-"
type textarea "x"
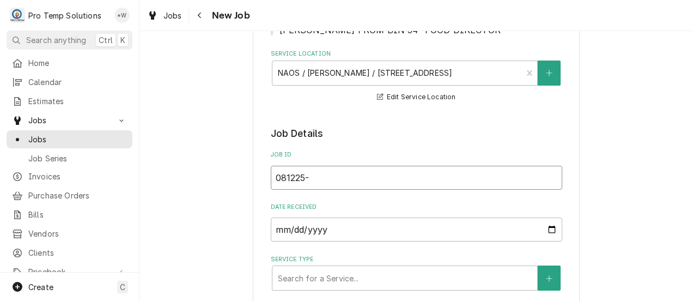
type input "081225-0"
type textarea "x"
type input "081225-05"
type textarea "x"
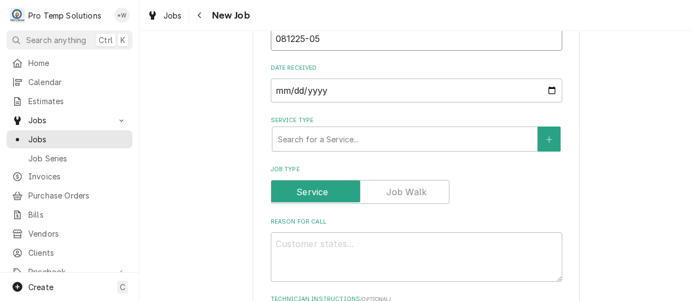
scroll to position [311, 0]
type input "081225-05"
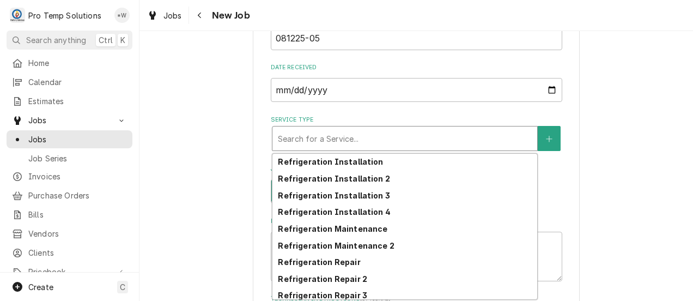
scroll to position [522, 0]
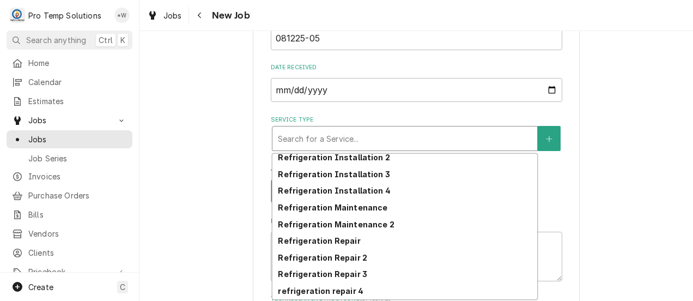
click at [356, 244] on div "Refrigeration Repair" at bounding box center [405, 240] width 265 height 17
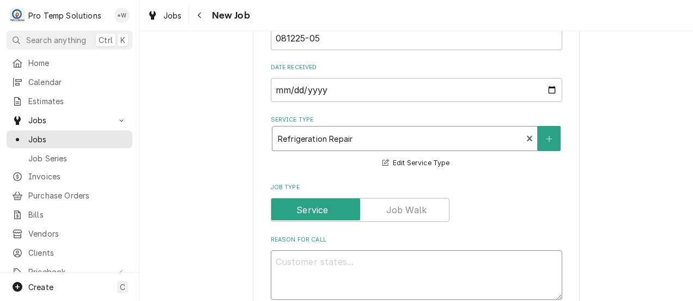
click at [379, 266] on textarea "Reason For Call" at bounding box center [417, 275] width 292 height 50
type textarea "x"
type textarea "W"
type textarea "x"
type textarea "WI"
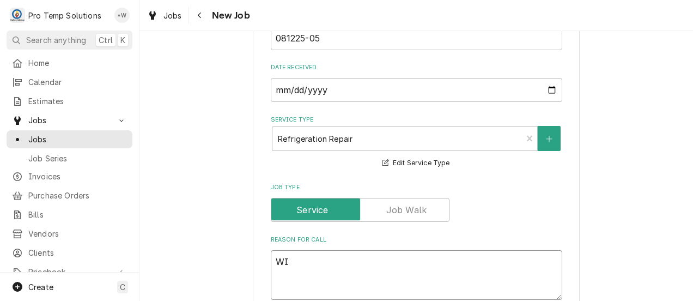
type textarea "x"
type textarea "WIC"
type textarea "x"
type textarea "WIC"
type textarea "x"
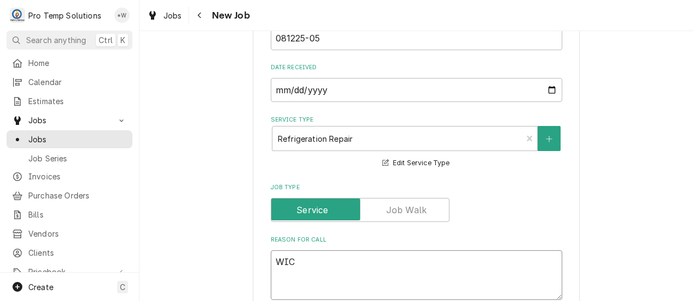
type textarea "WIC f"
type textarea "x"
type textarea "WIC fr"
type textarea "x"
type textarea "WIC fre"
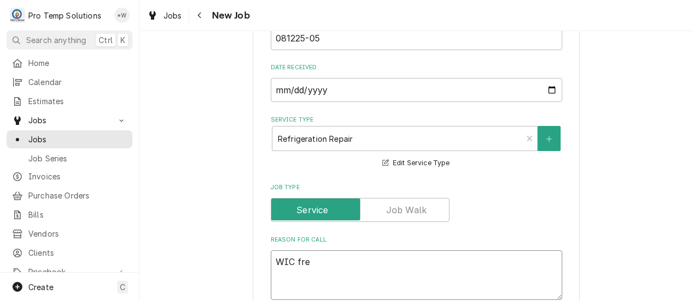
type textarea "x"
type textarea "WIC free"
type textarea "x"
type textarea "WIC freez"
type textarea "x"
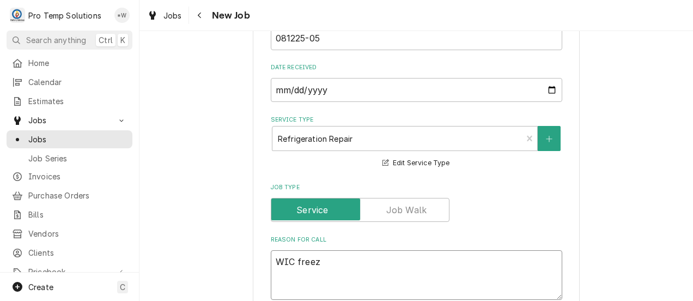
type textarea "WIC freezi"
type textarea "x"
type textarea "WIC freezin"
type textarea "x"
type textarea "WIC freezing"
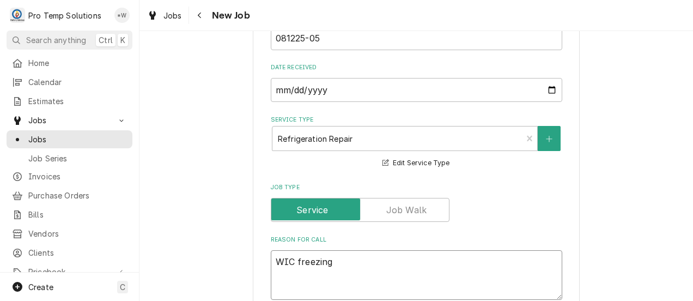
type textarea "x"
type textarea "WIC freezing"
type textarea "x"
type textarea "WIC freezing u"
type textarea "x"
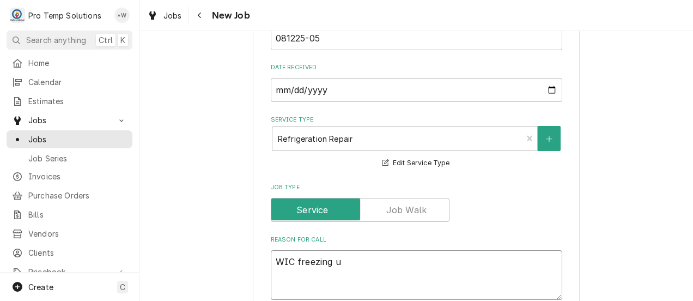
type textarea "WIC freezing up"
type textarea "x"
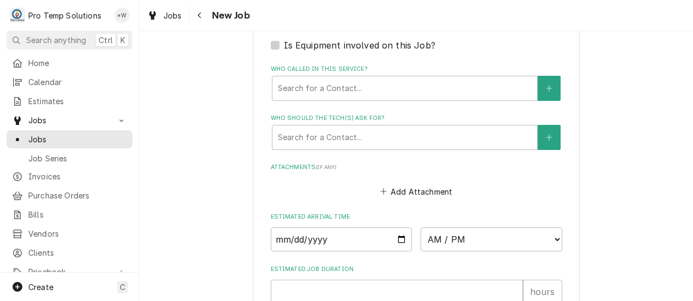
scroll to position [813, 0]
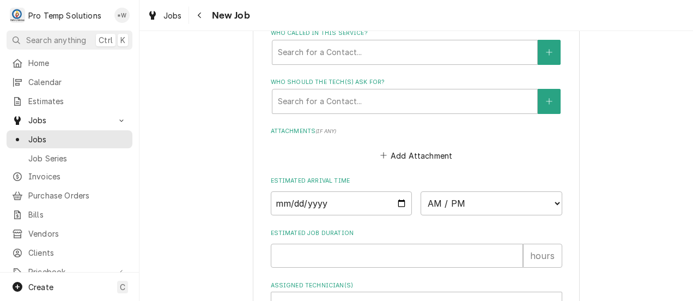
type textarea "WIC freezing up"
click at [396, 213] on input "Date" at bounding box center [342, 203] width 142 height 24
click at [399, 208] on input "Date" at bounding box center [342, 203] width 142 height 24
type textarea "x"
type input "2025-08-12"
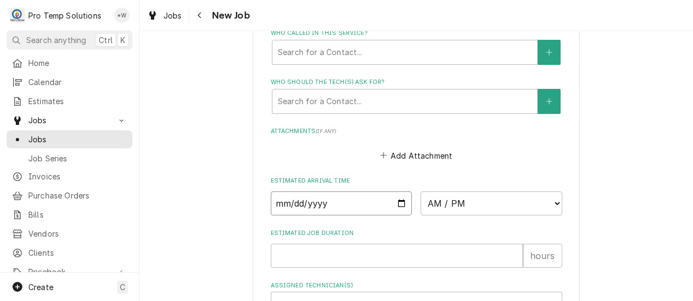
type textarea "x"
click at [547, 204] on select "AM / PM 6:00 AM 6:15 AM 6:30 AM 6:45 AM 7:00 AM 7:15 AM 7:30 AM 7:45 AM 8:00 AM…" at bounding box center [492, 203] width 142 height 24
select select "15:30:00"
click at [421, 192] on select "AM / PM 6:00 AM 6:15 AM 6:30 AM 6:45 AM 7:00 AM 7:15 AM 7:30 AM 7:45 AM 8:00 AM…" at bounding box center [492, 203] width 142 height 24
type textarea "x"
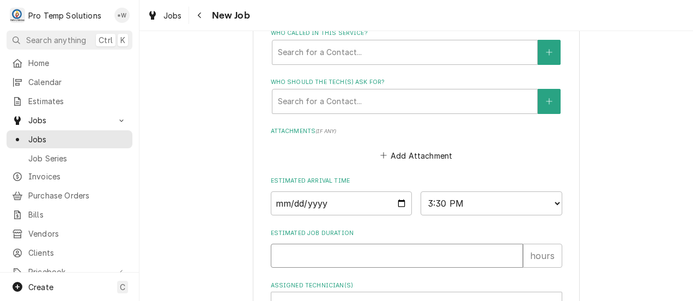
click at [503, 258] on input "Estimated Job Duration" at bounding box center [397, 256] width 252 height 24
type input "1"
click at [508, 254] on input "1" at bounding box center [397, 256] width 252 height 24
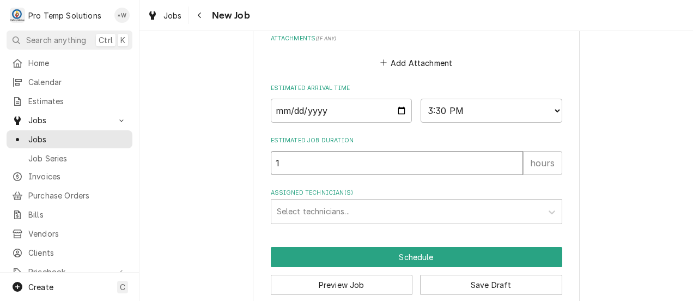
scroll to position [925, 0]
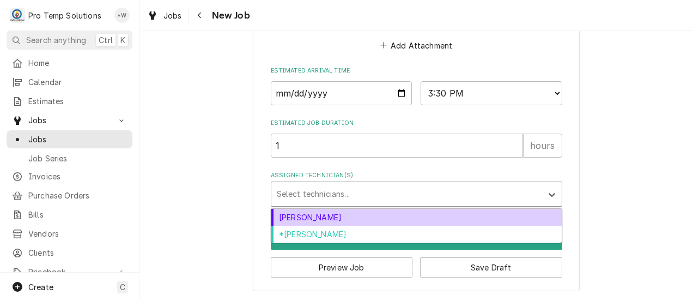
click at [483, 234] on div "*Kevin Williams" at bounding box center [416, 234] width 290 height 17
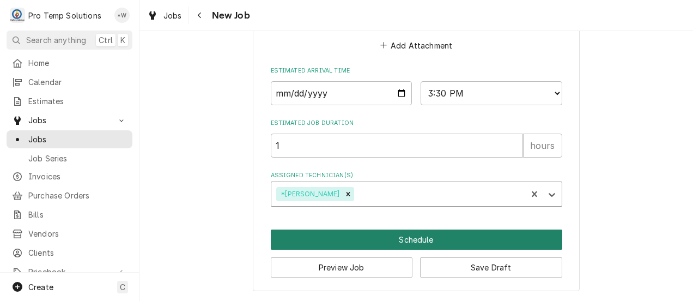
click at [403, 239] on button "Schedule" at bounding box center [417, 239] width 292 height 20
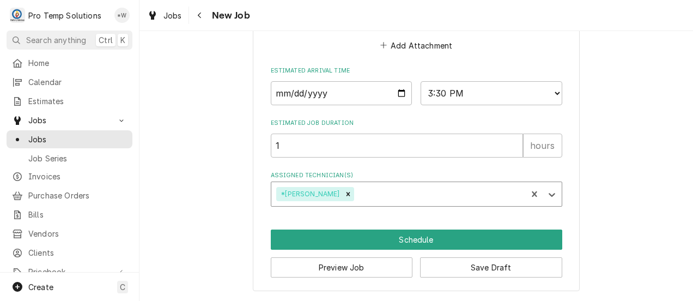
scroll to position [915, 0]
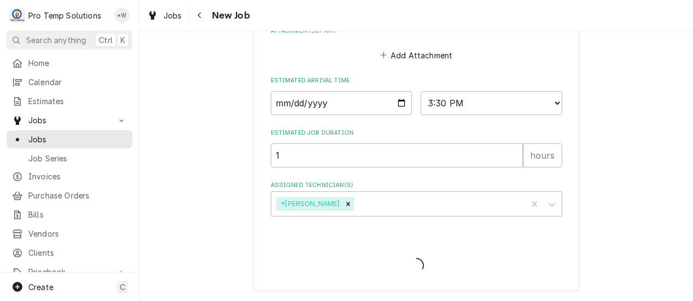
type textarea "x"
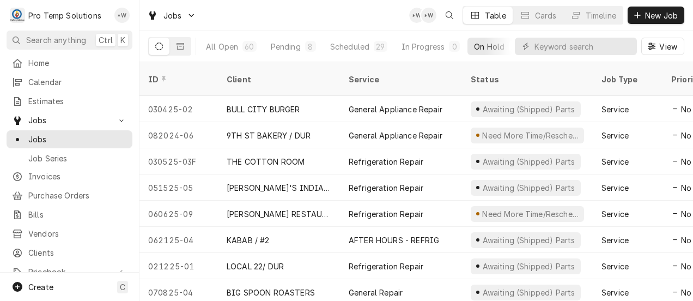
click at [56, 78] on span "Calendar" at bounding box center [77, 81] width 99 height 11
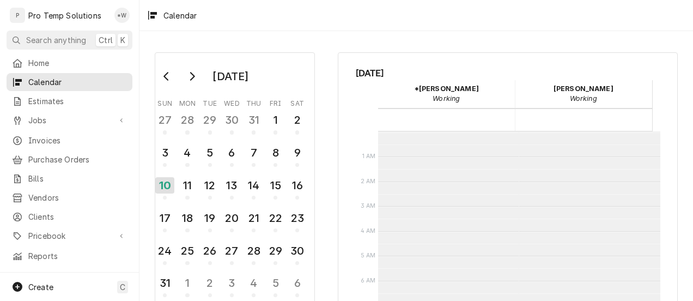
scroll to position [174, 0]
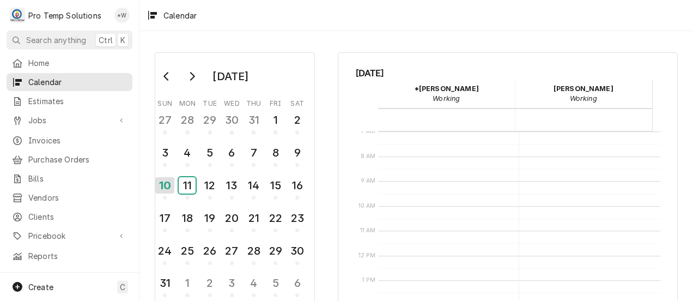
click at [190, 186] on div "11" at bounding box center [187, 185] width 17 height 16
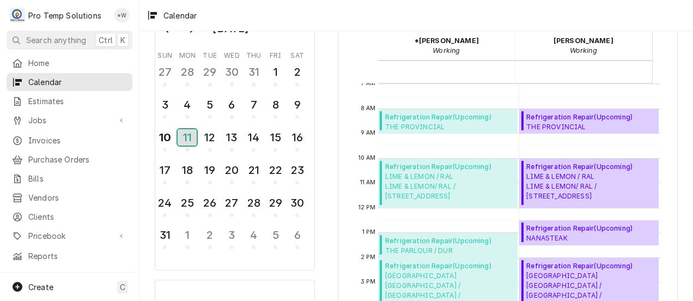
scroll to position [80, 0]
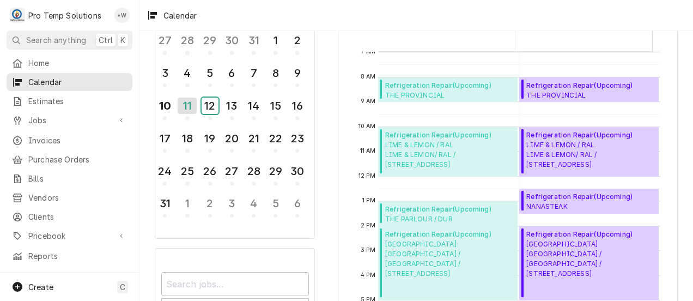
click at [213, 107] on div "12" at bounding box center [210, 106] width 17 height 16
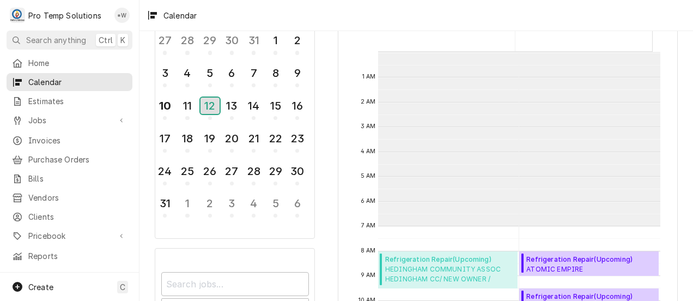
scroll to position [174, 0]
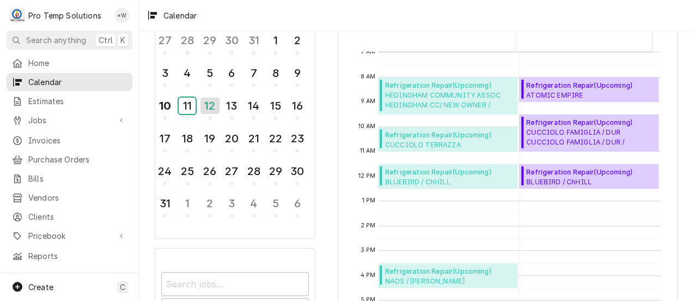
click at [190, 107] on div "11" at bounding box center [187, 106] width 17 height 16
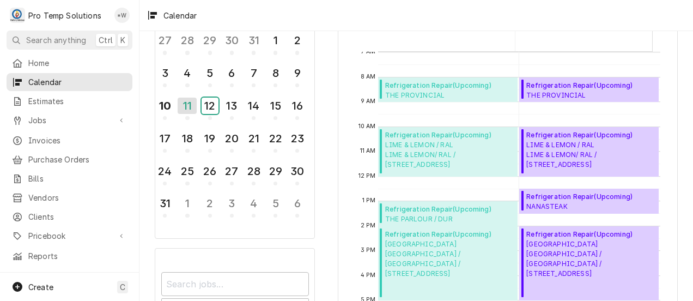
click at [212, 107] on div "12" at bounding box center [210, 106] width 17 height 16
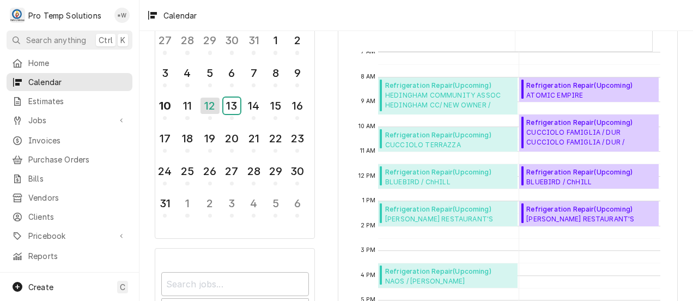
click at [232, 104] on div "13" at bounding box center [231, 106] width 17 height 16
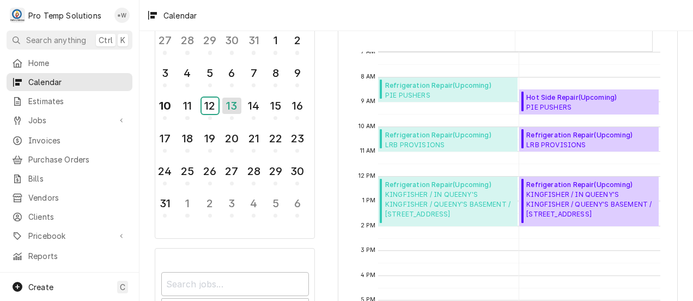
click at [211, 110] on div "12" at bounding box center [210, 106] width 17 height 16
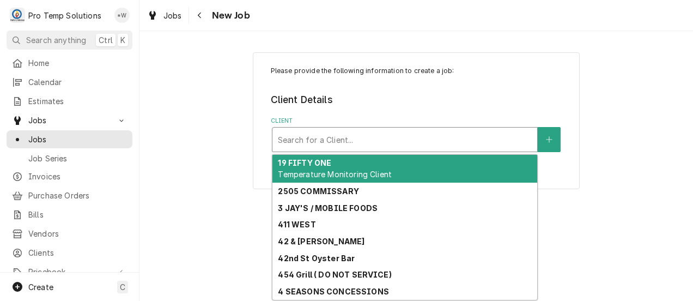
click at [347, 135] on div "Client" at bounding box center [405, 140] width 254 height 20
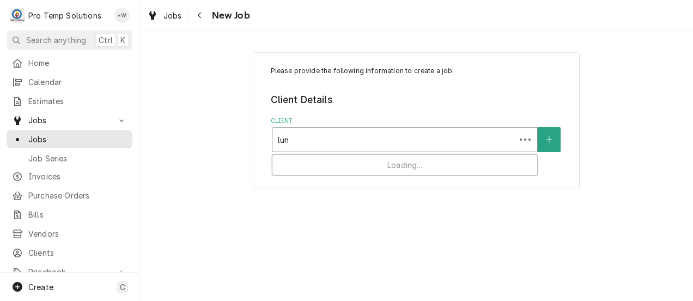
type input "[PERSON_NAME]"
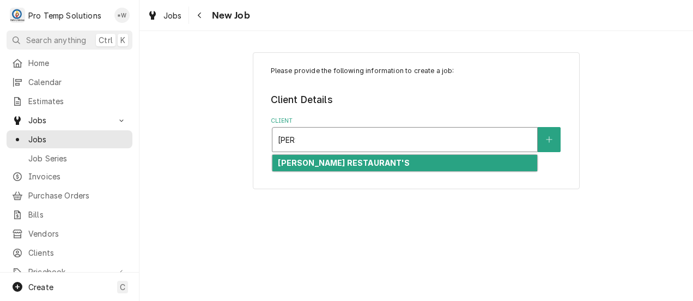
click at [383, 166] on div "[PERSON_NAME] RESTAURANT'S" at bounding box center [405, 163] width 265 height 17
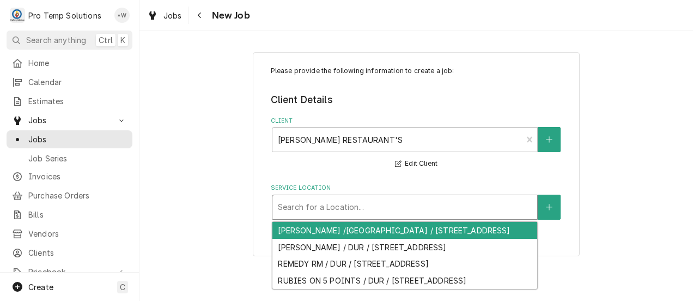
click at [379, 233] on div "[PERSON_NAME] /[GEOGRAPHIC_DATA] / [STREET_ADDRESS]" at bounding box center [405, 230] width 265 height 17
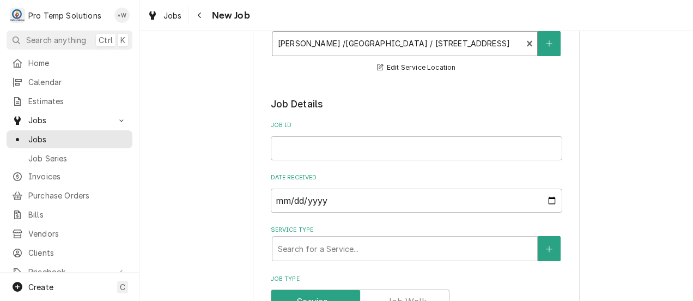
scroll to position [176, 0]
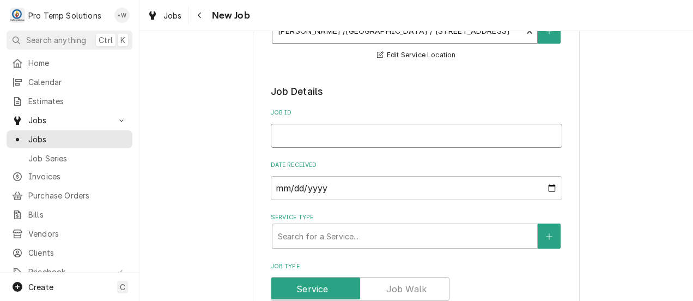
click at [380, 138] on input "Job ID" at bounding box center [417, 136] width 292 height 24
type textarea "x"
type input "0"
type textarea "x"
type input "08"
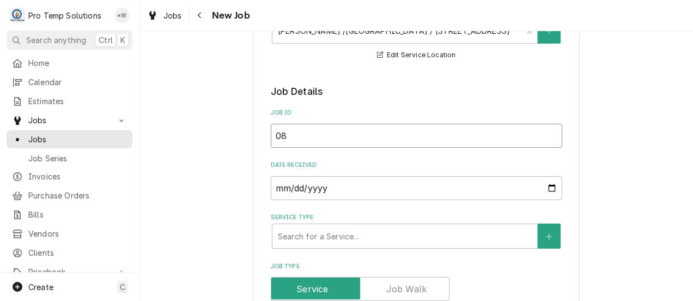
type textarea "x"
type input "081"
type textarea "x"
type input "0812"
type textarea "x"
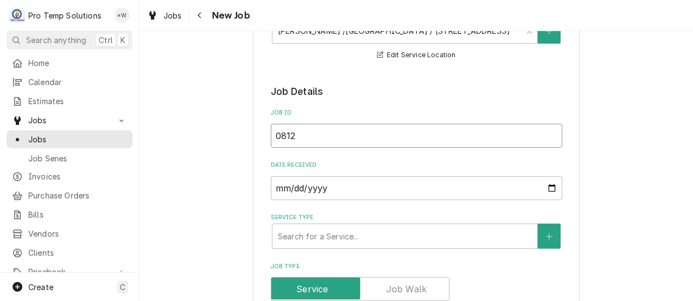
type input "08122"
type textarea "x"
type input "081225"
type textarea "x"
type input "081225-"
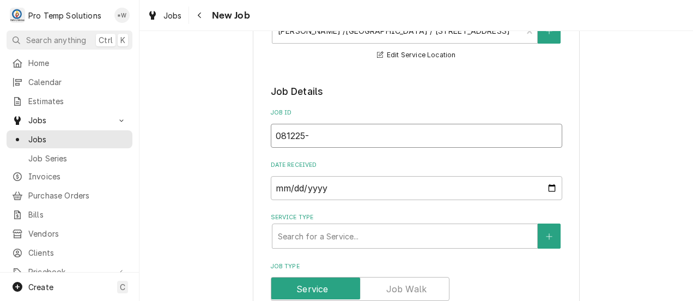
type textarea "x"
type input "081225-0"
type textarea "x"
type input "081225-05"
type textarea "x"
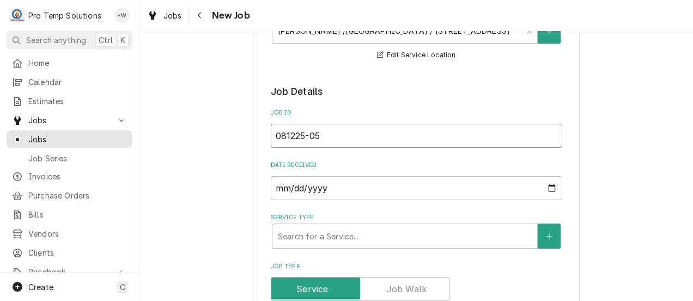
type input "081225-05"
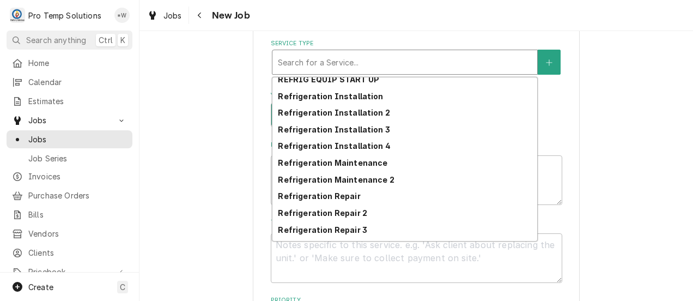
scroll to position [504, 0]
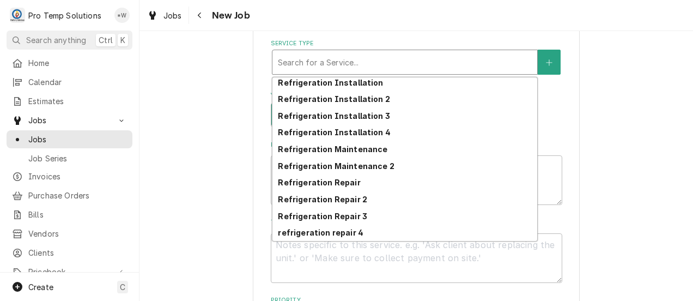
click at [362, 184] on div "Refrigeration Repair" at bounding box center [405, 182] width 265 height 17
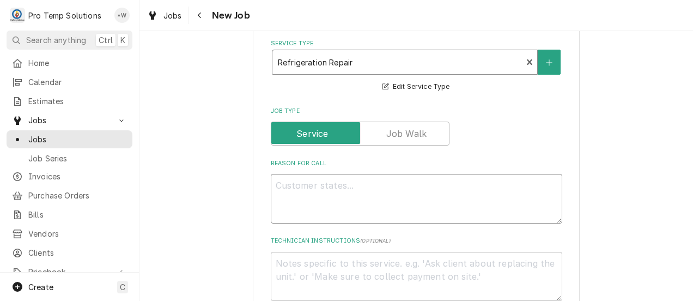
click at [368, 191] on textarea "Reason For Call" at bounding box center [417, 199] width 292 height 50
type textarea "x"
type textarea "W"
type textarea "x"
type textarea "WI"
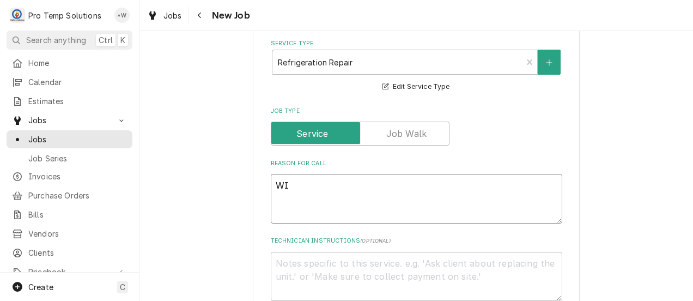
type textarea "x"
type textarea "WIF"
type textarea "x"
type textarea "WIF"
type textarea "x"
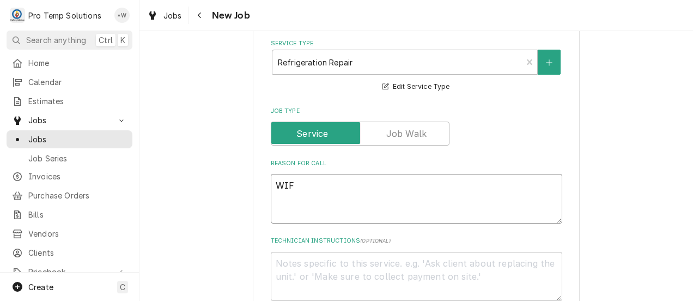
type textarea "WIF n"
type textarea "x"
type textarea "WIF no"
type textarea "x"
type textarea "WIF not"
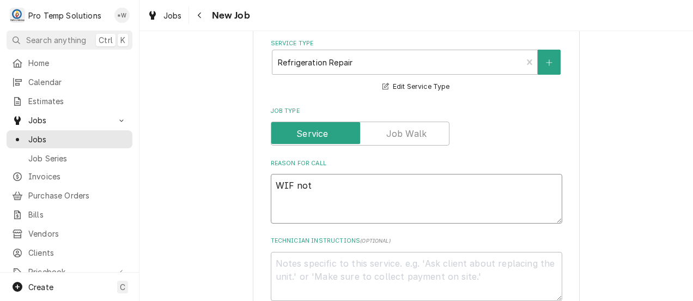
type textarea "x"
type textarea "WIF not"
type textarea "x"
type textarea "WIF not d"
type textarea "x"
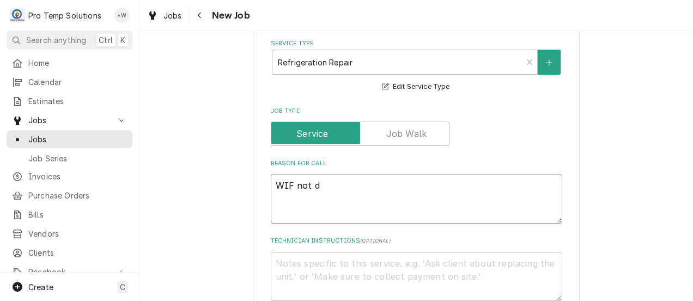
type textarea "WIF not de"
type textarea "x"
type textarea "WIF not def"
type textarea "x"
type textarea "WIF not defr"
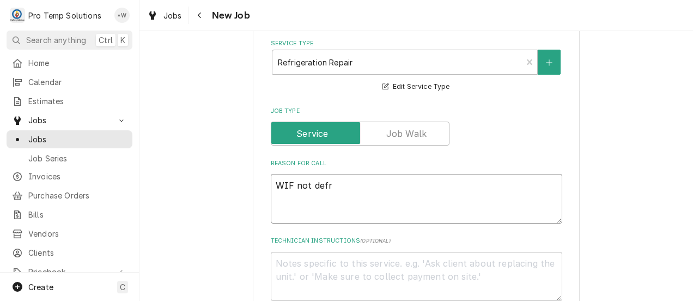
type textarea "x"
type textarea "WIF not defro"
type textarea "x"
type textarea "WIF not defros"
type textarea "x"
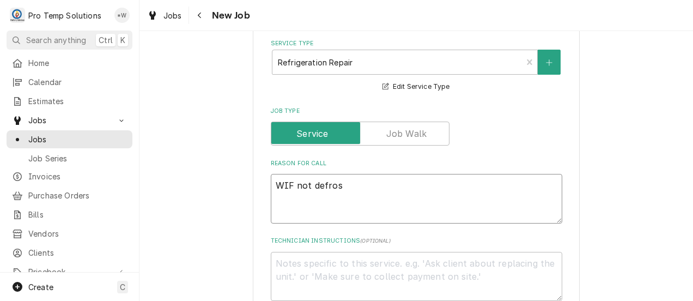
type textarea "WIF not defrost"
type textarea "x"
type textarea "WIF not defrosti"
type textarea "x"
type textarea "WIF not defrostin"
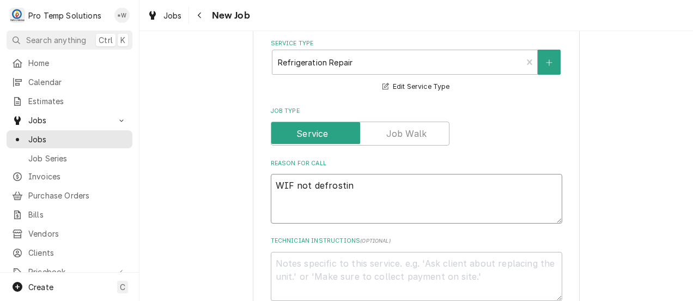
type textarea "x"
type textarea "WIF not defrosting"
type textarea "x"
type textarea "WIF not defrosting"
type textarea "x"
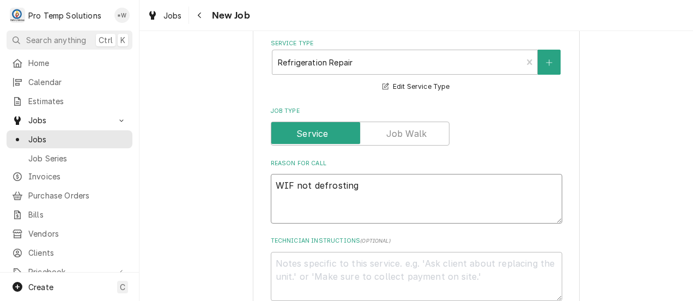
type textarea "WIF not defrosting n"
type textarea "x"
type textarea "WIF not defrosting no"
type textarea "x"
type textarea "WIF not defrosting nor"
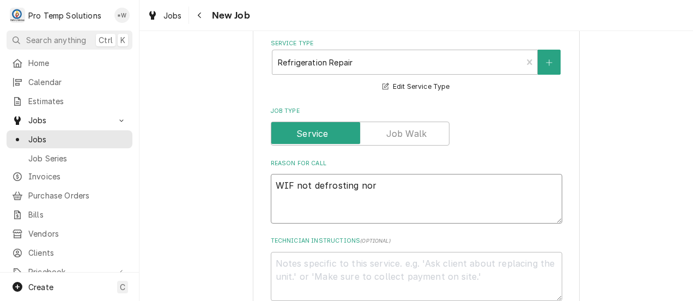
type textarea "x"
type textarea "WIF not defrosting norm"
type textarea "x"
type textarea "WIF not defrosting norma"
type textarea "x"
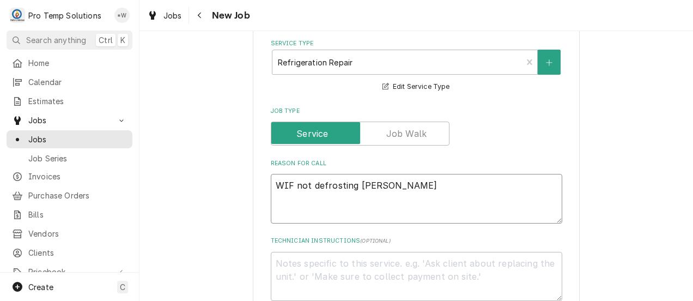
type textarea "WIF not defrosting normal"
type textarea "x"
type textarea "WIF not defrosting normall"
type textarea "x"
type textarea "WIF not defrosting normally"
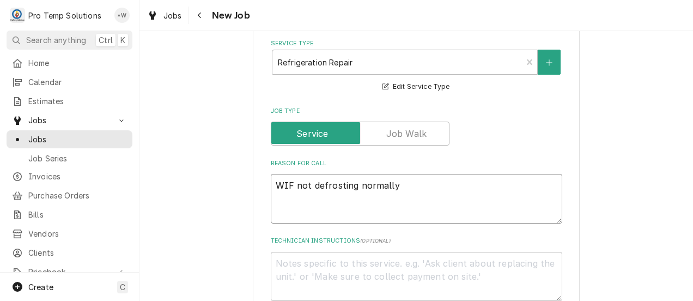
type textarea "x"
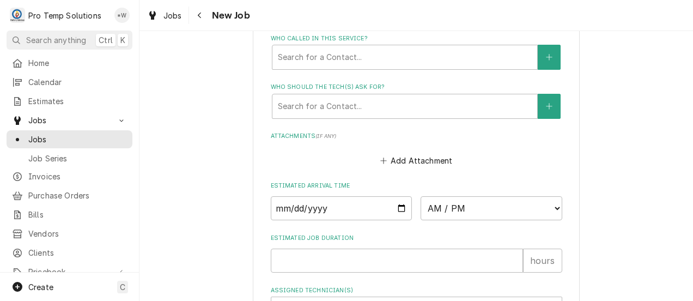
scroll to position [845, 0]
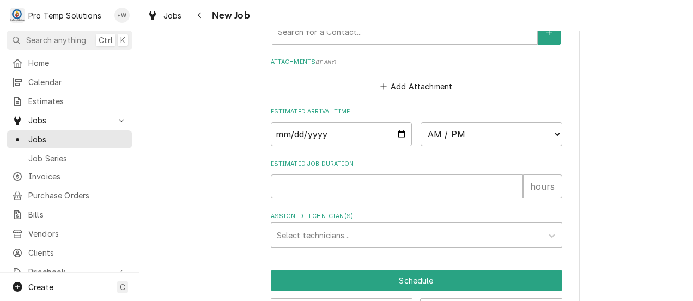
type textarea "WIF not defrosting normally"
click at [395, 137] on input "Date" at bounding box center [342, 134] width 142 height 24
type input "2025-08-12"
type textarea "x"
click at [555, 137] on select "AM / PM 6:00 AM 6:15 AM 6:30 AM 6:45 AM 7:00 AM 7:15 AM 7:30 AM 7:45 AM 8:00 AM…" at bounding box center [492, 134] width 142 height 24
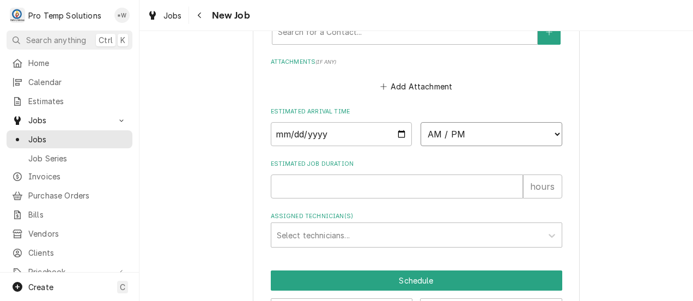
select select "12:00:00"
click at [421, 123] on select "AM / PM 6:00 AM 6:15 AM 6:30 AM 6:45 AM 7:00 AM 7:15 AM 7:30 AM 7:45 AM 8:00 AM…" at bounding box center [492, 134] width 142 height 24
type textarea "x"
click at [547, 136] on select "AM / PM 6:00 AM 6:15 AM 6:30 AM 6:45 AM 7:00 AM 7:15 AM 7:30 AM 7:45 AM 8:00 AM…" at bounding box center [492, 134] width 142 height 24
select select "13:00:00"
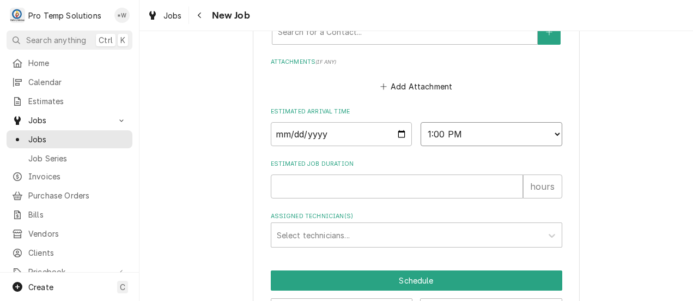
click at [421, 123] on select "AM / PM 6:00 AM 6:15 AM 6:30 AM 6:45 AM 7:00 AM 7:15 AM 7:30 AM 7:45 AM 8:00 AM…" at bounding box center [492, 134] width 142 height 24
type textarea "x"
click at [498, 190] on input "Estimated Job Duration" at bounding box center [397, 186] width 252 height 24
type input "0"
click at [512, 189] on input "0" at bounding box center [397, 186] width 252 height 24
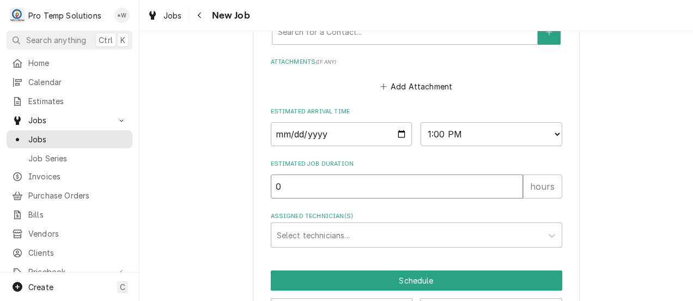
type textarea "x"
type input "1"
click at [510, 187] on input "1" at bounding box center [397, 186] width 252 height 24
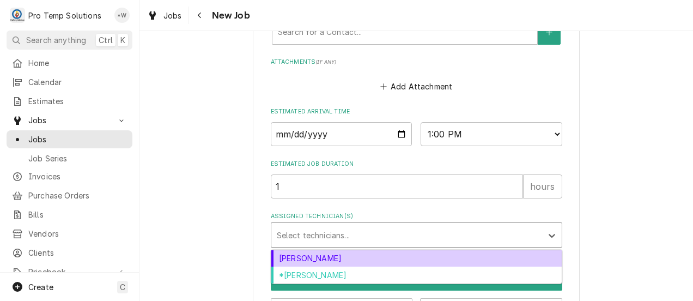
click at [437, 261] on div "Dakota Williams" at bounding box center [416, 258] width 290 height 17
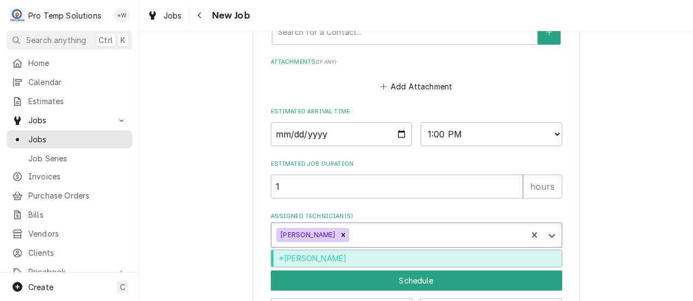
click at [443, 264] on div "*Kevin Williams" at bounding box center [416, 258] width 290 height 17
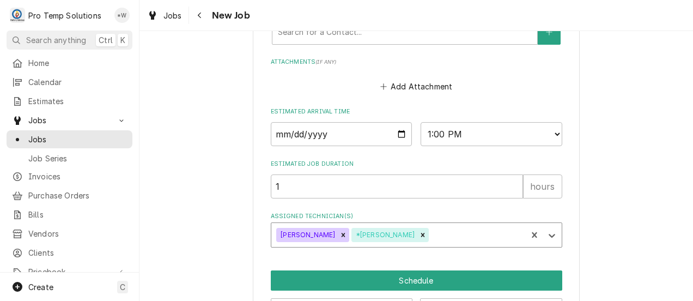
click at [454, 282] on button "Schedule" at bounding box center [417, 280] width 292 height 20
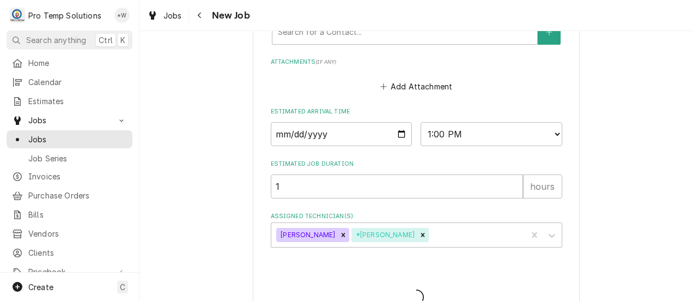
type textarea "x"
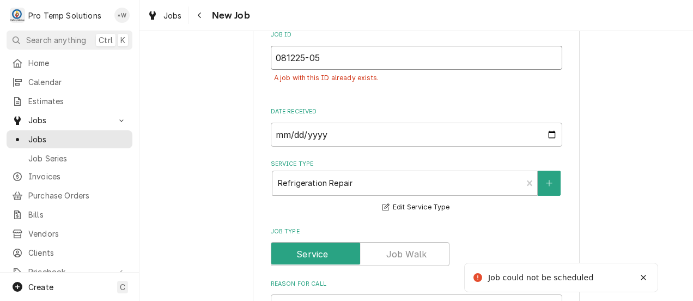
click at [340, 57] on input "081225-05" at bounding box center [417, 58] width 292 height 24
type input "081225-0"
type textarea "x"
type input "081225-06"
type textarea "x"
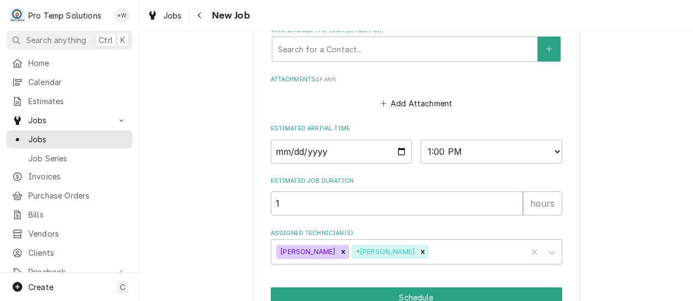
scroll to position [912, 0]
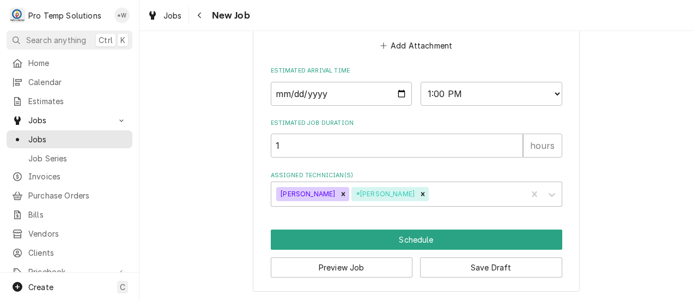
type input "081225-06"
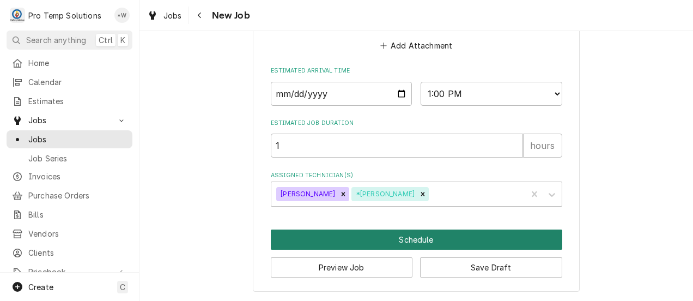
click at [362, 239] on button "Schedule" at bounding box center [417, 239] width 292 height 20
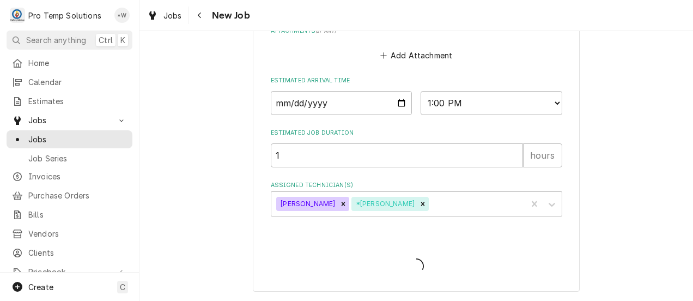
scroll to position [877, 0]
type textarea "x"
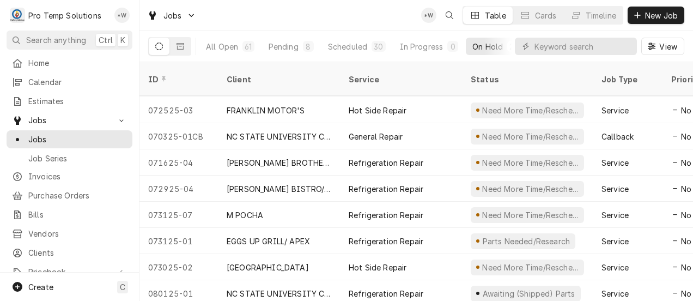
scroll to position [365, 0]
